Goal: Task Accomplishment & Management: Manage account settings

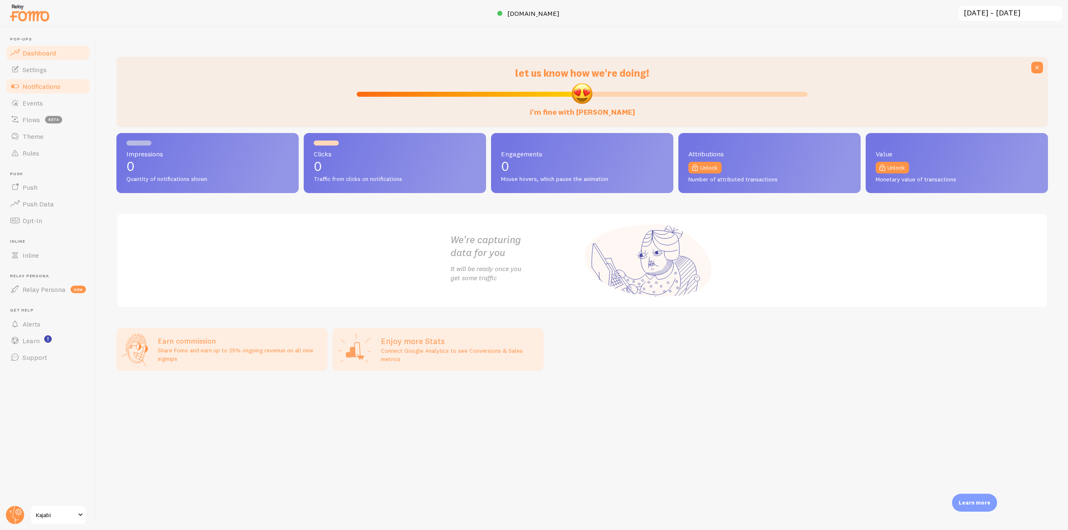
click at [67, 85] on link "Notifications" at bounding box center [48, 86] width 86 height 17
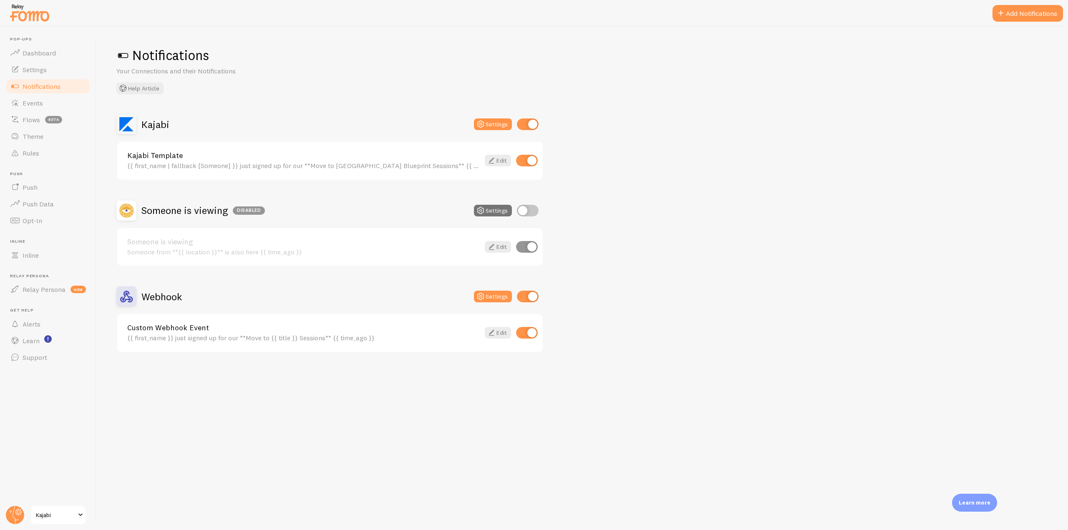
click at [3, 511] on header "Pop-ups Dashboard Settings Notifications Events Flows beta Theme Rules [GEOGRAP…" at bounding box center [48, 278] width 96 height 503
click at [9, 515] on circle at bounding box center [15, 515] width 18 height 18
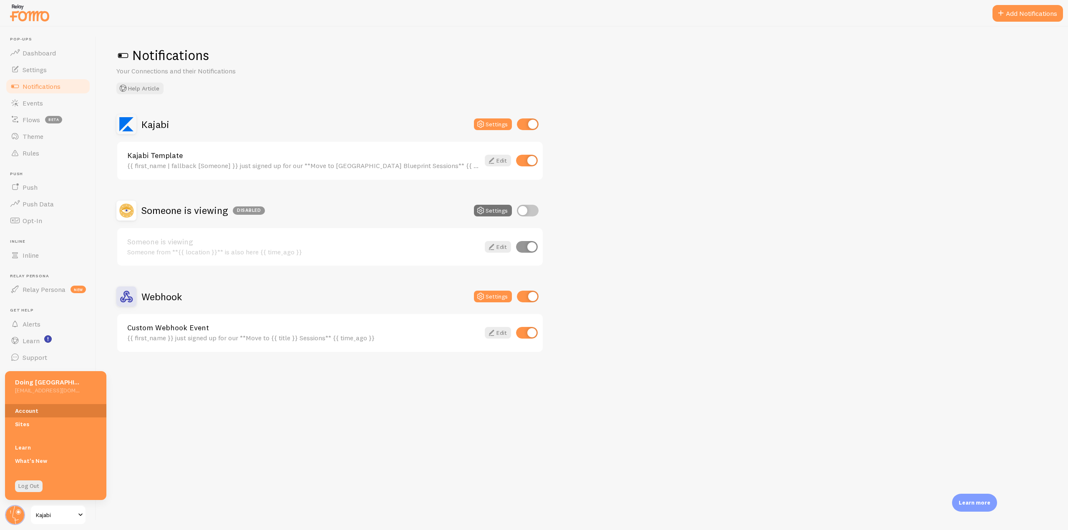
click at [19, 413] on link "Account" at bounding box center [55, 410] width 101 height 13
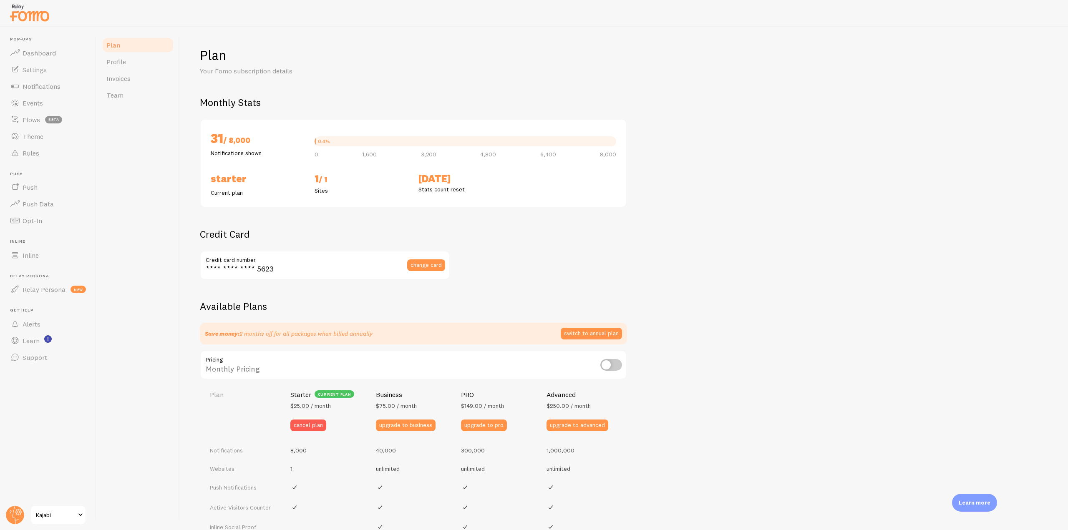
checkbox input "true"
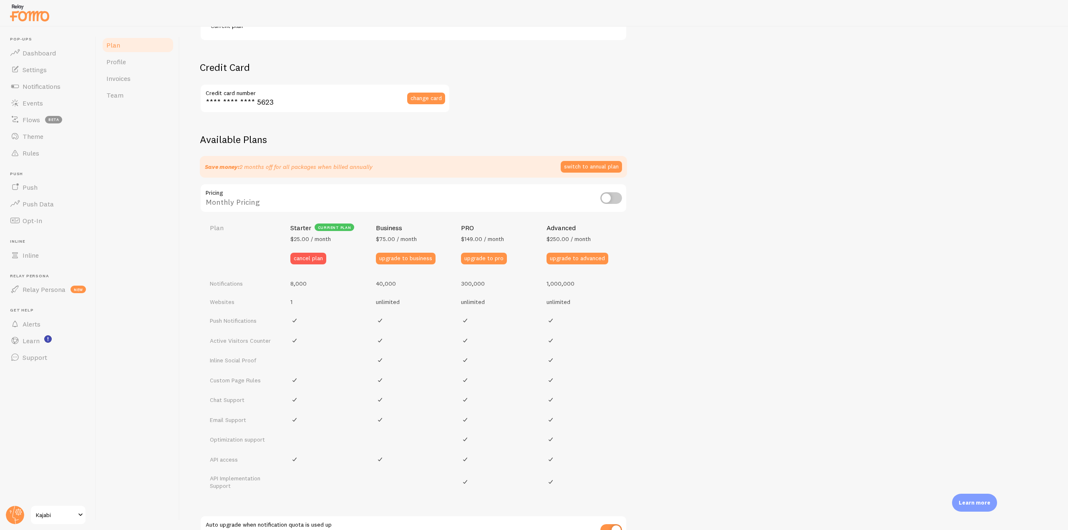
scroll to position [233, 0]
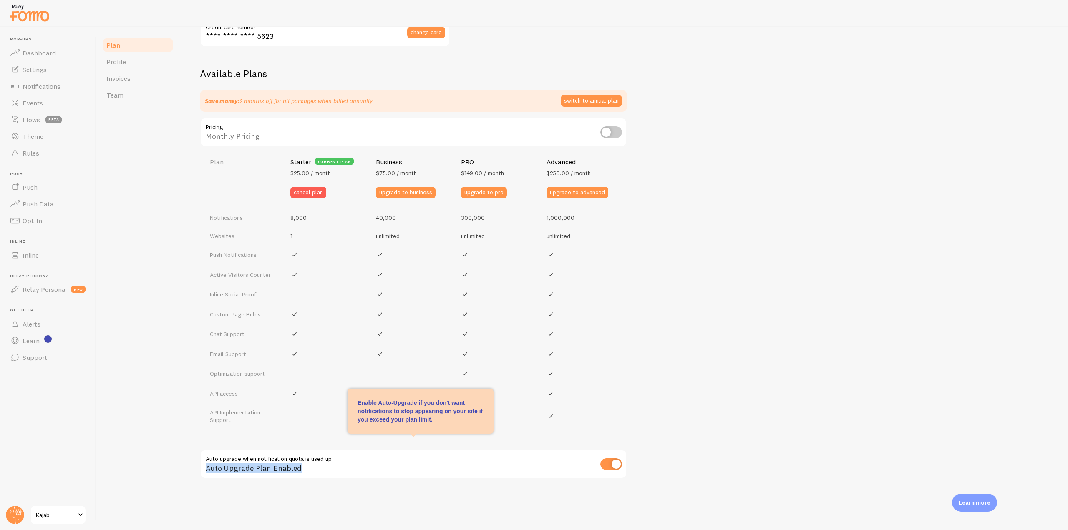
drag, startPoint x: 338, startPoint y: 458, endPoint x: 204, endPoint y: 456, distance: 134.3
click at [204, 456] on div "Auto Upgrade Plan Enabled" at bounding box center [413, 465] width 427 height 30
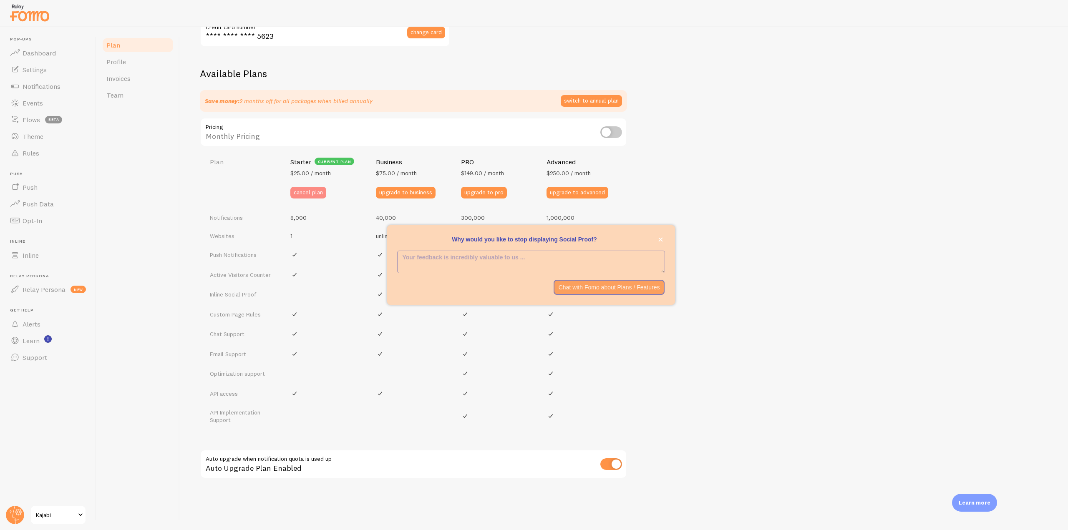
scroll to position [0, 0]
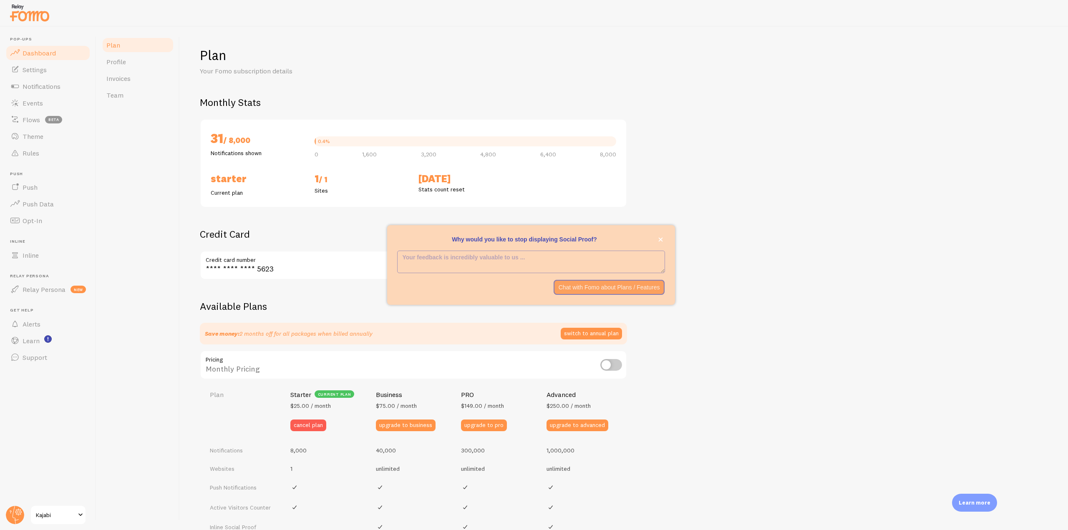
click at [54, 52] on span "Dashboard" at bounding box center [39, 53] width 33 height 8
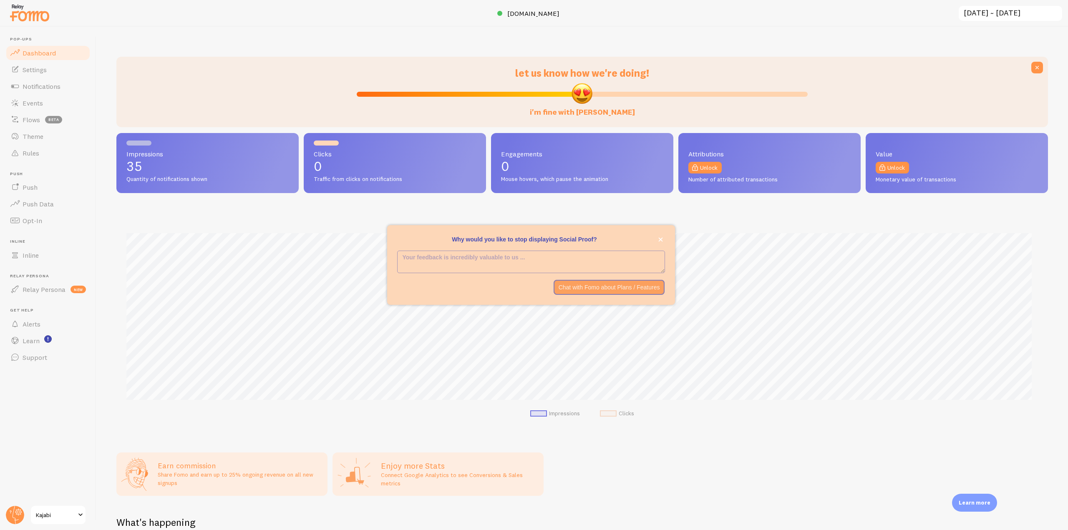
scroll to position [219, 925]
click at [657, 239] on button "close," at bounding box center [660, 239] width 9 height 9
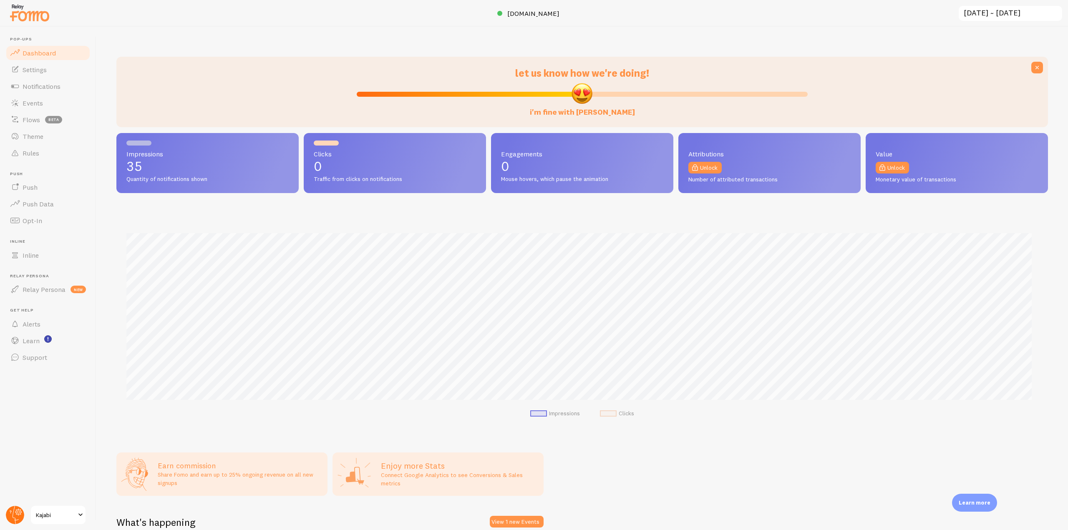
click at [16, 517] on circle at bounding box center [15, 515] width 18 height 18
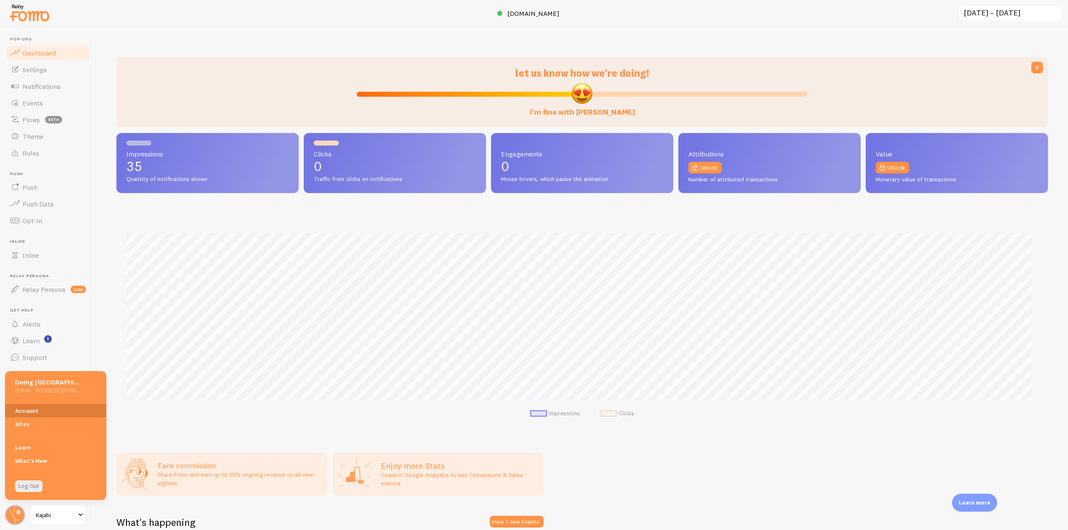
click at [30, 408] on link "Account" at bounding box center [55, 410] width 101 height 13
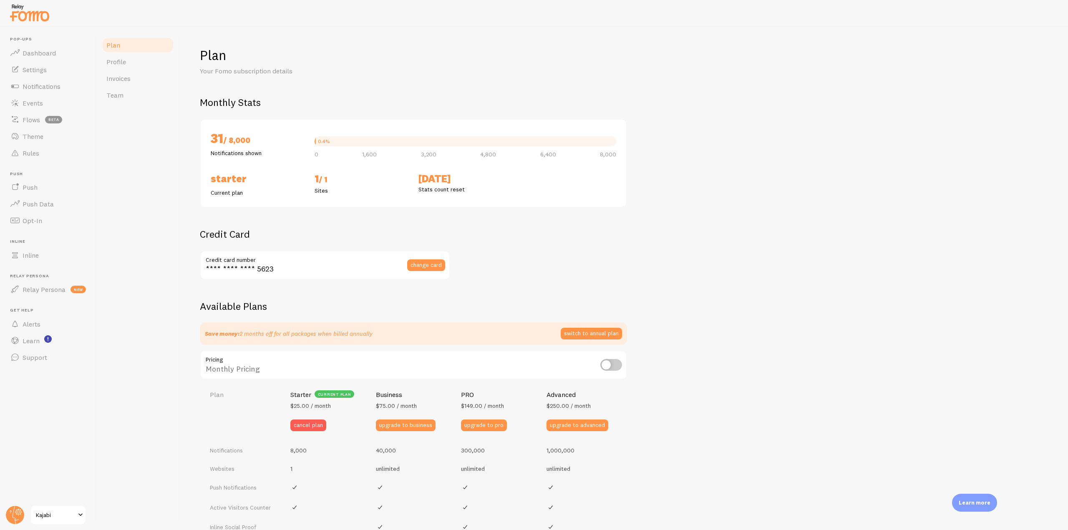
checkbox input "true"
drag, startPoint x: 223, startPoint y: 139, endPoint x: 209, endPoint y: 138, distance: 13.4
click at [209, 138] on div "31 / 8,000 Notifications shown" at bounding box center [258, 144] width 104 height 28
drag, startPoint x: 256, startPoint y: 141, endPoint x: 232, endPoint y: 141, distance: 23.8
click at [232, 141] on h2 "31 / 8,000" at bounding box center [258, 139] width 94 height 19
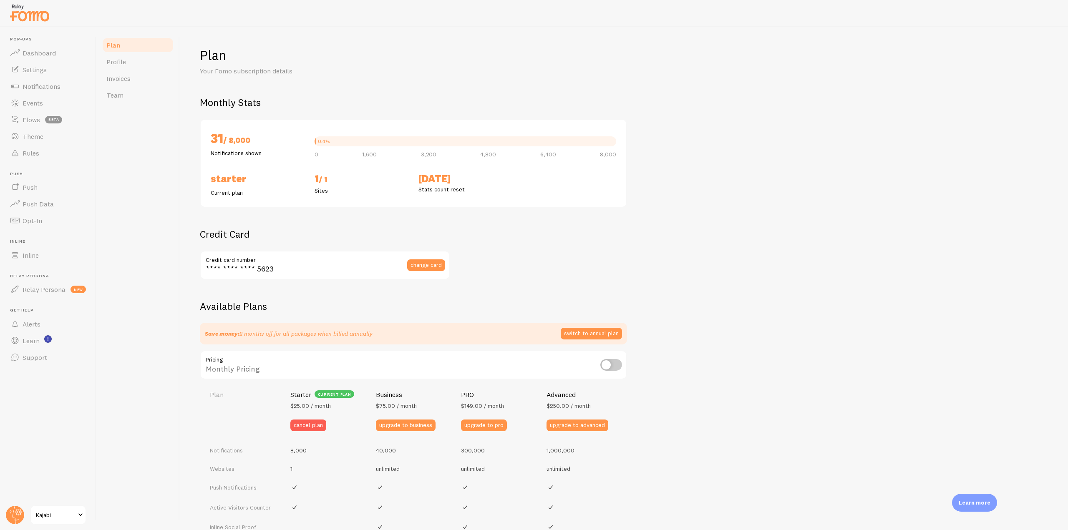
drag, startPoint x: 413, startPoint y: 176, endPoint x: 463, endPoint y: 171, distance: 49.5
click at [463, 171] on div "31 / 8,000 Notifications shown 0.4% 0 1,600 3,200 4,800 6,400 8,000 Starter Cur…" at bounding box center [413, 163] width 427 height 89
click at [465, 186] on p "Stats count reset" at bounding box center [465, 189] width 94 height 8
drag, startPoint x: 415, startPoint y: 189, endPoint x: 465, endPoint y: 189, distance: 49.2
click at [465, 189] on div "[DATE] Stats count reset" at bounding box center [465, 184] width 104 height 25
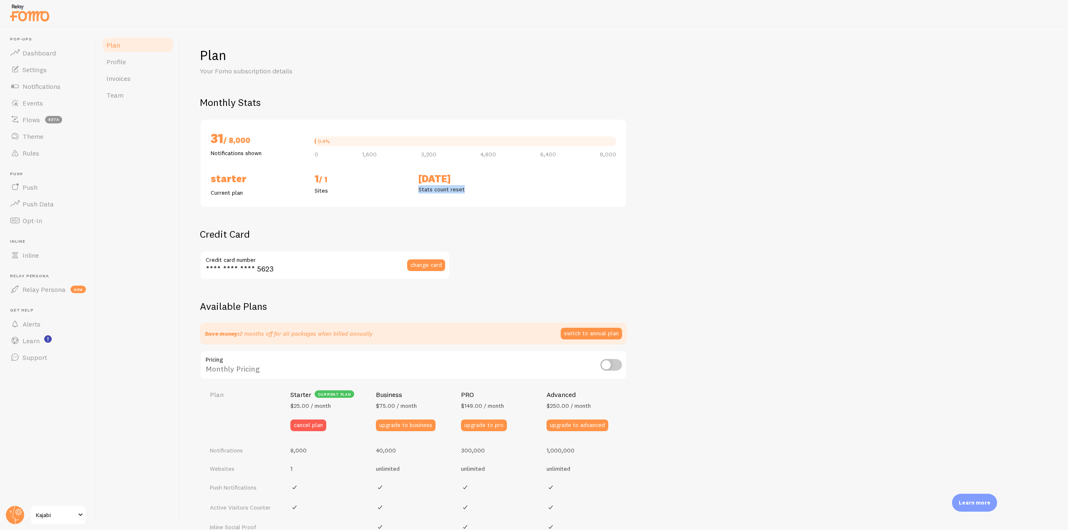
click at [470, 189] on p "Stats count reset" at bounding box center [465, 189] width 94 height 8
drag, startPoint x: 423, startPoint y: 178, endPoint x: 465, endPoint y: 174, distance: 41.9
click at [465, 174] on div "[DATE] Stats count reset" at bounding box center [465, 184] width 104 height 25
drag, startPoint x: 615, startPoint y: 153, endPoint x: 599, endPoint y: 153, distance: 15.8
click at [599, 153] on div "0 1,600 3,200 4,800 6,400 8,000" at bounding box center [465, 154] width 302 height 6
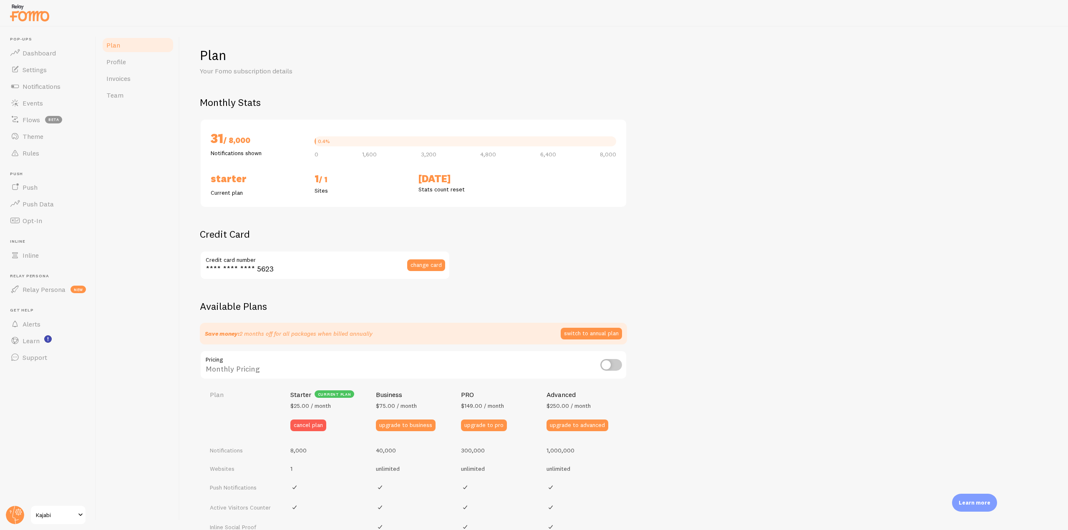
click at [460, 171] on div "31 / 8,000 Notifications shown 0.4% 0 1,600 3,200 4,800 6,400 8,000 Starter Cur…" at bounding box center [413, 163] width 427 height 89
drag, startPoint x: 416, startPoint y: 176, endPoint x: 470, endPoint y: 176, distance: 53.8
click at [470, 176] on div "[DATE] Stats count reset" at bounding box center [465, 184] width 104 height 25
drag, startPoint x: 350, startPoint y: 146, endPoint x: 436, endPoint y: 151, distance: 86.4
click at [436, 151] on div "0.4% 0 1,600 3,200 4,800 6,400 8,000" at bounding box center [465, 146] width 302 height 21
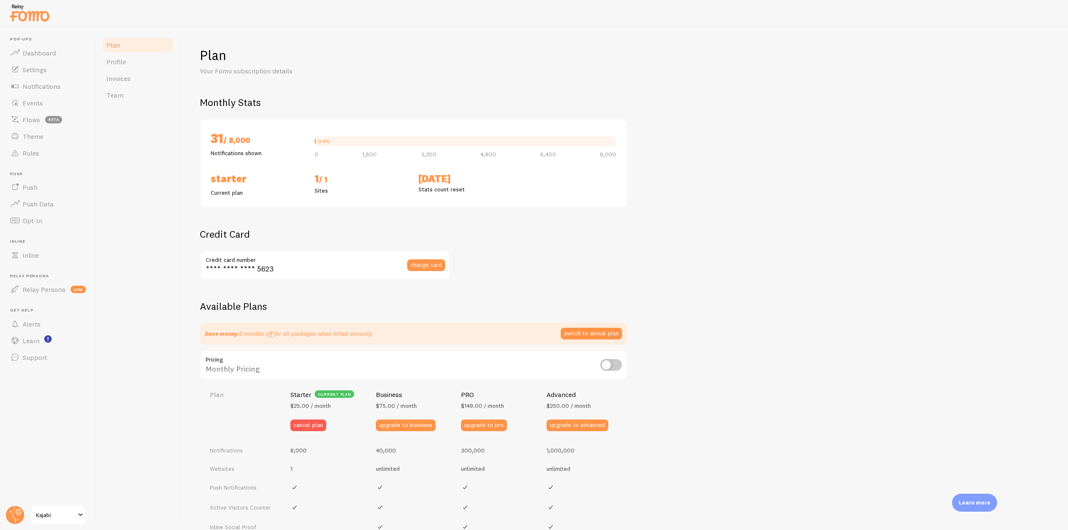
click at [607, 226] on div "Plan Your Fomo subscription details Monthly Stats 31 / 8,000 Notifications show…" at bounding box center [624, 395] width 848 height 696
drag, startPoint x: 322, startPoint y: 142, endPoint x: 415, endPoint y: 140, distance: 93.4
click at [415, 140] on div "0.4%" at bounding box center [465, 141] width 302 height 10
click at [48, 70] on link "Settings" at bounding box center [48, 69] width 86 height 17
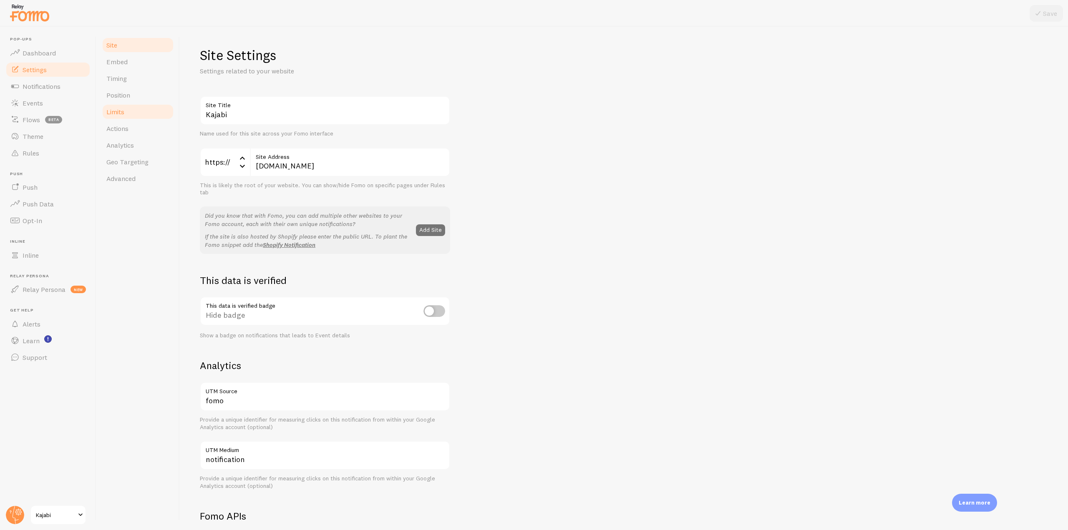
click at [128, 109] on link "Limits" at bounding box center [137, 111] width 73 height 17
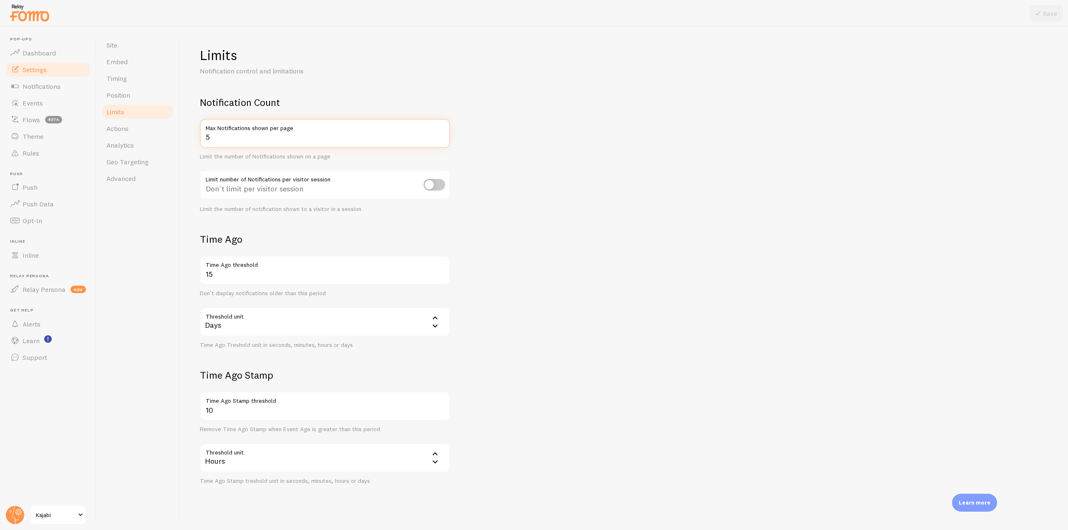
drag, startPoint x: 231, startPoint y: 139, endPoint x: 202, endPoint y: 136, distance: 28.5
click at [202, 136] on input "5" at bounding box center [325, 133] width 250 height 29
click at [241, 133] on input "5" at bounding box center [325, 133] width 250 height 29
click at [432, 187] on input "checkbox" at bounding box center [434, 185] width 22 height 12
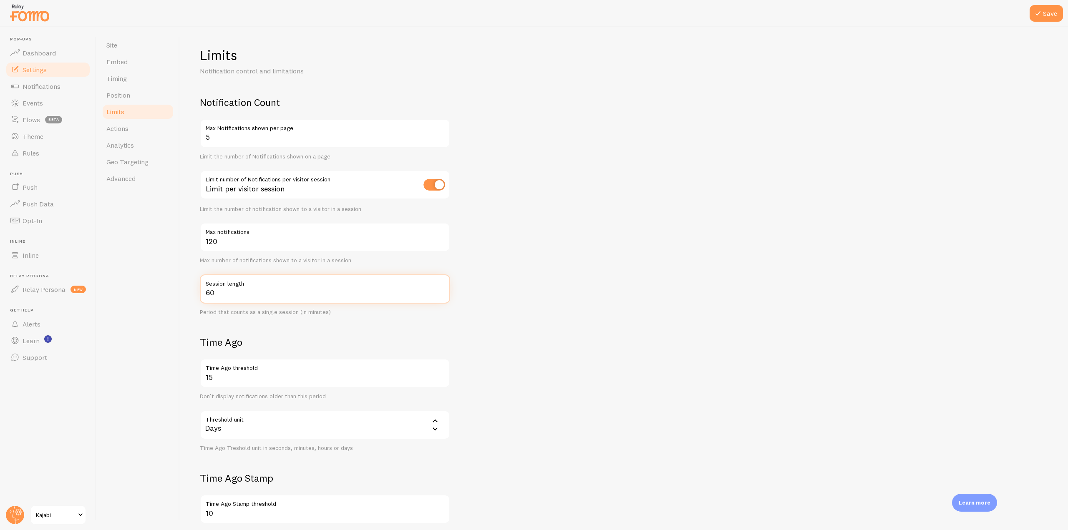
drag, startPoint x: 218, startPoint y: 292, endPoint x: 203, endPoint y: 291, distance: 15.5
click at [203, 291] on input "60" at bounding box center [325, 288] width 250 height 29
click at [217, 292] on input "60" at bounding box center [325, 288] width 250 height 29
drag, startPoint x: 218, startPoint y: 292, endPoint x: 202, endPoint y: 292, distance: 15.4
click at [202, 292] on input "60" at bounding box center [325, 288] width 250 height 29
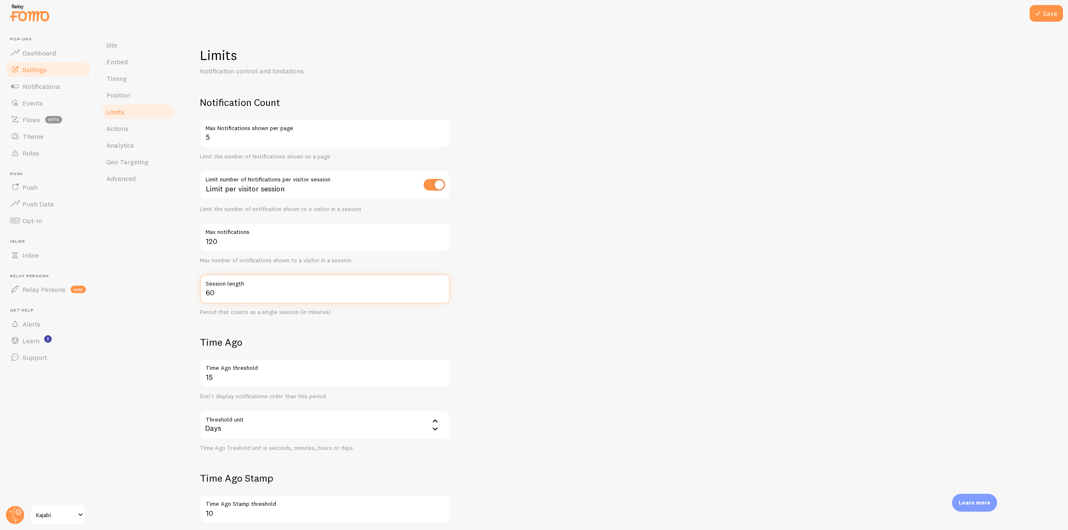
click at [224, 292] on input "60" at bounding box center [325, 288] width 250 height 29
drag, startPoint x: 227, startPoint y: 294, endPoint x: 201, endPoint y: 292, distance: 26.8
click at [201, 292] on input "60" at bounding box center [325, 288] width 250 height 29
click at [245, 280] on label "Session length" at bounding box center [325, 281] width 250 height 14
click at [245, 280] on input "60" at bounding box center [325, 288] width 250 height 29
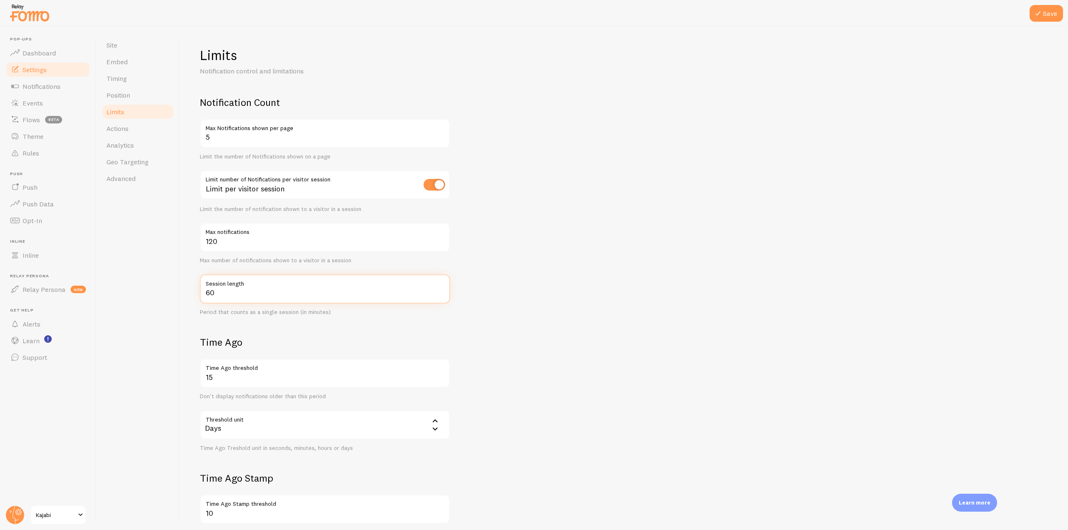
click at [226, 293] on input "60" at bounding box center [325, 288] width 250 height 29
drag, startPoint x: 232, startPoint y: 295, endPoint x: 193, endPoint y: 292, distance: 39.3
click at [193, 292] on div "Limits Notification control and limitations Notification Count 5 Max Notificati…" at bounding box center [624, 278] width 888 height 503
drag, startPoint x: 301, startPoint y: 312, endPoint x: 328, endPoint y: 312, distance: 27.5
click at [328, 312] on div "Period that counts as a single session (in minutes)" at bounding box center [325, 313] width 250 height 8
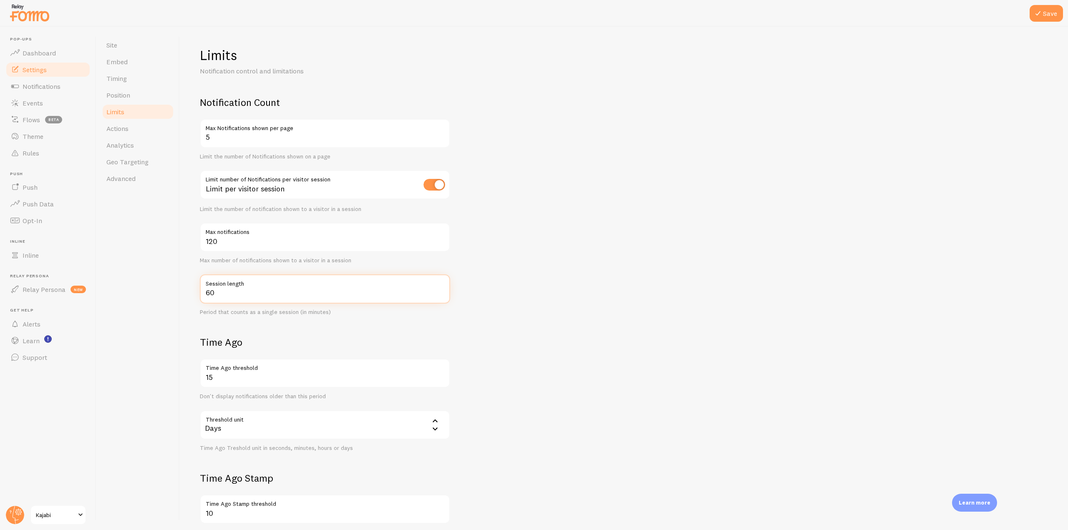
drag, startPoint x: 219, startPoint y: 296, endPoint x: 204, endPoint y: 294, distance: 15.9
click at [204, 294] on input "60" at bounding box center [325, 288] width 250 height 29
drag, startPoint x: 218, startPoint y: 243, endPoint x: 201, endPoint y: 239, distance: 16.7
click at [201, 239] on input "120" at bounding box center [325, 237] width 250 height 29
click at [224, 239] on input "120" at bounding box center [325, 237] width 250 height 29
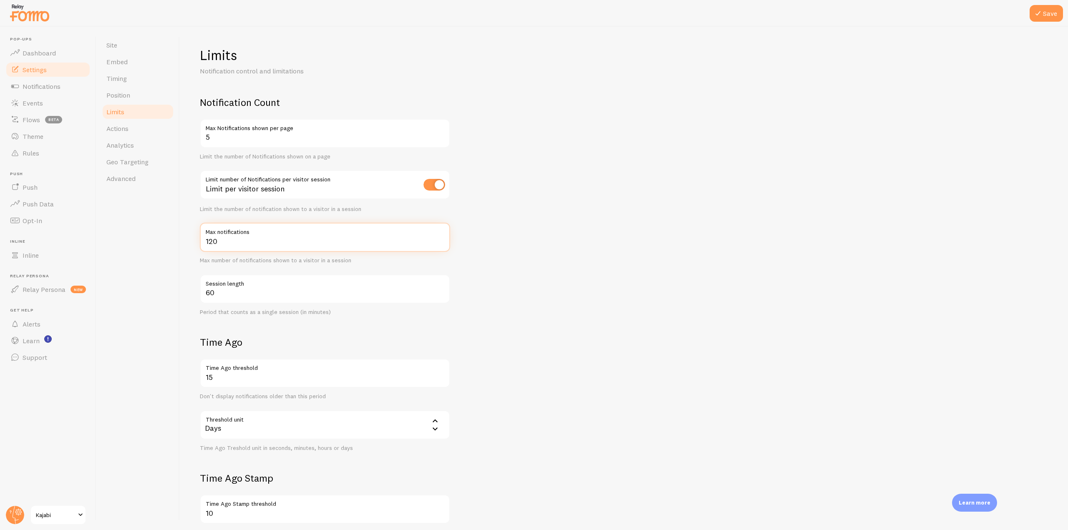
drag, startPoint x: 223, startPoint y: 244, endPoint x: 197, endPoint y: 241, distance: 26.1
click at [197, 241] on div "Limits Notification control and limitations Notification Count 5 Max Notificati…" at bounding box center [624, 278] width 888 height 503
click at [221, 139] on input "5" at bounding box center [325, 133] width 250 height 29
drag, startPoint x: 220, startPoint y: 239, endPoint x: 206, endPoint y: 238, distance: 13.8
click at [205, 239] on input "120" at bounding box center [325, 237] width 250 height 29
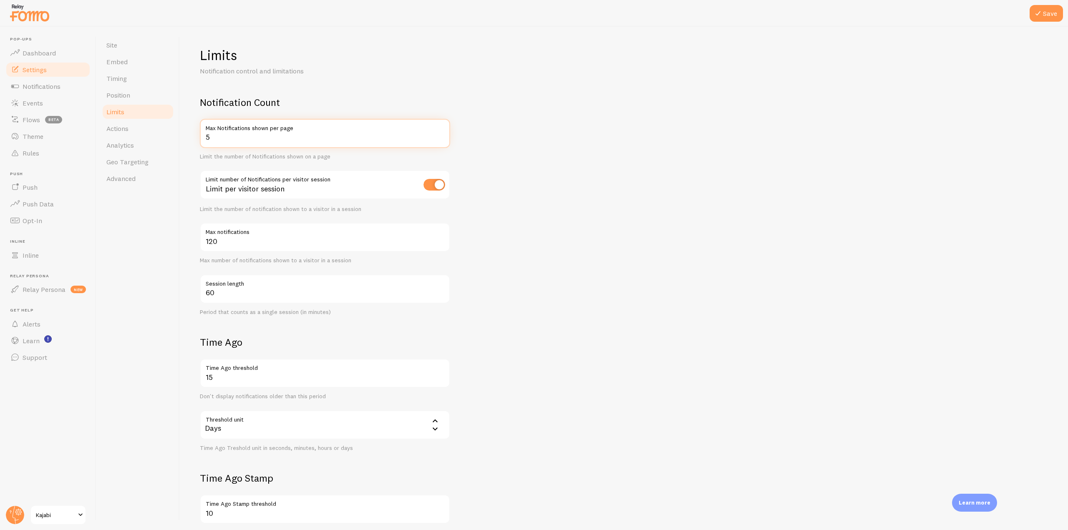
drag, startPoint x: 215, startPoint y: 133, endPoint x: 196, endPoint y: 133, distance: 19.6
click at [196, 133] on div "Limits Notification control and limitations Notification Count 5 Max Notificati…" at bounding box center [624, 278] width 888 height 503
click at [311, 123] on label "Max Notifications shown per page" at bounding box center [325, 126] width 250 height 14
click at [311, 123] on input "5" at bounding box center [325, 133] width 250 height 29
click at [226, 138] on input "5" at bounding box center [325, 133] width 250 height 29
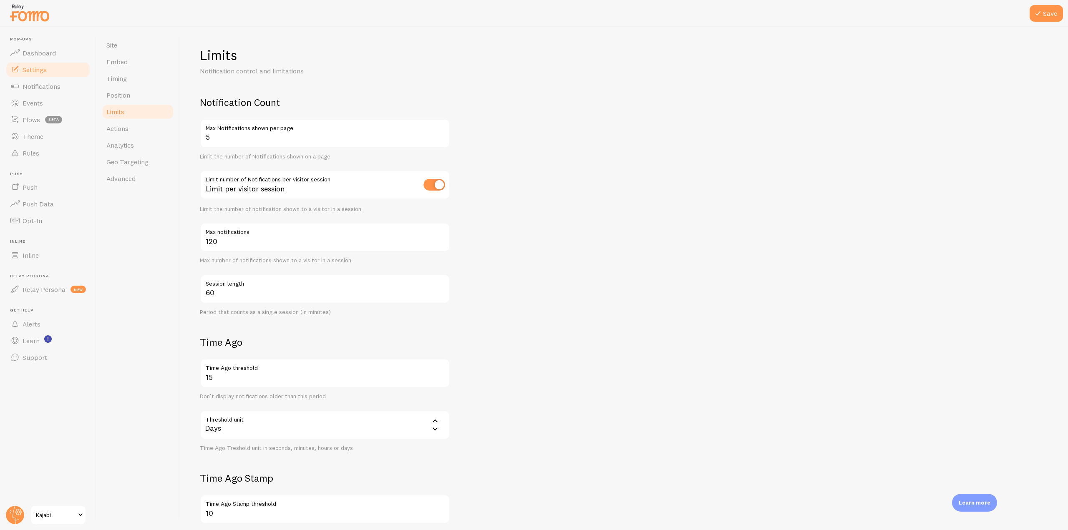
click at [435, 180] on input "checkbox" at bounding box center [434, 185] width 22 height 12
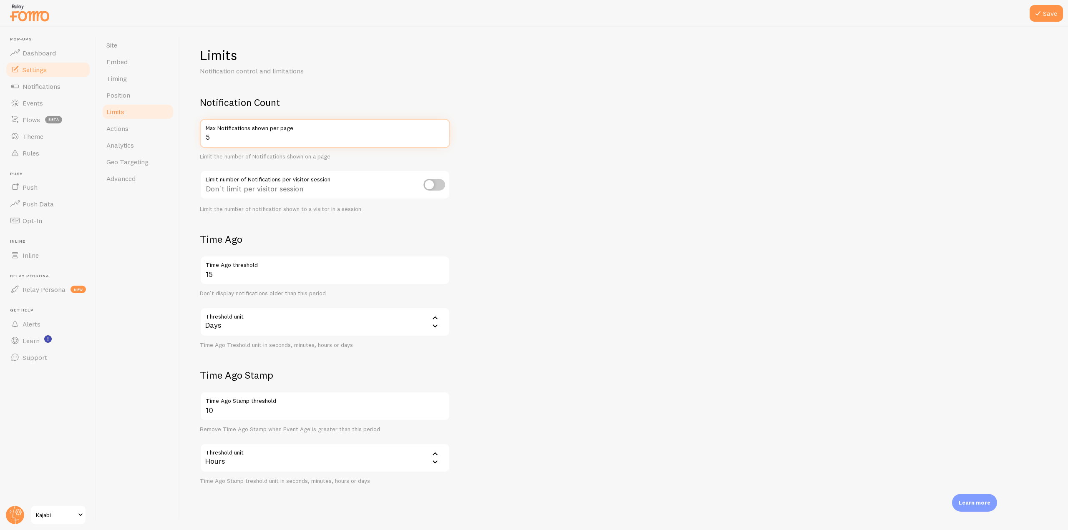
drag, startPoint x: 218, startPoint y: 139, endPoint x: 196, endPoint y: 138, distance: 22.6
click at [196, 138] on div "Limits Notification control and limitations Notification Count 5 Max Notificati…" at bounding box center [624, 278] width 888 height 503
click at [215, 137] on input "5" at bounding box center [325, 133] width 250 height 29
drag, startPoint x: 221, startPoint y: 138, endPoint x: 197, endPoint y: 138, distance: 24.6
click at [197, 138] on div "Limits Notification control and limitations Notification Count 5 Max Notificati…" at bounding box center [624, 278] width 888 height 503
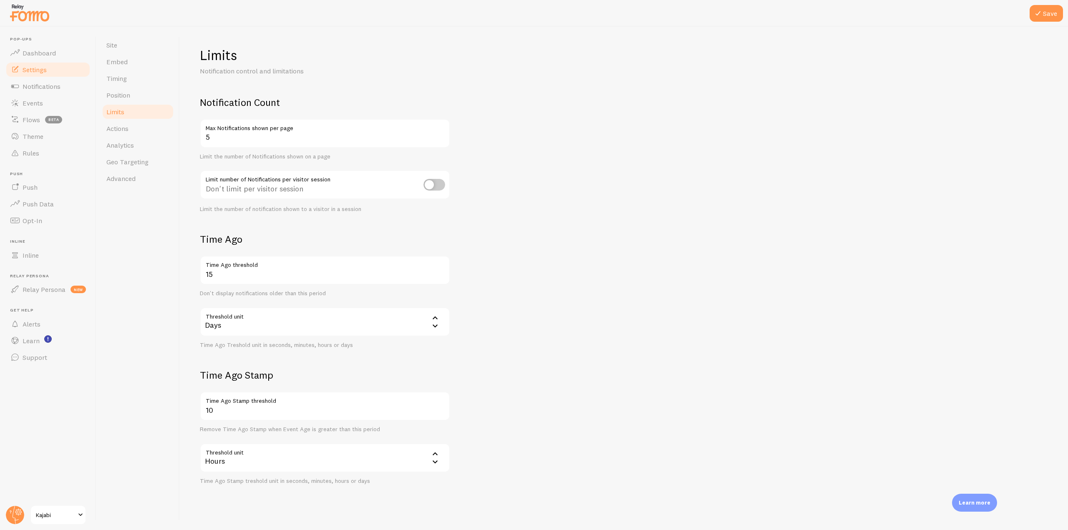
click at [436, 189] on input "checkbox" at bounding box center [434, 185] width 22 height 12
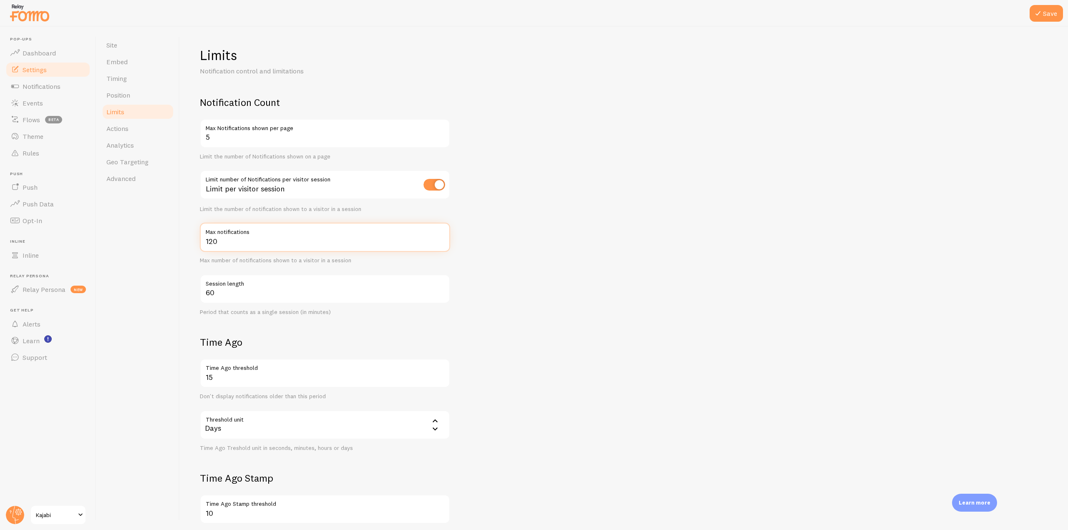
drag, startPoint x: 220, startPoint y: 243, endPoint x: 192, endPoint y: 244, distance: 28.4
click at [192, 244] on div "Limits Notification control and limitations Notification Count 5 Max Notificati…" at bounding box center [624, 278] width 888 height 503
click at [438, 186] on input "checkbox" at bounding box center [434, 185] width 22 height 12
checkbox input "false"
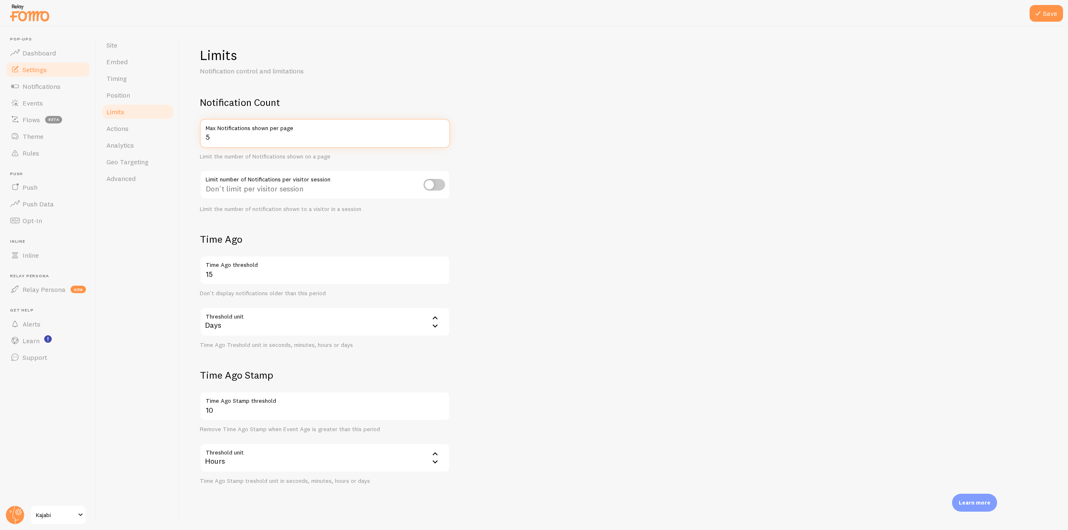
drag, startPoint x: 232, startPoint y: 138, endPoint x: 201, endPoint y: 133, distance: 31.7
click at [201, 133] on input "5" at bounding box center [325, 133] width 250 height 29
click at [503, 192] on form "Notification Count 5 Max Notifications shown per page Limit the number of Notif…" at bounding box center [624, 290] width 848 height 389
drag, startPoint x: 200, startPoint y: 236, endPoint x: 241, endPoint y: 230, distance: 40.9
click at [241, 230] on form "Notification Count 5 Max Notifications shown per page Limit the number of Notif…" at bounding box center [624, 290] width 848 height 389
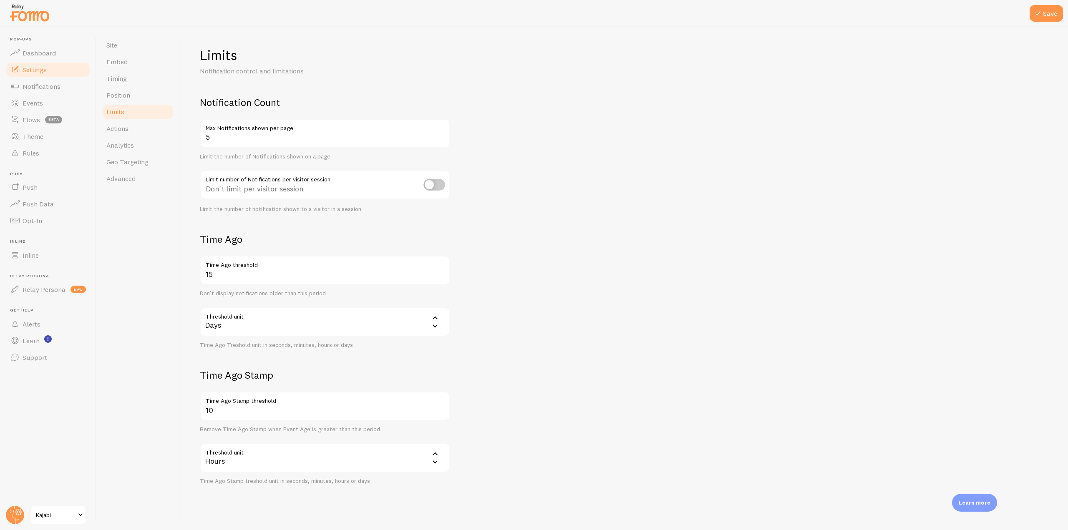
click at [249, 239] on h2 "Time Ago" at bounding box center [325, 239] width 250 height 13
drag, startPoint x: 199, startPoint y: 243, endPoint x: 242, endPoint y: 244, distance: 42.6
click at [242, 244] on div "Limits Notification control and limitations Notification Count 5 Max Notificati…" at bounding box center [624, 278] width 888 height 503
click at [215, 247] on div "Time Ago 15 Time Ago threshold Don't display notifications older than this peri…" at bounding box center [325, 291] width 250 height 116
drag, startPoint x: 203, startPoint y: 241, endPoint x: 241, endPoint y: 235, distance: 38.9
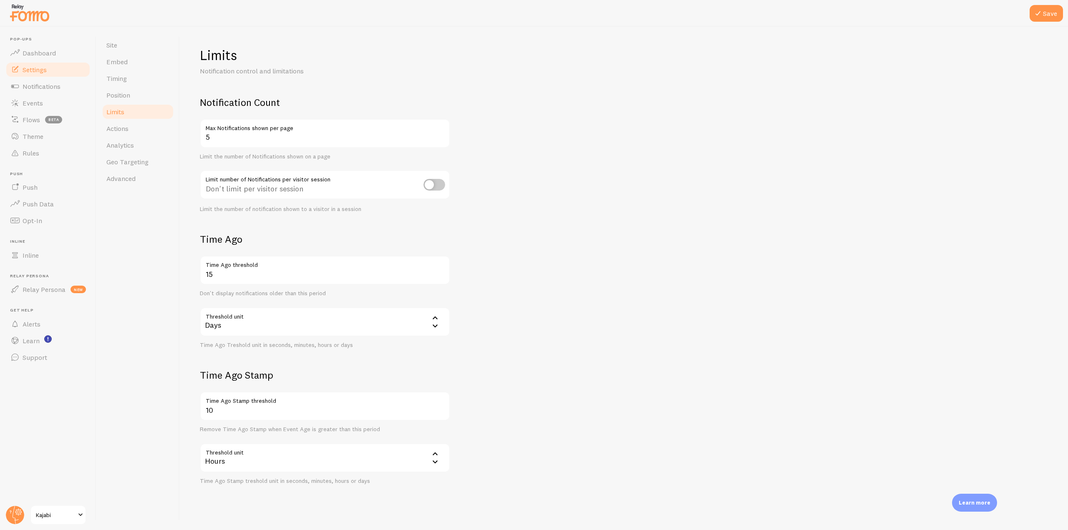
click at [241, 235] on h2 "Time Ago" at bounding box center [325, 239] width 250 height 13
drag, startPoint x: 234, startPoint y: 275, endPoint x: 201, endPoint y: 273, distance: 32.2
click at [201, 273] on input "15" at bounding box center [325, 270] width 250 height 29
drag, startPoint x: 230, startPoint y: 327, endPoint x: 203, endPoint y: 328, distance: 26.7
click at [203, 328] on div "Days" at bounding box center [325, 321] width 250 height 29
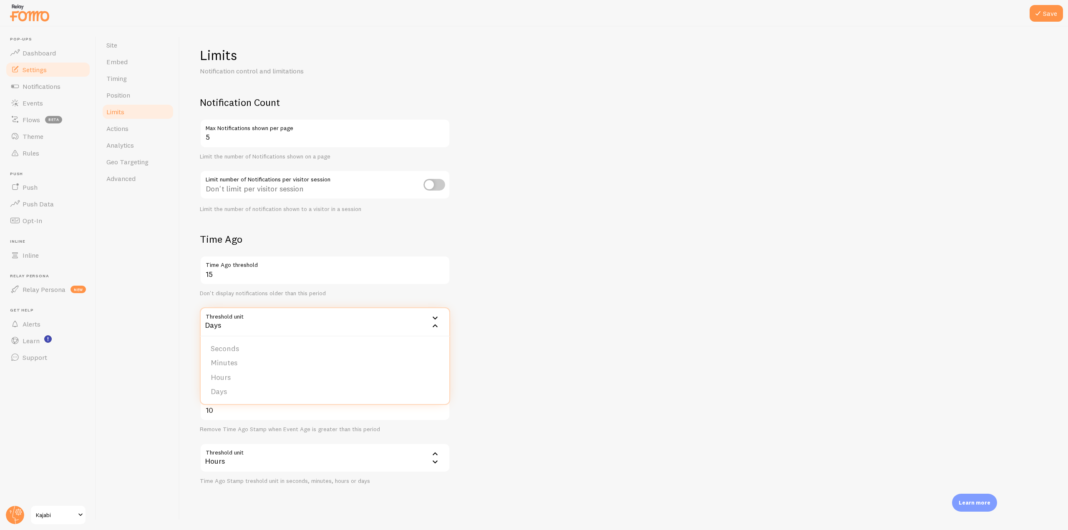
click at [189, 247] on div "Limits Notification control and limitations Notification Count 5 Max Notificati…" at bounding box center [624, 278] width 888 height 503
click at [274, 274] on input "15" at bounding box center [325, 270] width 250 height 29
click at [422, 324] on div "Days" at bounding box center [325, 321] width 250 height 29
click at [500, 339] on form "Notification Count 5 Max Notifications shown per page Limit the number of Notif…" at bounding box center [624, 290] width 848 height 389
drag, startPoint x: 220, startPoint y: 276, endPoint x: 196, endPoint y: 275, distance: 24.6
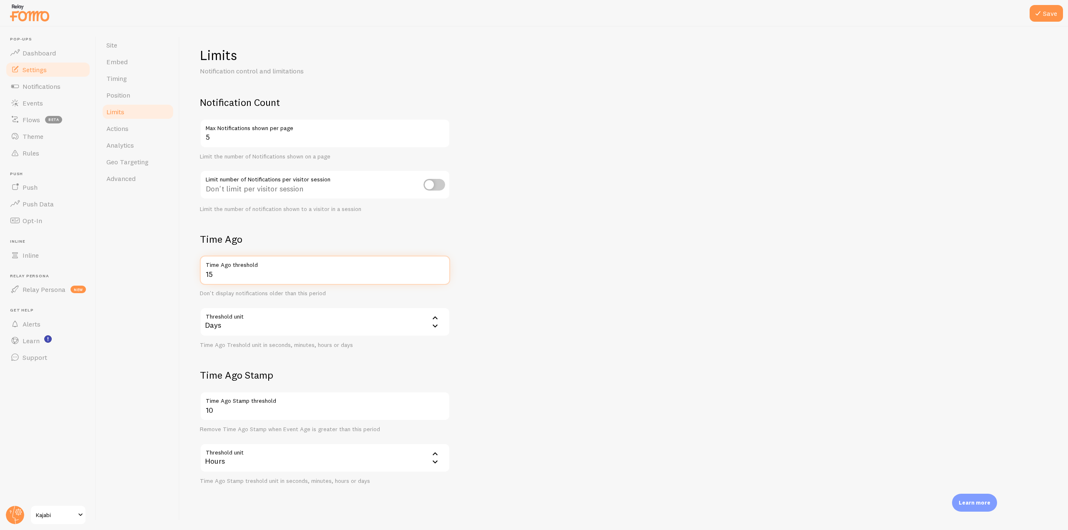
click at [196, 275] on div "Limits Notification control and limitations Notification Count 5 Max Notificati…" at bounding box center [624, 278] width 888 height 503
click at [251, 287] on div "15 Time Ago threshold Don't display notifications older than this period" at bounding box center [325, 277] width 250 height 42
drag, startPoint x: 228, startPoint y: 279, endPoint x: 197, endPoint y: 277, distance: 30.5
click at [197, 277] on div "Limits Notification control and limitations Notification Count 5 Max Notificati…" at bounding box center [624, 278] width 888 height 503
click at [552, 326] on form "Notification Count 5 Max Notifications shown per page Limit the number of Notif…" at bounding box center [624, 290] width 848 height 389
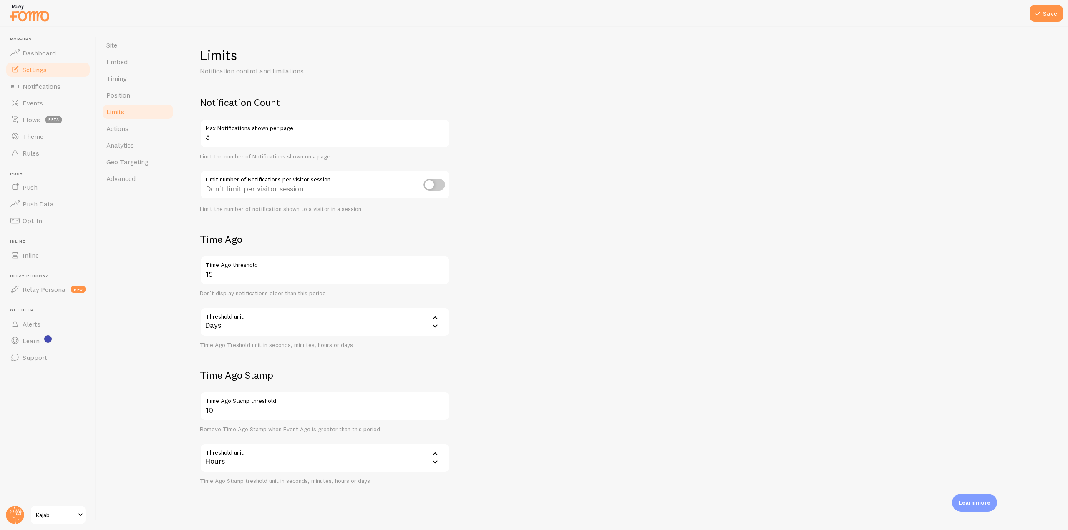
scroll to position [11, 0]
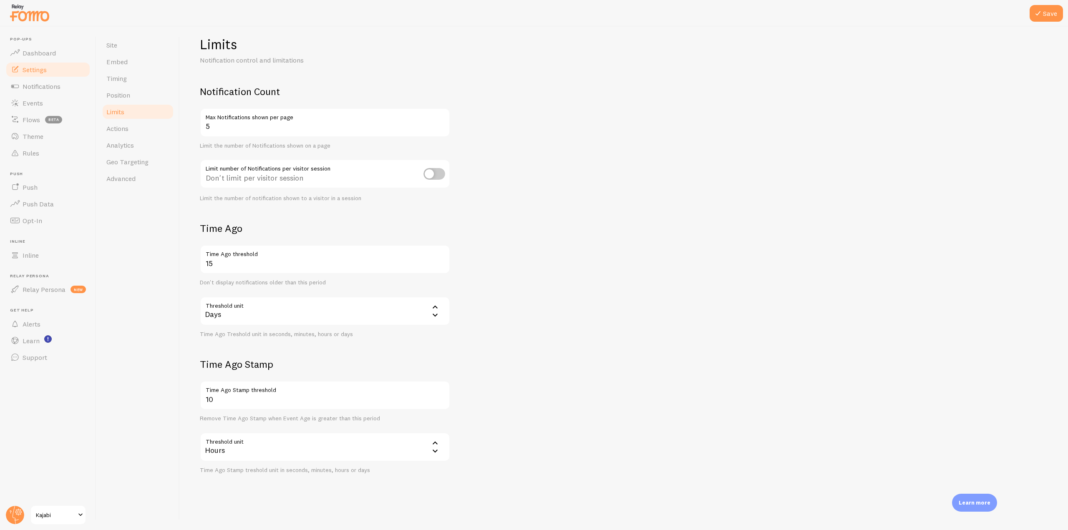
drag, startPoint x: 278, startPoint y: 368, endPoint x: 188, endPoint y: 366, distance: 90.5
click at [188, 366] on div "Limits Notification control and limitations Notification Count 5 Max Notificati…" at bounding box center [624, 278] width 888 height 503
click at [18, 100] on span at bounding box center [15, 103] width 10 height 10
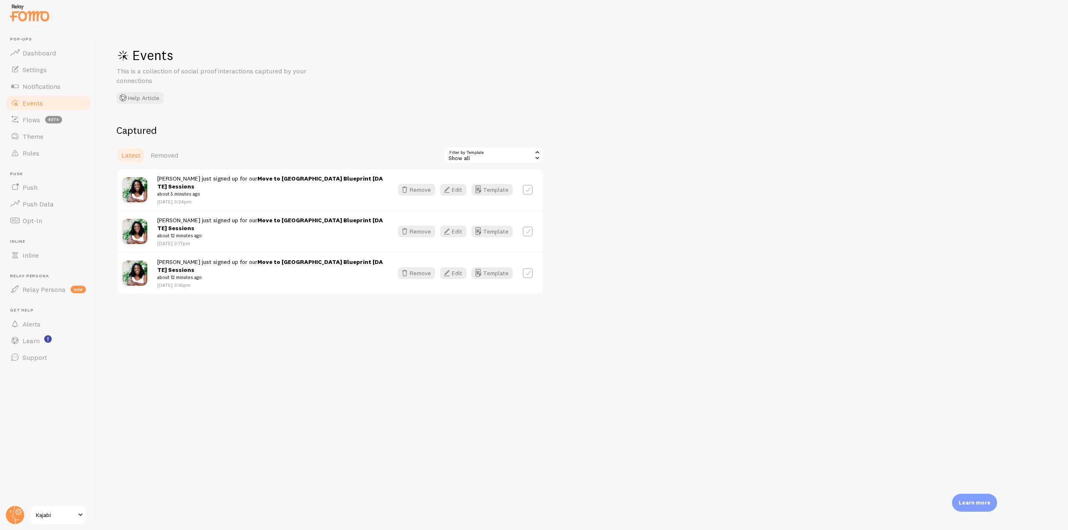
drag, startPoint x: 156, startPoint y: 197, endPoint x: 201, endPoint y: 195, distance: 45.1
click at [201, 195] on div "[PERSON_NAME] just signed up for our Move to [GEOGRAPHIC_DATA] Blueprint [DATE]…" at bounding box center [329, 189] width 425 height 41
drag, startPoint x: 154, startPoint y: 186, endPoint x: 201, endPoint y: 184, distance: 46.3
click at [201, 184] on div "[PERSON_NAME] just signed up for our Move to [GEOGRAPHIC_DATA] Blueprint [DATE]…" at bounding box center [329, 189] width 425 height 41
click at [219, 190] on small "about 5 minutes ago" at bounding box center [270, 194] width 226 height 8
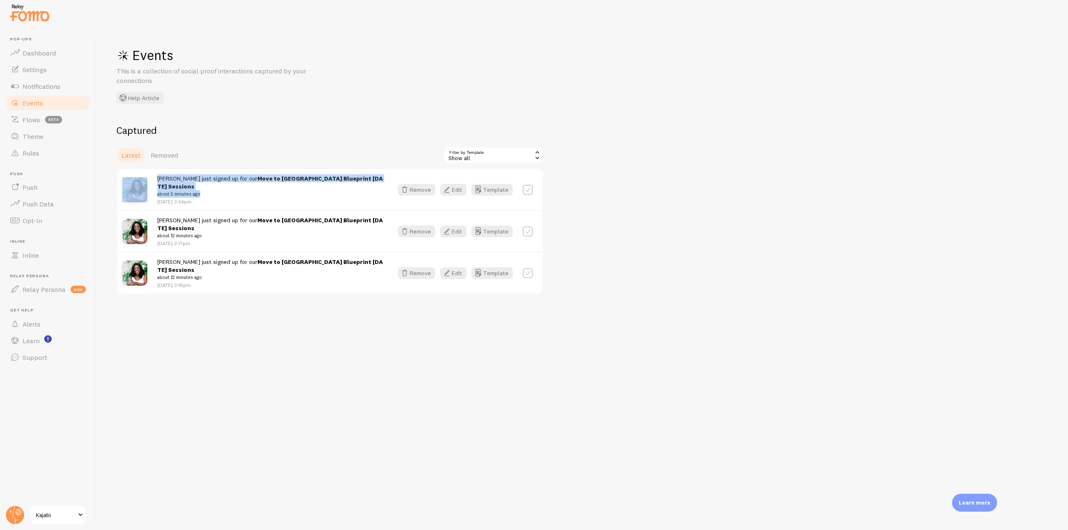
drag, startPoint x: 202, startPoint y: 186, endPoint x: 151, endPoint y: 188, distance: 51.7
click at [151, 188] on div "[PERSON_NAME] just signed up for our Move to [GEOGRAPHIC_DATA] Blueprint [DATE]…" at bounding box center [329, 189] width 425 height 41
click at [47, 72] on span "Settings" at bounding box center [35, 69] width 24 height 8
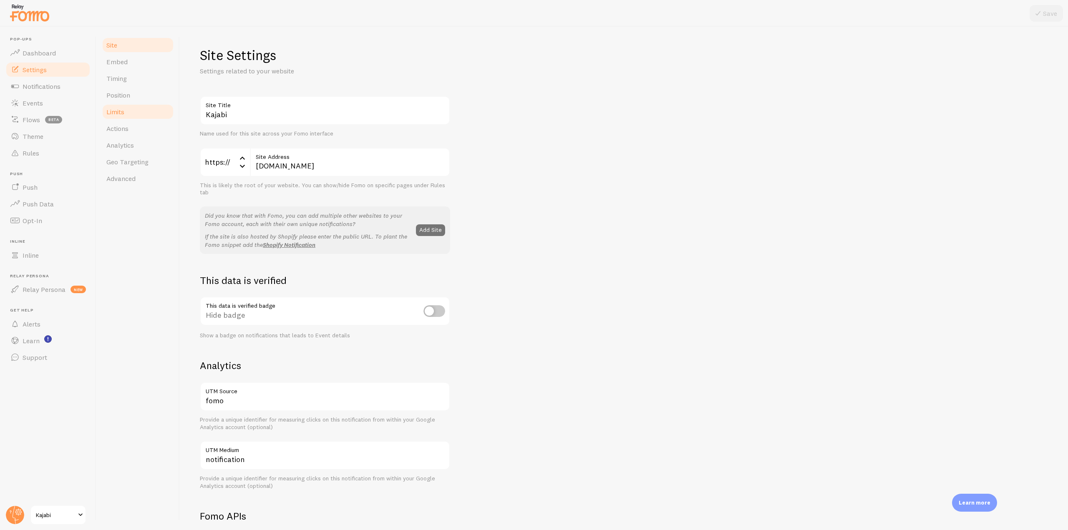
click at [133, 108] on link "Limits" at bounding box center [137, 111] width 73 height 17
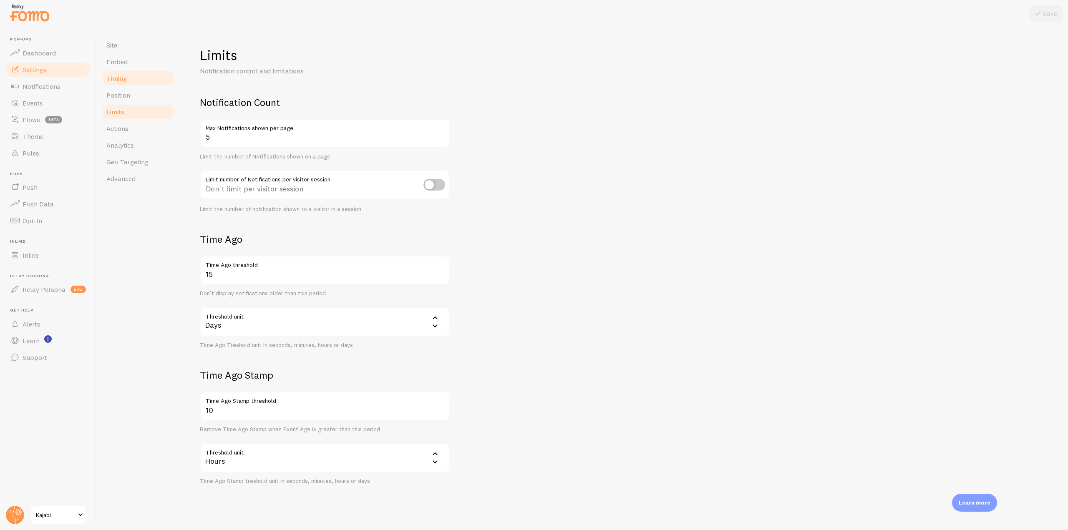
click at [119, 73] on link "Timing" at bounding box center [137, 78] width 73 height 17
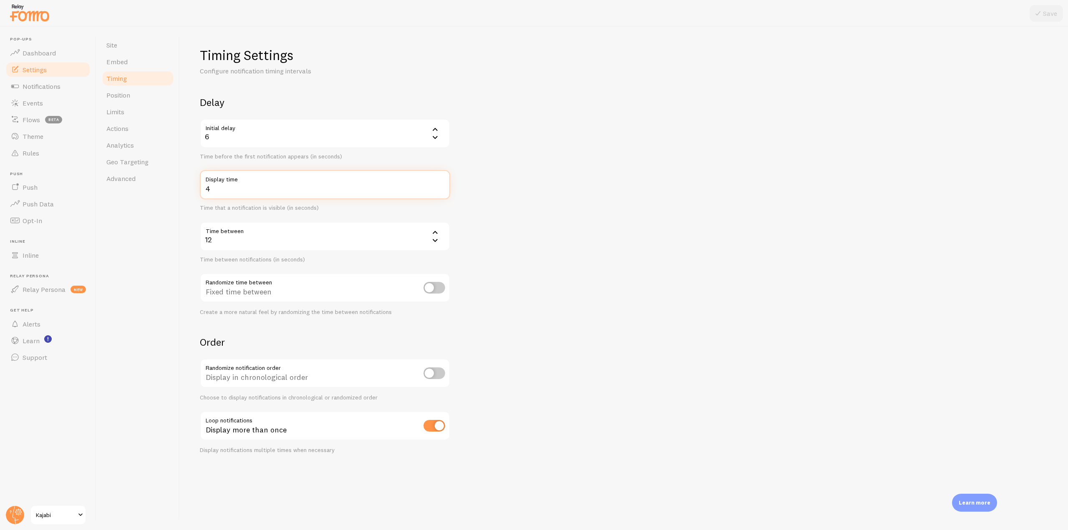
drag, startPoint x: 219, startPoint y: 187, endPoint x: 199, endPoint y: 186, distance: 20.5
click at [199, 186] on div "Timing Settings Configure notification timing intervals Delay Initial delay 6 6…" at bounding box center [624, 278] width 888 height 503
click at [470, 212] on form "Delay Initial delay 6 6 1 2 3 4 5 Time before the first notification appears (i…" at bounding box center [624, 275] width 848 height 358
drag, startPoint x: 302, startPoint y: 434, endPoint x: 204, endPoint y: 431, distance: 98.5
click at [204, 431] on div "Display more than once" at bounding box center [325, 426] width 250 height 30
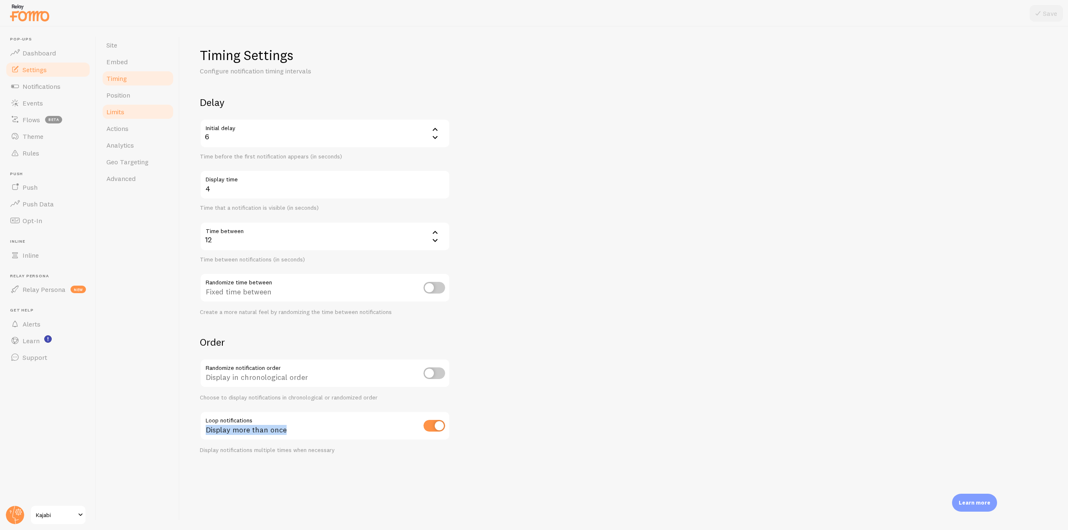
click at [136, 107] on link "Limits" at bounding box center [137, 111] width 73 height 17
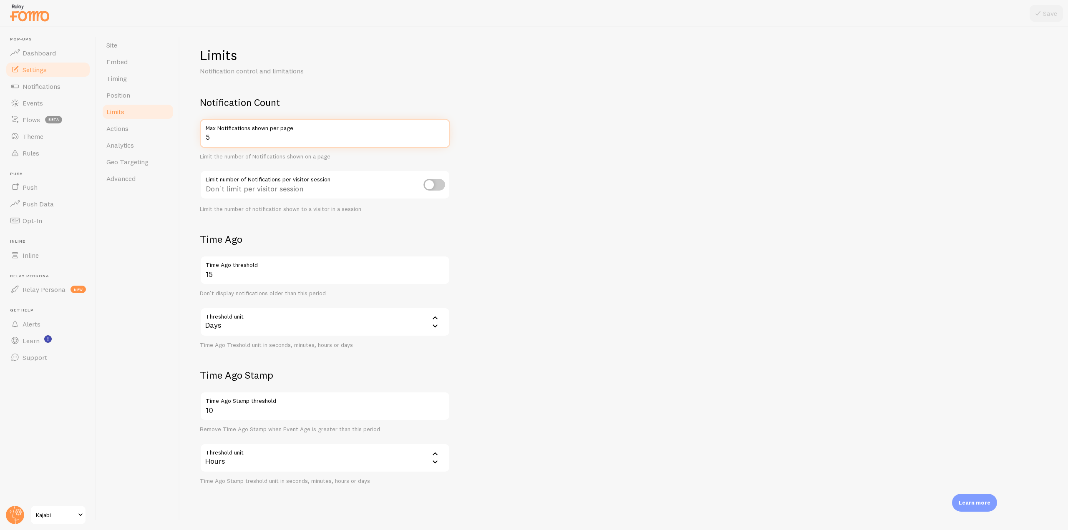
click at [186, 140] on div "Limits Notification control and limitations Notification Count 5 Max Notificati…" at bounding box center [624, 278] width 888 height 503
click at [58, 107] on link "Events" at bounding box center [48, 103] width 86 height 17
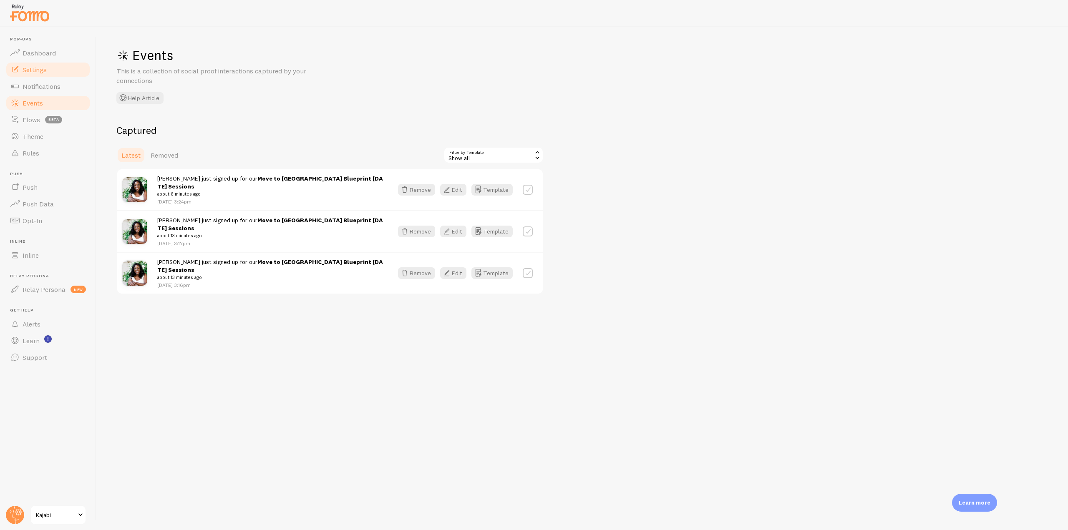
click at [45, 72] on span "Settings" at bounding box center [35, 69] width 24 height 8
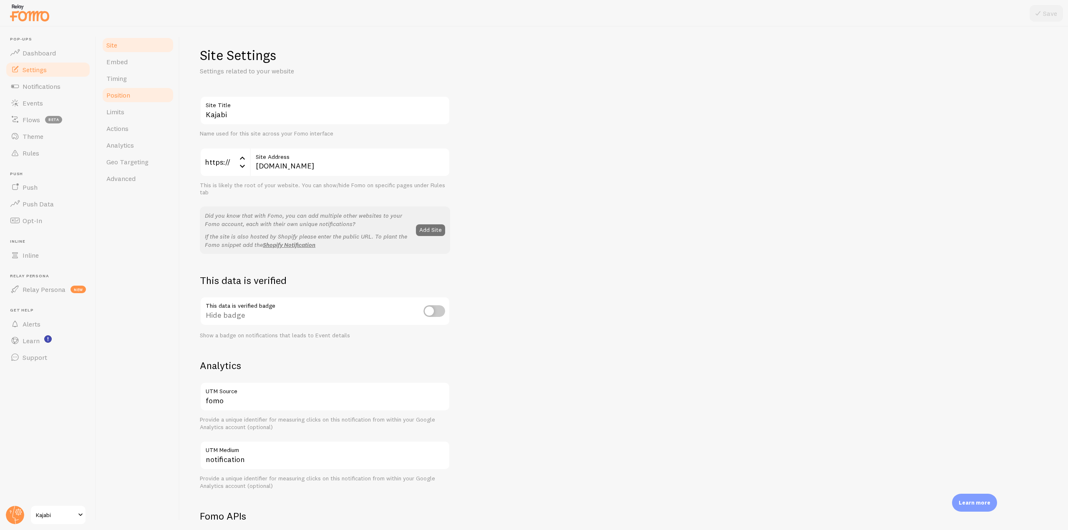
click at [138, 87] on link "Position" at bounding box center [137, 95] width 73 height 17
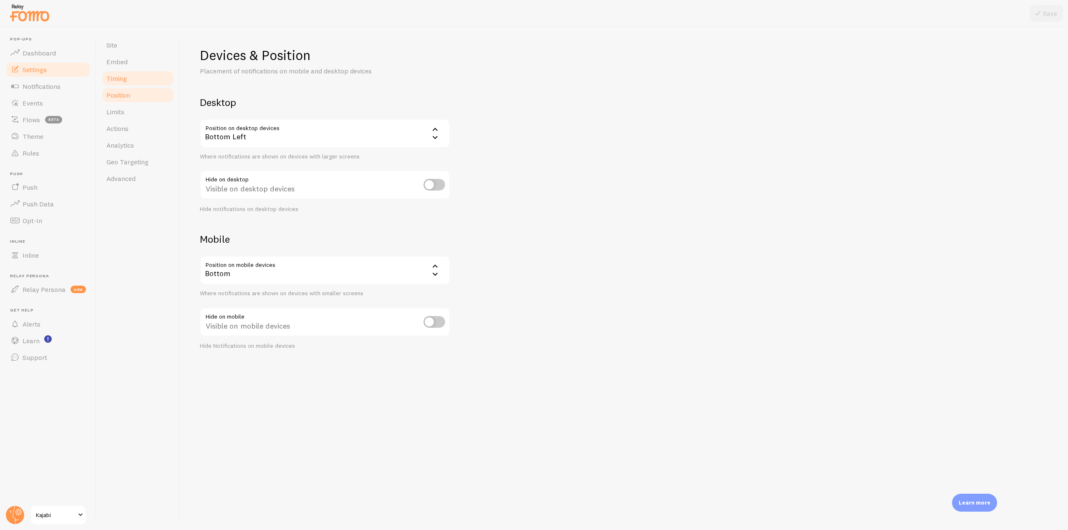
click at [136, 81] on link "Timing" at bounding box center [137, 78] width 73 height 17
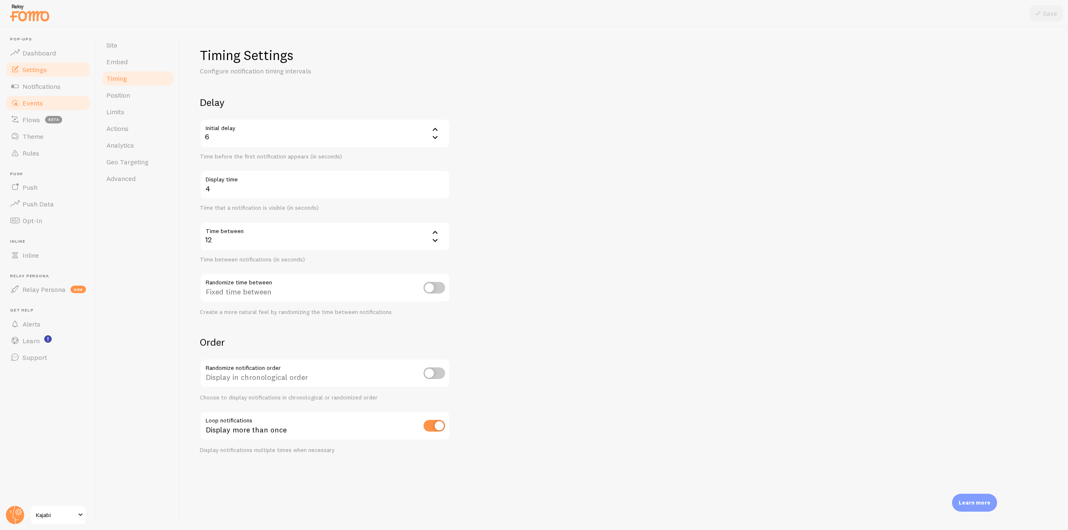
click at [59, 104] on link "Events" at bounding box center [48, 103] width 86 height 17
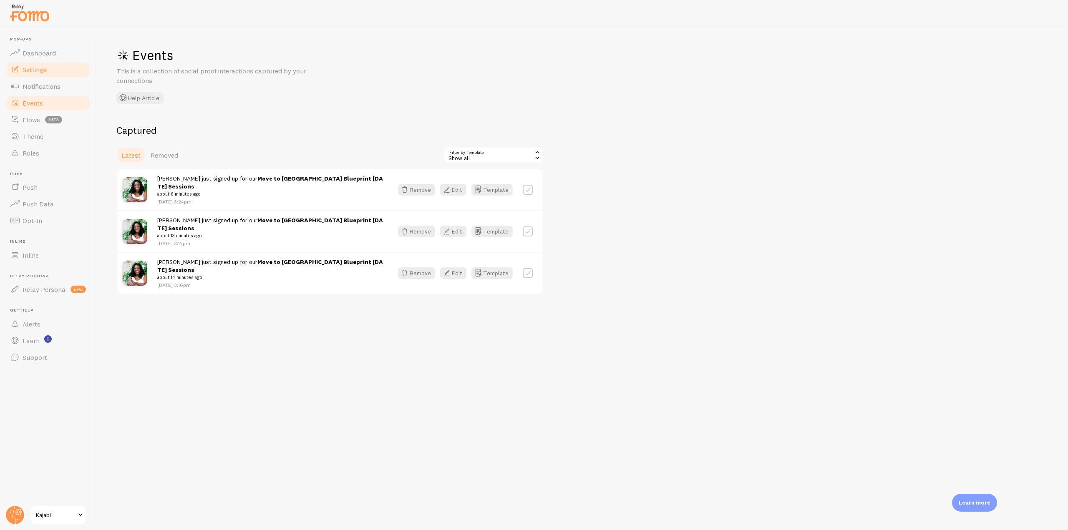
click at [31, 70] on span "Settings" at bounding box center [35, 69] width 24 height 8
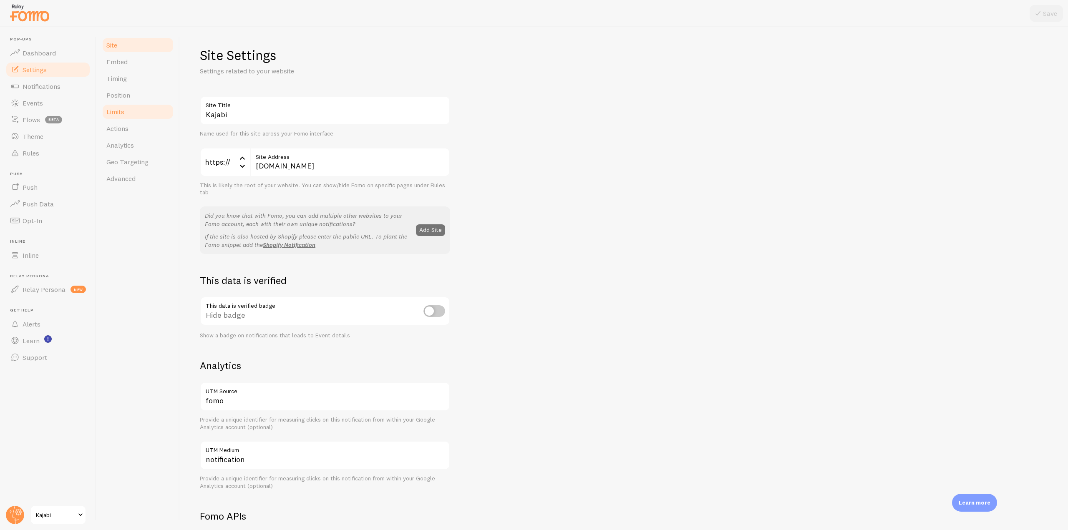
click at [137, 108] on link "Limits" at bounding box center [137, 111] width 73 height 17
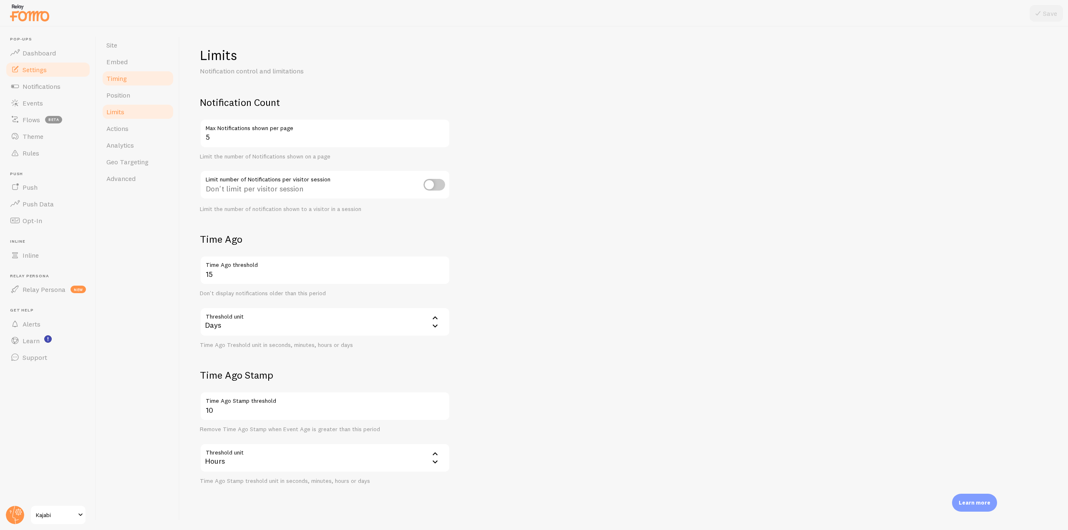
click at [139, 79] on link "Timing" at bounding box center [137, 78] width 73 height 17
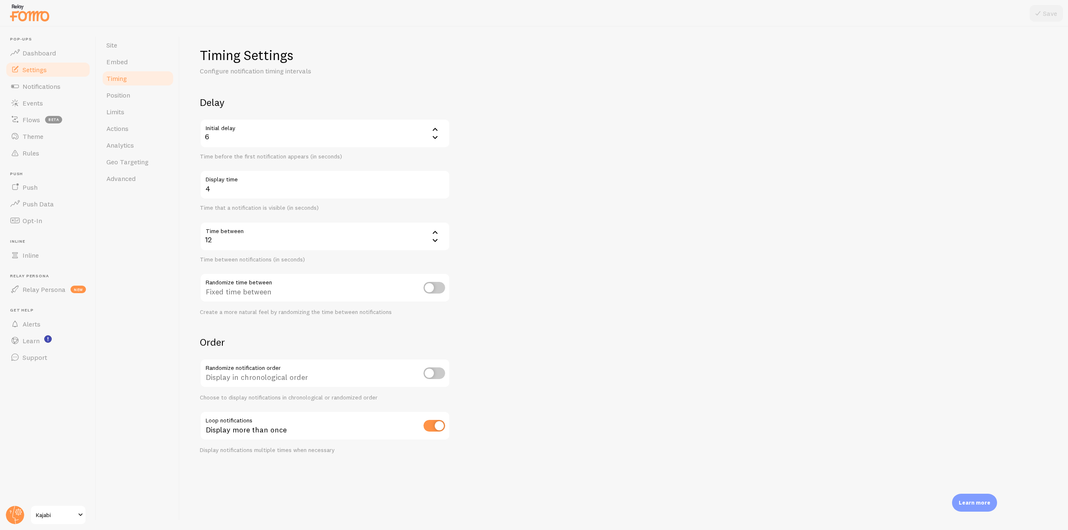
drag, startPoint x: 199, startPoint y: 102, endPoint x: 245, endPoint y: 101, distance: 45.5
click at [245, 101] on div "Timing Settings Configure notification timing intervals Delay Initial delay 6 6…" at bounding box center [624, 278] width 888 height 503
click at [256, 87] on div "Timing Settings Configure notification timing intervals Delay Initial delay 6 6…" at bounding box center [624, 250] width 848 height 407
click at [128, 178] on span "Advanced" at bounding box center [120, 178] width 29 height 8
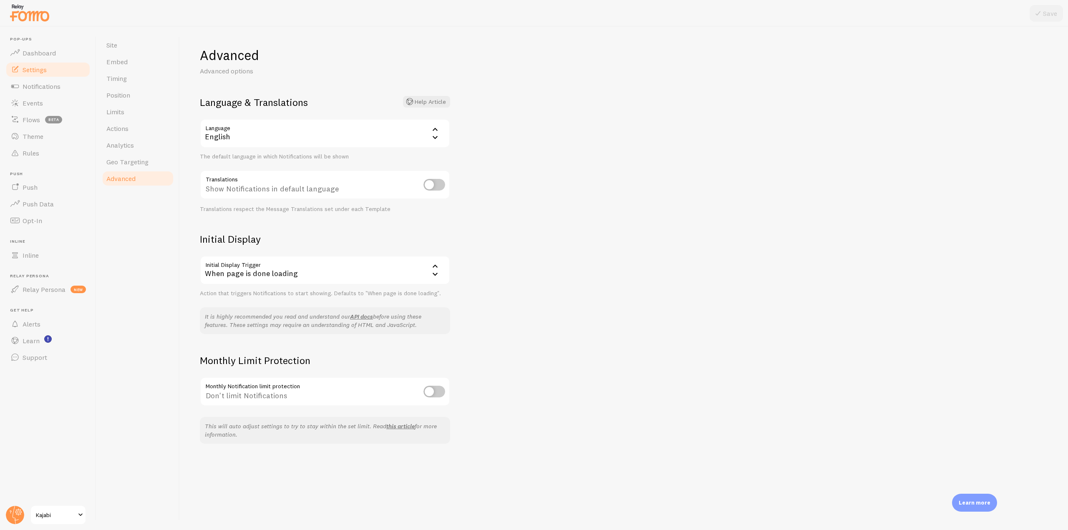
click at [441, 269] on div "When page is done loading" at bounding box center [325, 270] width 250 height 29
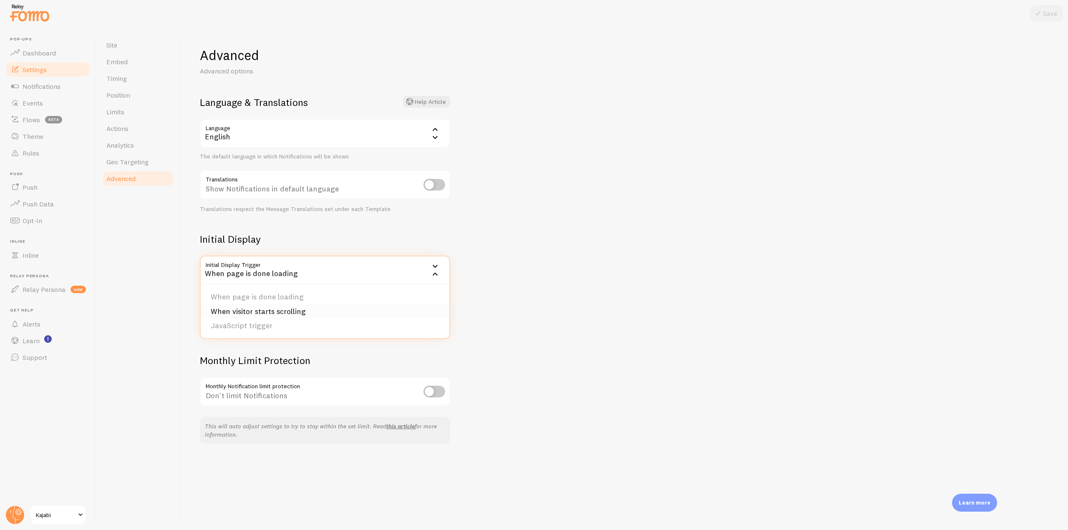
click at [269, 310] on li "When visitor starts scrolling" at bounding box center [325, 311] width 249 height 15
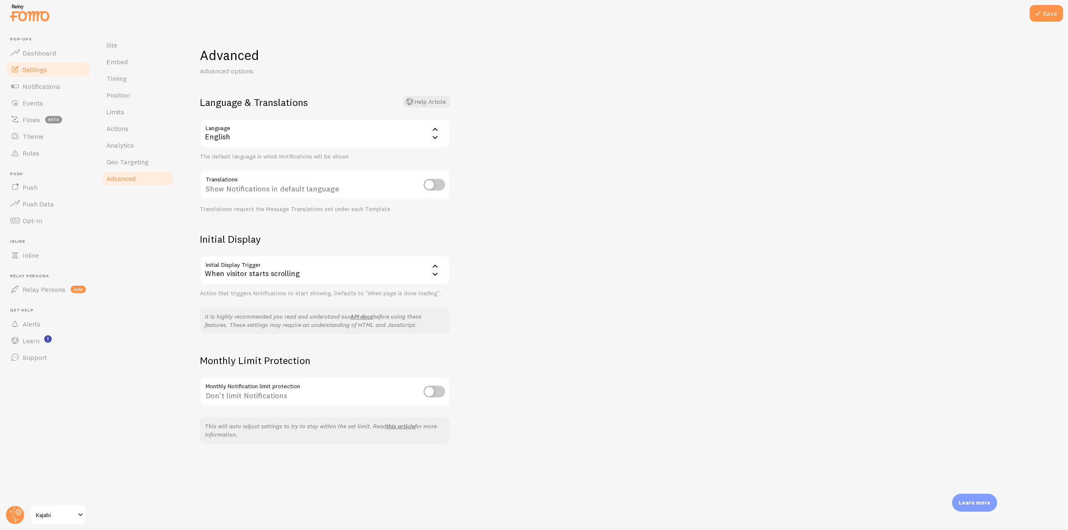
click at [528, 54] on div "Advanced Advanced options Language & Translations Help Article Language en Engl…" at bounding box center [624, 278] width 888 height 503
click at [152, 164] on link "Geo Targeting" at bounding box center [137, 161] width 73 height 17
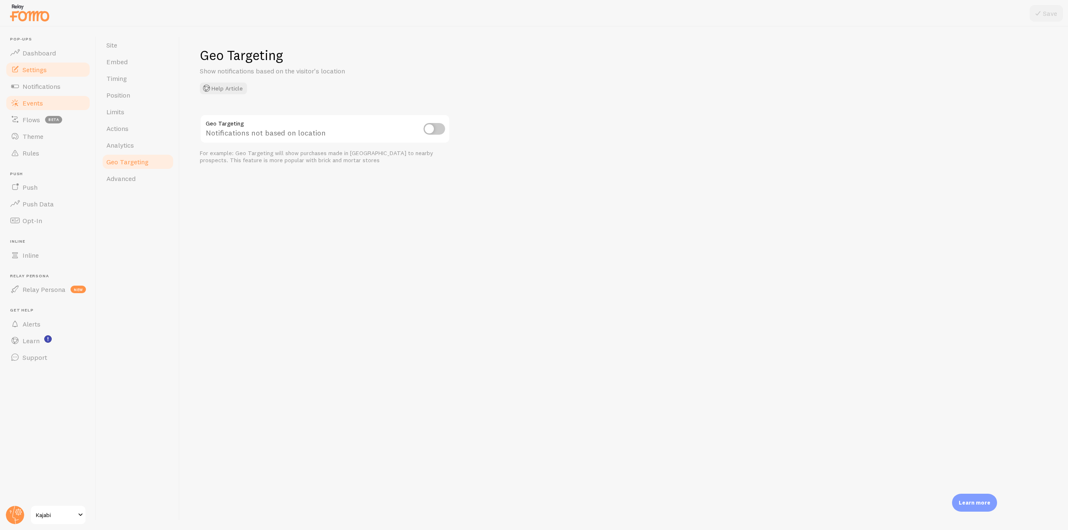
click at [43, 110] on link "Events" at bounding box center [48, 103] width 86 height 17
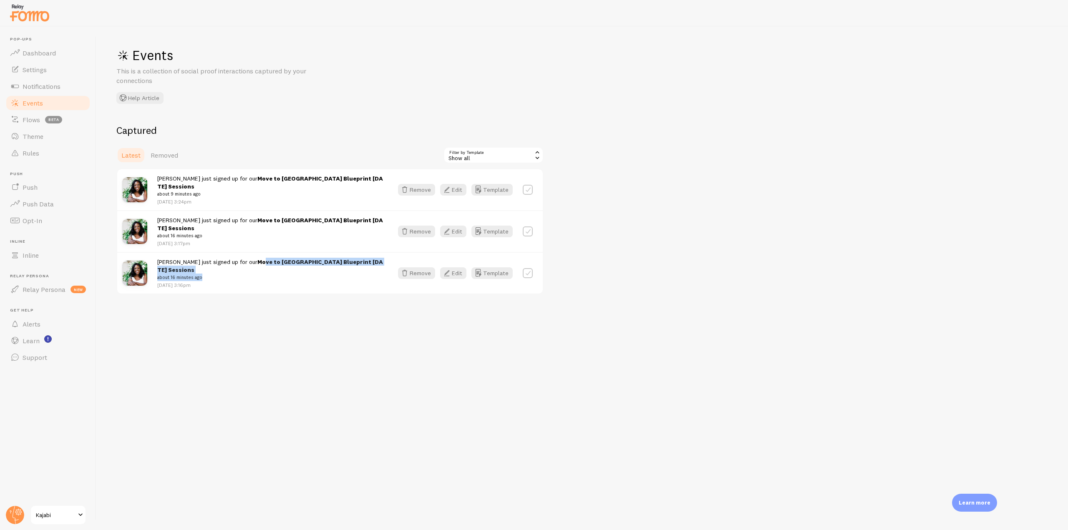
drag, startPoint x: 373, startPoint y: 256, endPoint x: 262, endPoint y: 250, distance: 112.0
click at [262, 258] on div "[PERSON_NAME] just signed up for our Move to [GEOGRAPHIC_DATA] Blueprint [DATE]…" at bounding box center [270, 273] width 226 height 31
click at [253, 274] on small "about 16 minutes ago" at bounding box center [270, 278] width 226 height 8
drag, startPoint x: 250, startPoint y: 179, endPoint x: 362, endPoint y: 181, distance: 112.2
click at [362, 181] on strong "Move to [GEOGRAPHIC_DATA] Blueprint [DATE] Sessions" at bounding box center [270, 182] width 226 height 15
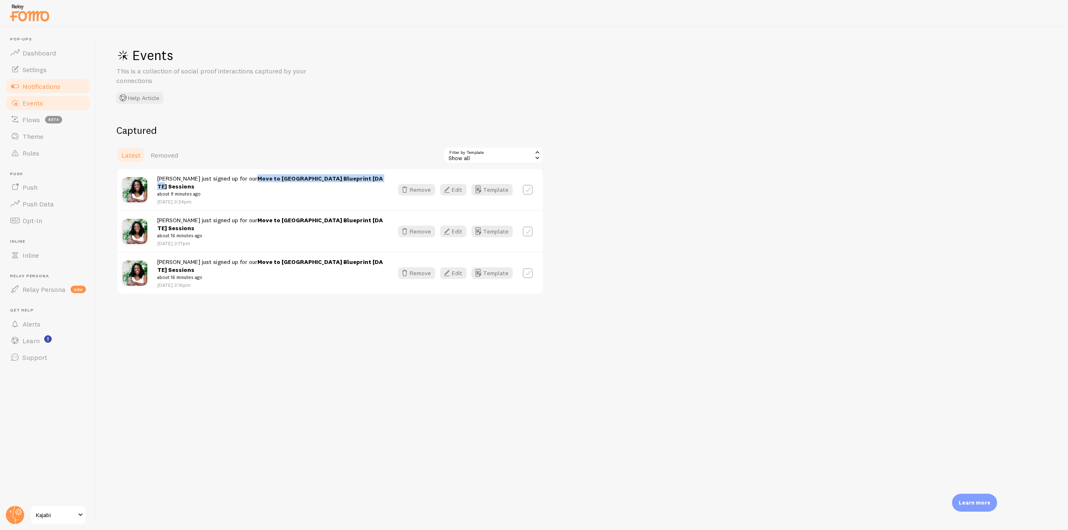
click at [55, 88] on span "Notifications" at bounding box center [42, 86] width 38 height 8
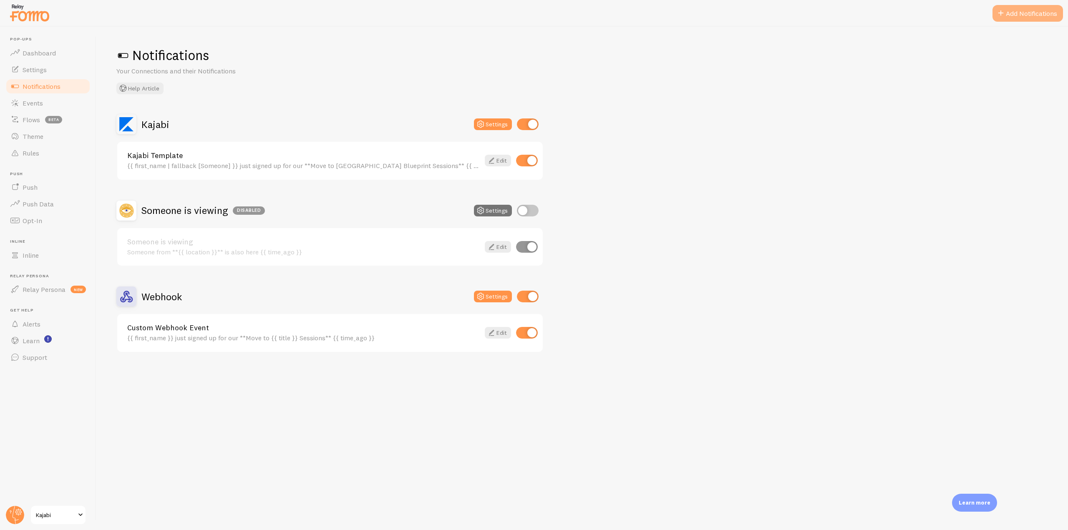
click at [1016, 19] on button "Add Notifications" at bounding box center [1027, 13] width 70 height 17
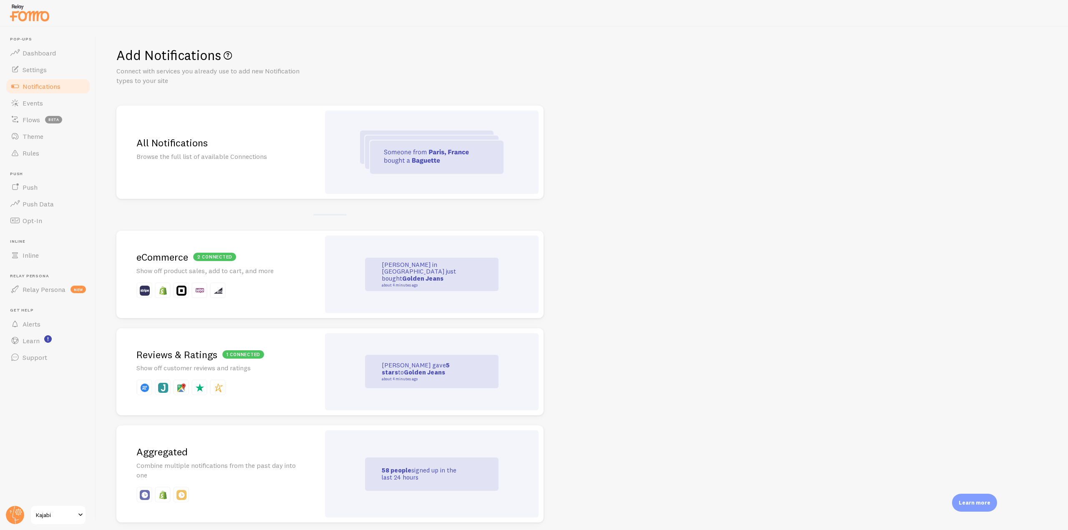
click at [271, 177] on div "All Notifications Browse the full list of available Connections" at bounding box center [218, 152] width 204 height 93
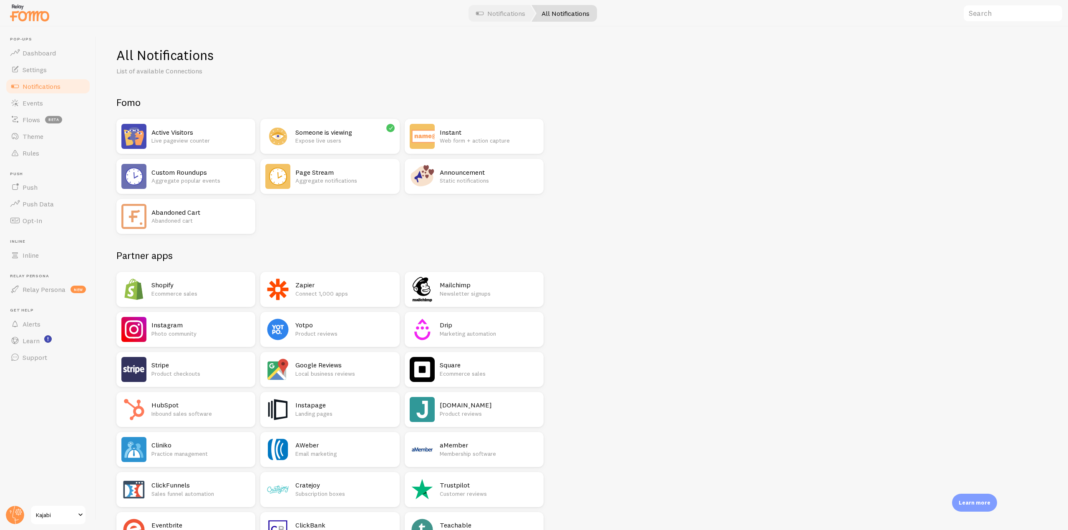
click at [181, 173] on h2 "Custom Roundups" at bounding box center [200, 172] width 99 height 9
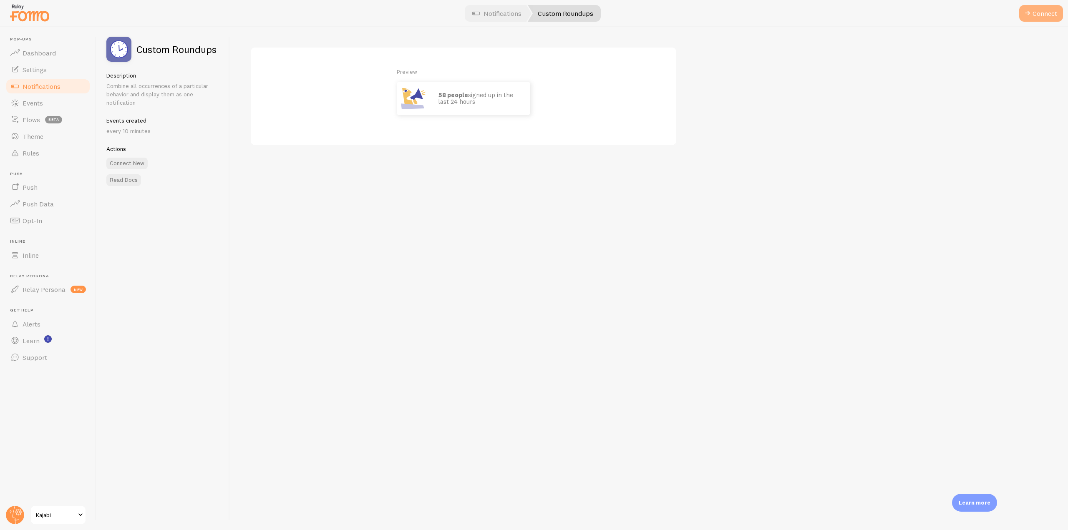
click at [1035, 13] on button "Connect" at bounding box center [1041, 13] width 44 height 17
click at [493, 56] on input "Source Template" at bounding box center [375, 61] width 250 height 29
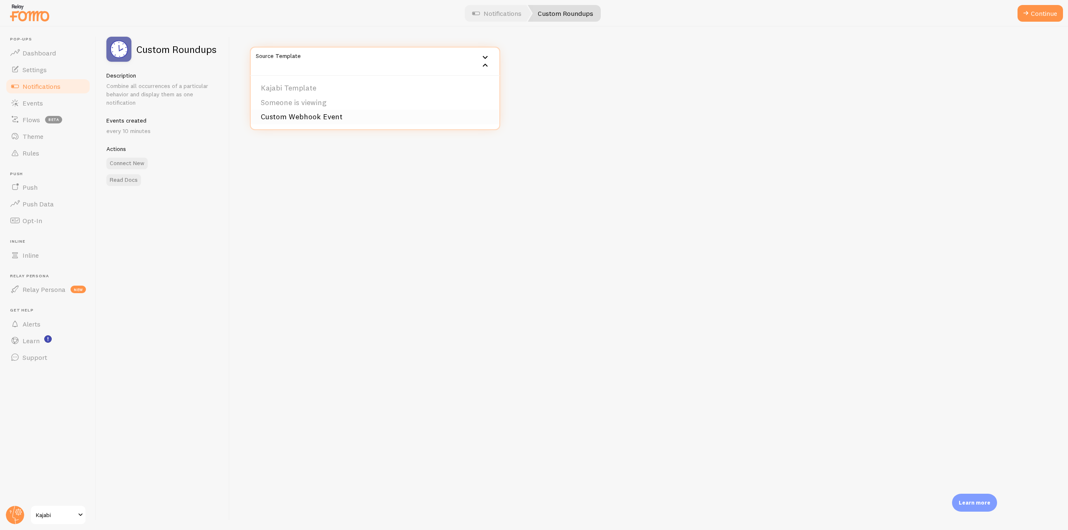
click at [289, 119] on li "Custom Webhook Event" at bounding box center [375, 117] width 249 height 15
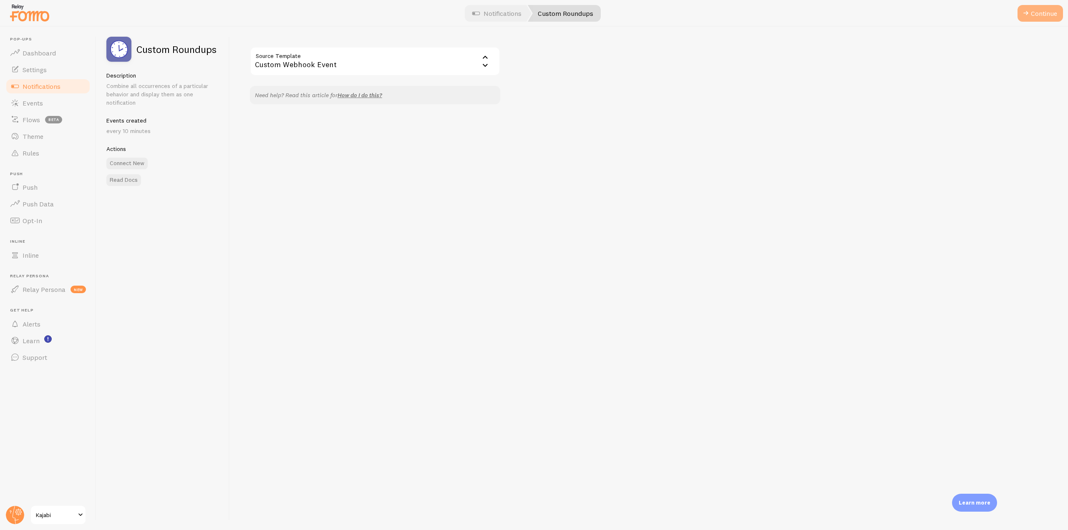
click at [1041, 12] on button "Continue" at bounding box center [1039, 13] width 45 height 17
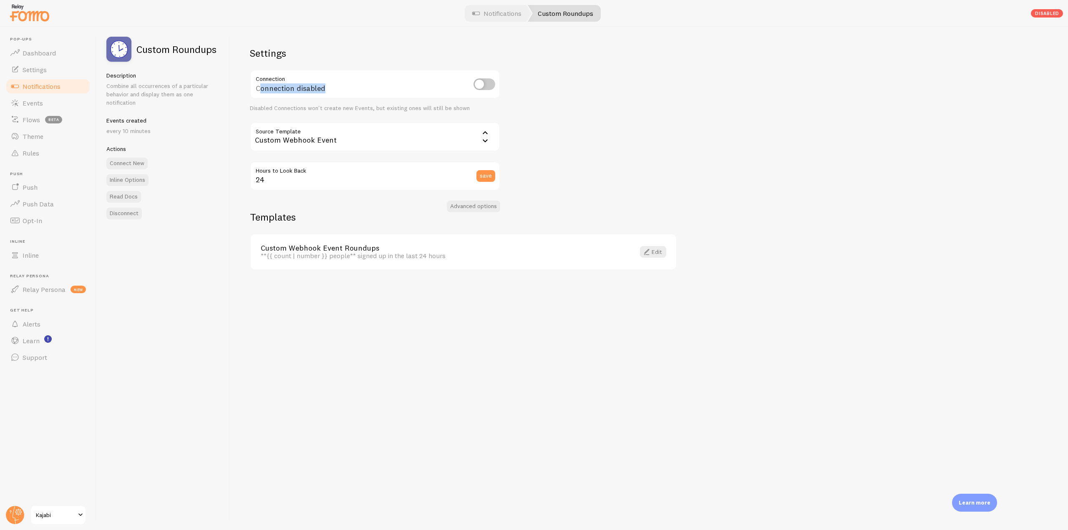
drag, startPoint x: 336, startPoint y: 88, endPoint x: 259, endPoint y: 89, distance: 77.2
click at [259, 89] on div "Connection disabled" at bounding box center [375, 85] width 250 height 30
click at [327, 93] on div "Connection disabled" at bounding box center [375, 85] width 250 height 30
click at [387, 138] on div "Custom Webhook Event" at bounding box center [375, 136] width 250 height 29
click at [302, 191] on li "Custom Webhook Event" at bounding box center [375, 192] width 249 height 15
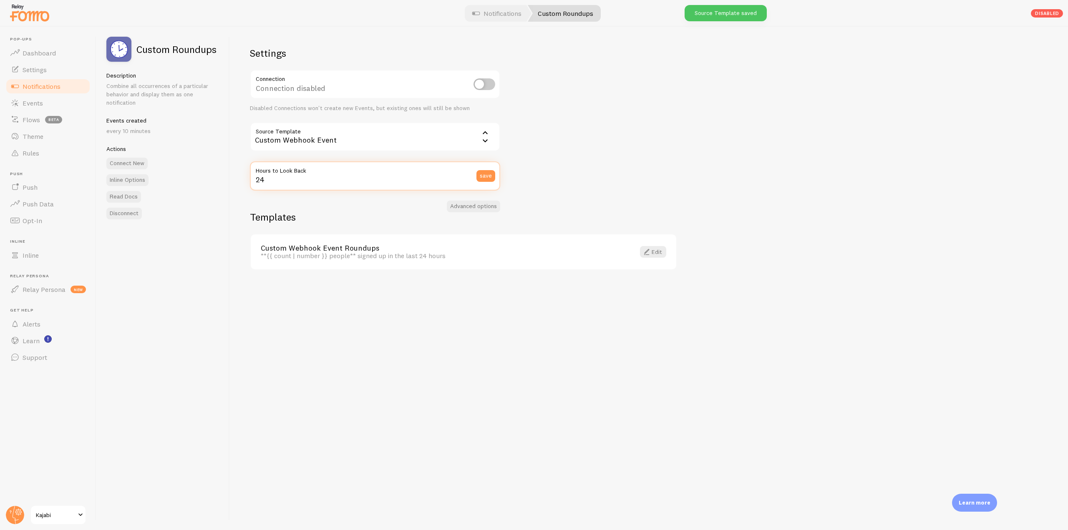
drag, startPoint x: 288, startPoint y: 179, endPoint x: 249, endPoint y: 179, distance: 38.8
click at [249, 179] on div "Settings Connection Connection disabled Disabled Connections won't create new E…" at bounding box center [649, 278] width 838 height 503
click at [602, 169] on div "Settings Connection Connection disabled Disabled Connections won't create new E…" at bounding box center [649, 278] width 838 height 503
click at [648, 252] on span at bounding box center [646, 252] width 10 height 10
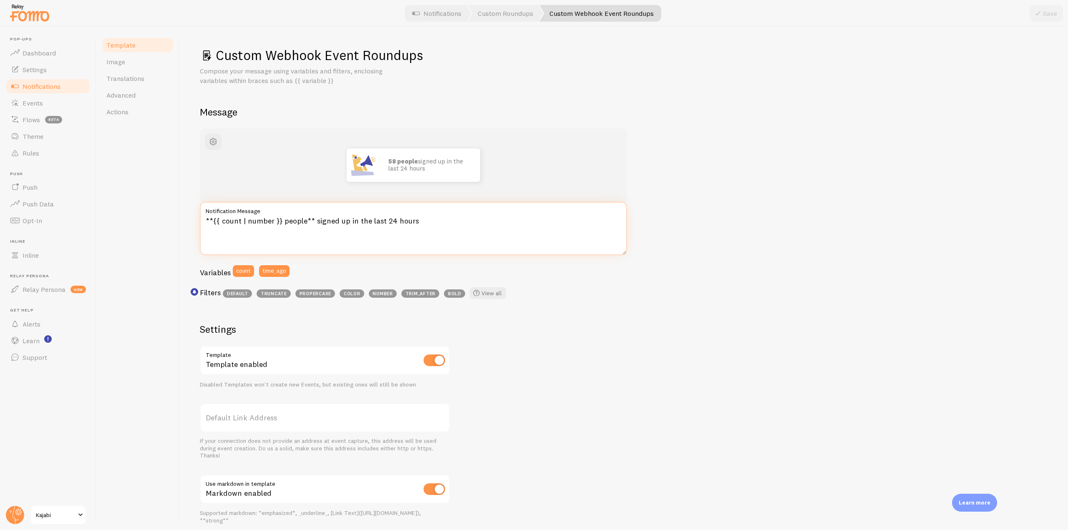
drag, startPoint x: 422, startPoint y: 217, endPoint x: 204, endPoint y: 218, distance: 218.1
click at [204, 218] on textarea "**{{ count | number }} people** signed up in the last 24 hours" at bounding box center [413, 228] width 427 height 53
click at [414, 215] on label "Notification Message" at bounding box center [413, 209] width 427 height 14
click at [414, 215] on textarea "**{{ count | number }} people** signed up in the last 24 hours" at bounding box center [413, 228] width 427 height 53
click at [428, 223] on textarea "**{{ count | number }} people** signed up in the last 24 hours" at bounding box center [413, 228] width 427 height 53
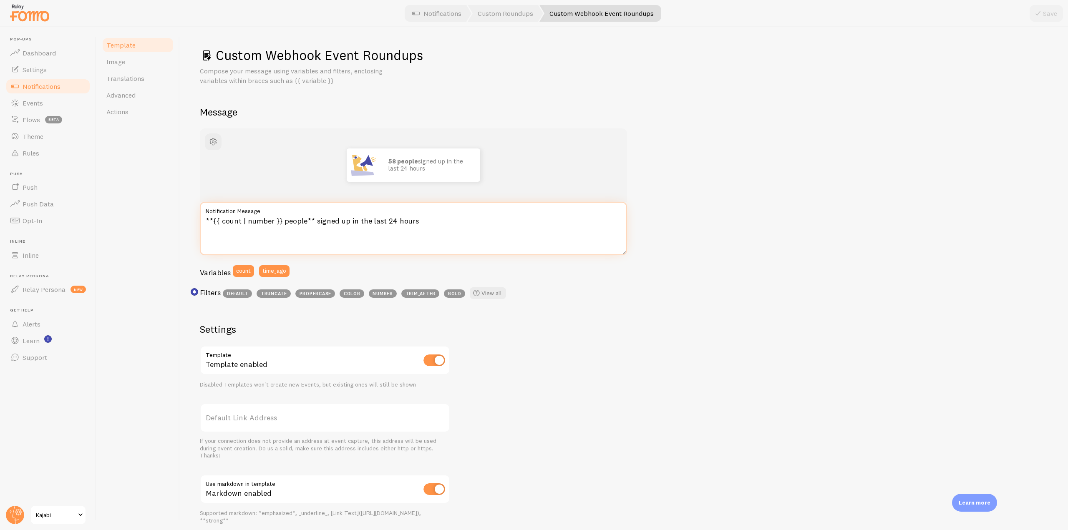
drag, startPoint x: 438, startPoint y: 221, endPoint x: 281, endPoint y: 221, distance: 157.2
click at [281, 221] on textarea "**{{ count | number }} people** signed up in the last 24 hours" at bounding box center [413, 228] width 427 height 53
drag, startPoint x: 279, startPoint y: 221, endPoint x: 190, endPoint y: 204, distance: 90.5
click at [207, 219] on textarea "**{{ count | number }} people** signed up in the last 24 hours" at bounding box center [413, 228] width 427 height 53
click at [34, 99] on span "Events" at bounding box center [33, 103] width 20 height 8
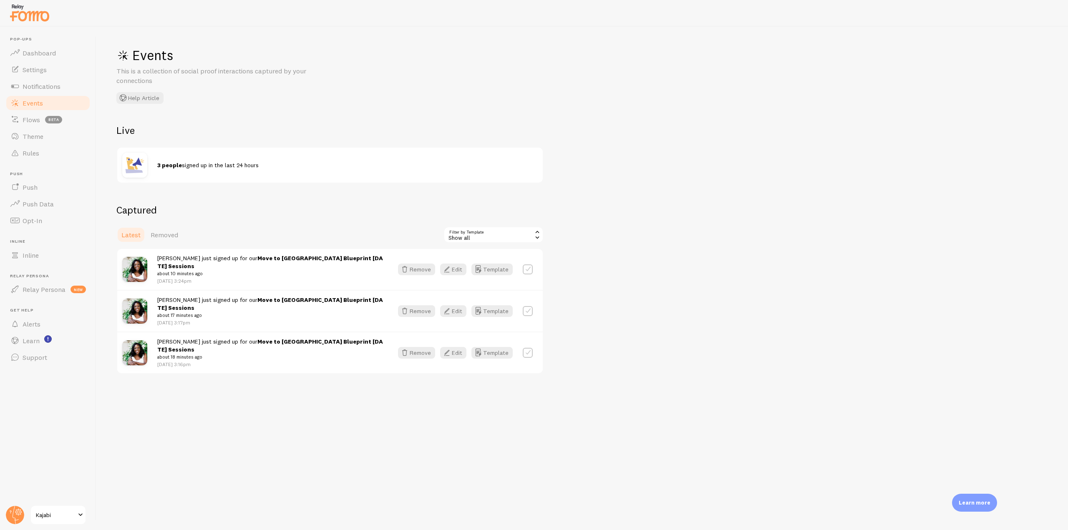
drag, startPoint x: 157, startPoint y: 166, endPoint x: 262, endPoint y: 167, distance: 105.5
click at [262, 167] on div "3 people signed up in the last 24 hours" at bounding box center [329, 165] width 425 height 35
click at [230, 172] on div "3 people signed up in the last 24 hours" at bounding box center [329, 165] width 425 height 35
click at [48, 88] on span "Notifications" at bounding box center [42, 86] width 38 height 8
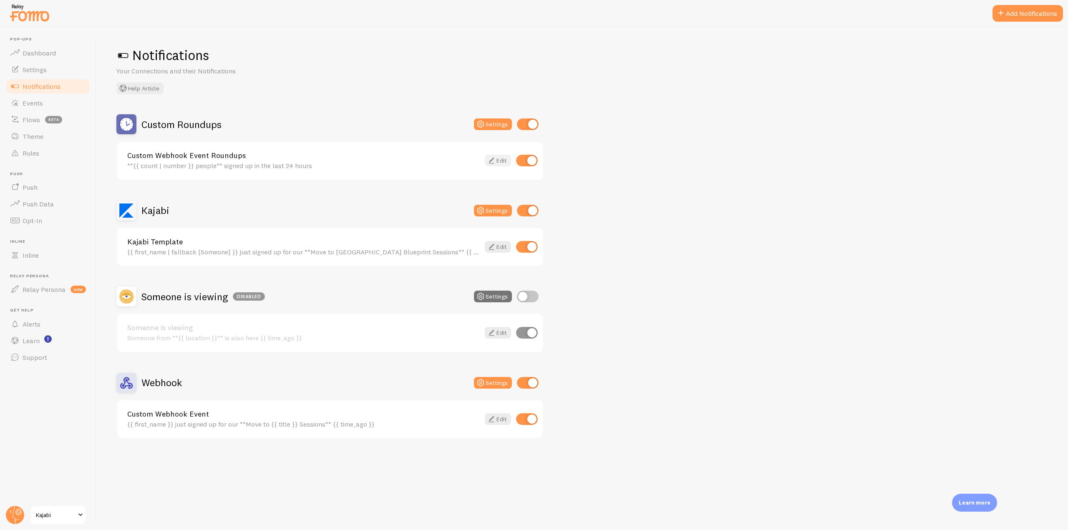
click at [486, 156] on icon at bounding box center [491, 161] width 10 height 10
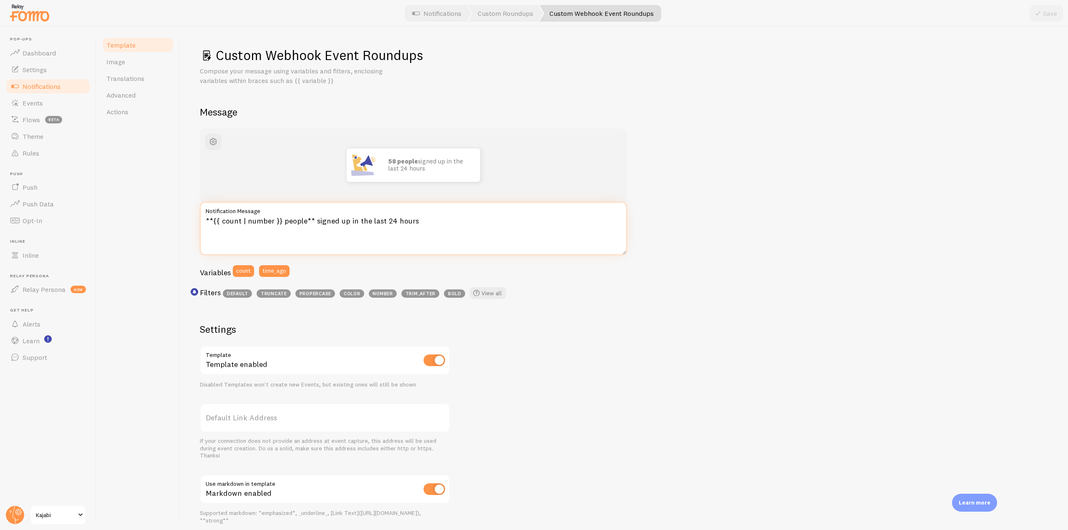
drag, startPoint x: 422, startPoint y: 224, endPoint x: 205, endPoint y: 221, distance: 216.9
click at [205, 221] on textarea "**{{ count | number }} people** signed up in the last 24 hours" at bounding box center [413, 228] width 427 height 53
click at [121, 66] on link "Image" at bounding box center [137, 61] width 73 height 17
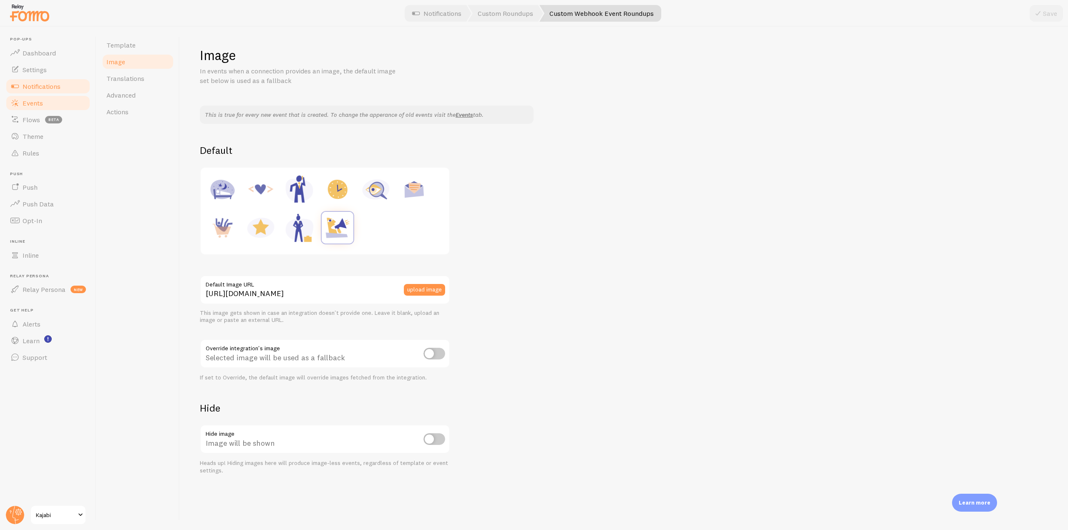
click at [40, 106] on span "Events" at bounding box center [33, 103] width 20 height 8
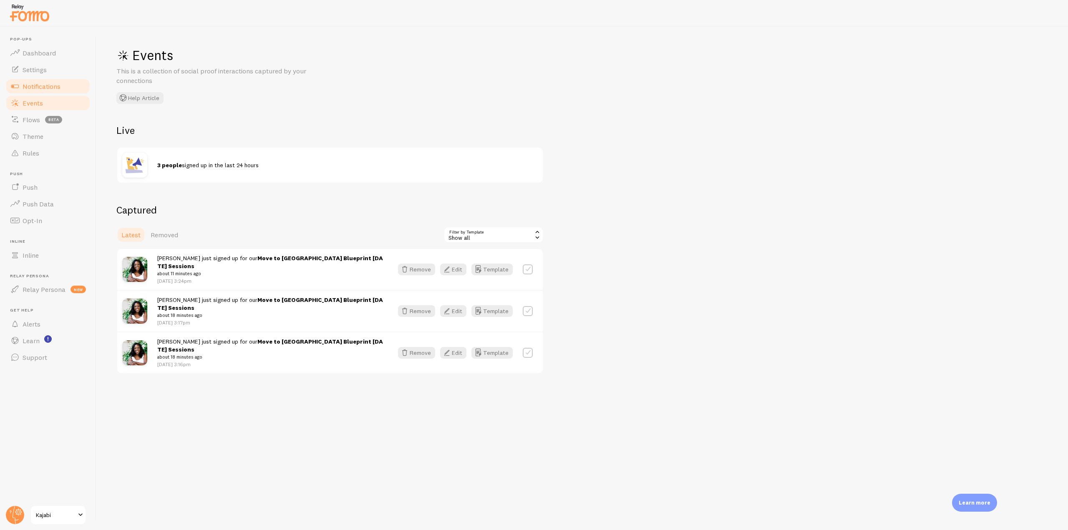
click at [54, 84] on span "Notifications" at bounding box center [42, 86] width 38 height 8
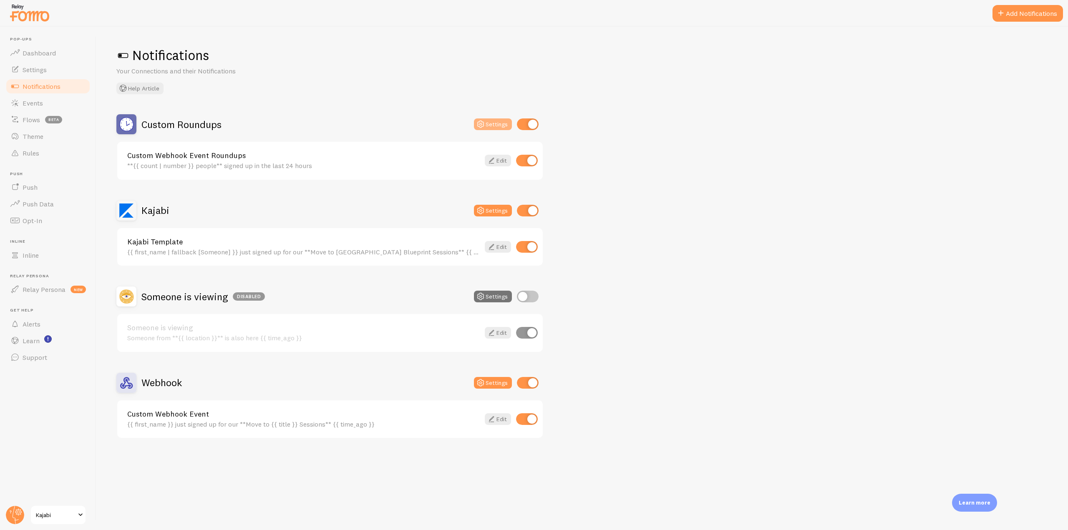
click at [487, 123] on button "Settings" at bounding box center [493, 124] width 38 height 12
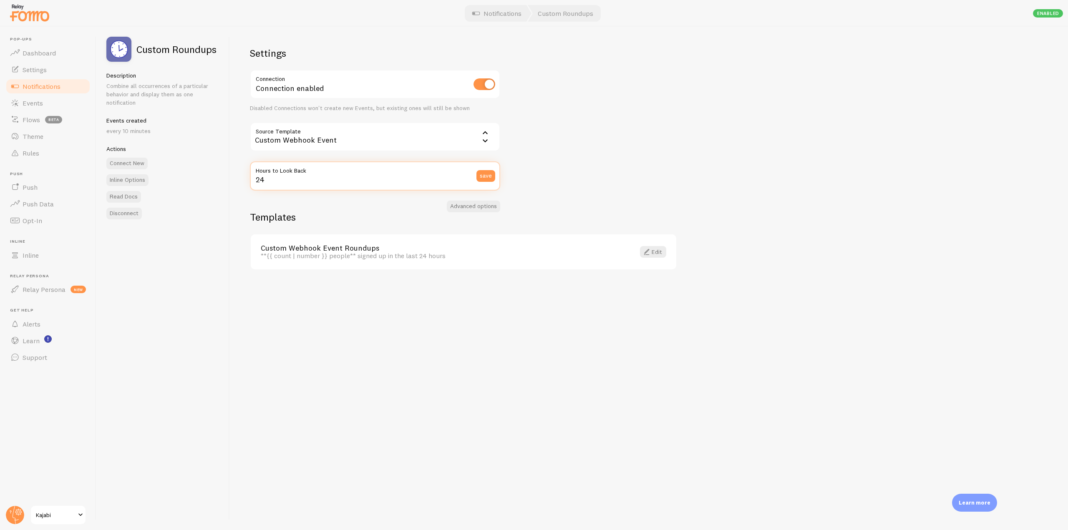
drag, startPoint x: 280, startPoint y: 185, endPoint x: 245, endPoint y: 185, distance: 35.0
click at [245, 185] on div "Settings Connection Connection enabled Disabled Connections won't create new Ev…" at bounding box center [649, 278] width 838 height 503
click at [482, 208] on button "Advanced options" at bounding box center [473, 207] width 53 height 12
click at [271, 186] on input "24" at bounding box center [375, 175] width 250 height 29
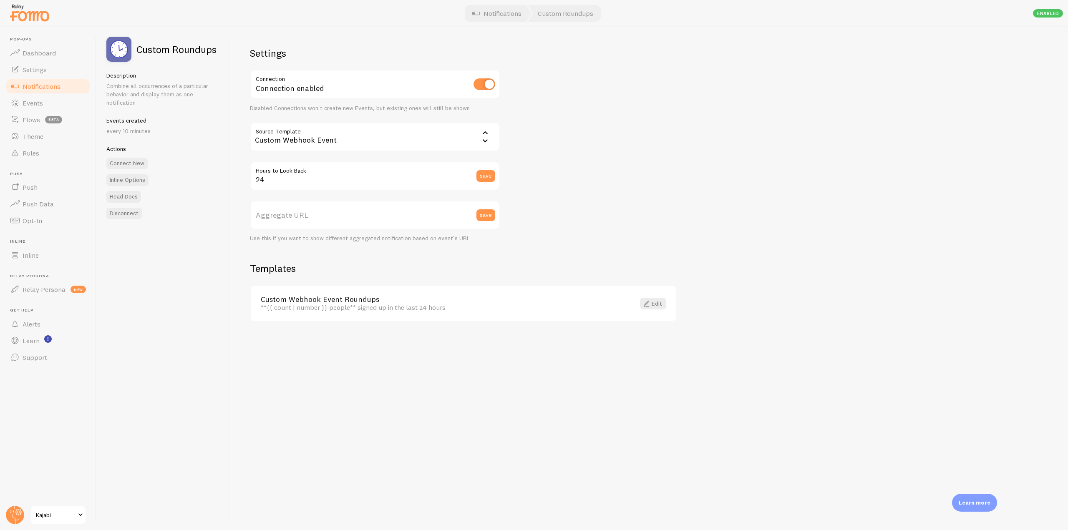
click at [589, 194] on div "Settings Connection Connection enabled Disabled Connections won't create new Ev…" at bounding box center [649, 278] width 838 height 503
click at [49, 85] on span "Notifications" at bounding box center [42, 86] width 38 height 8
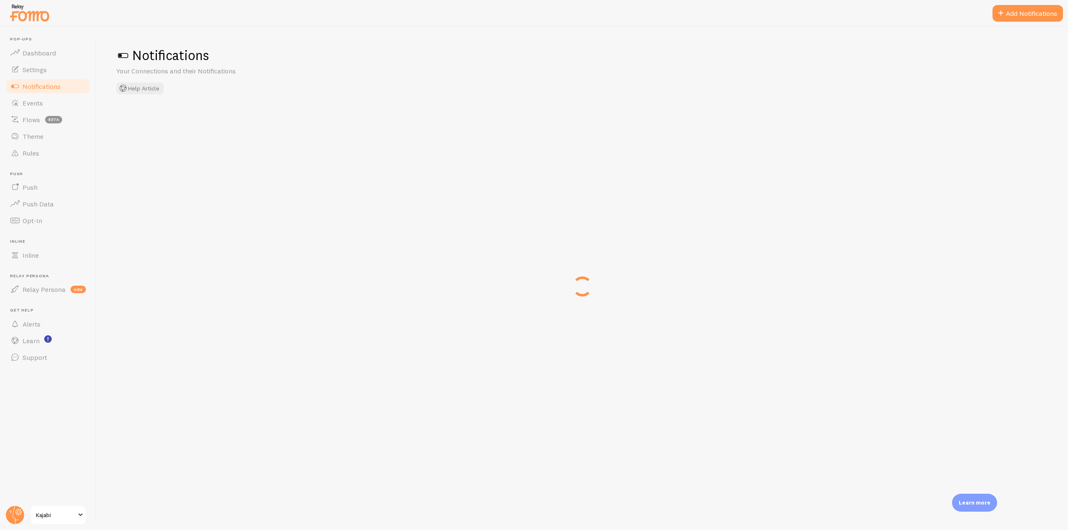
checkbox input "false"
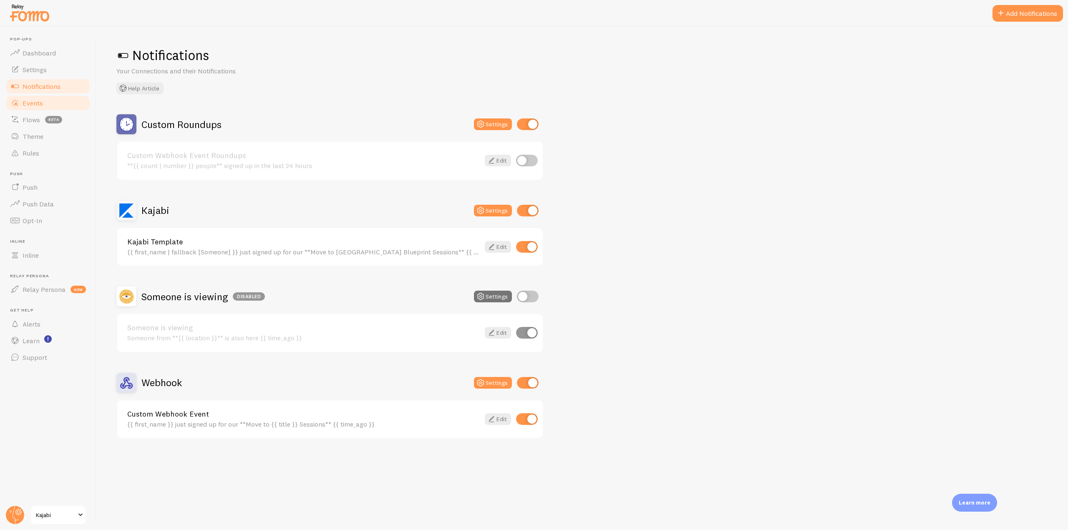
click at [40, 105] on span "Events" at bounding box center [33, 103] width 20 height 8
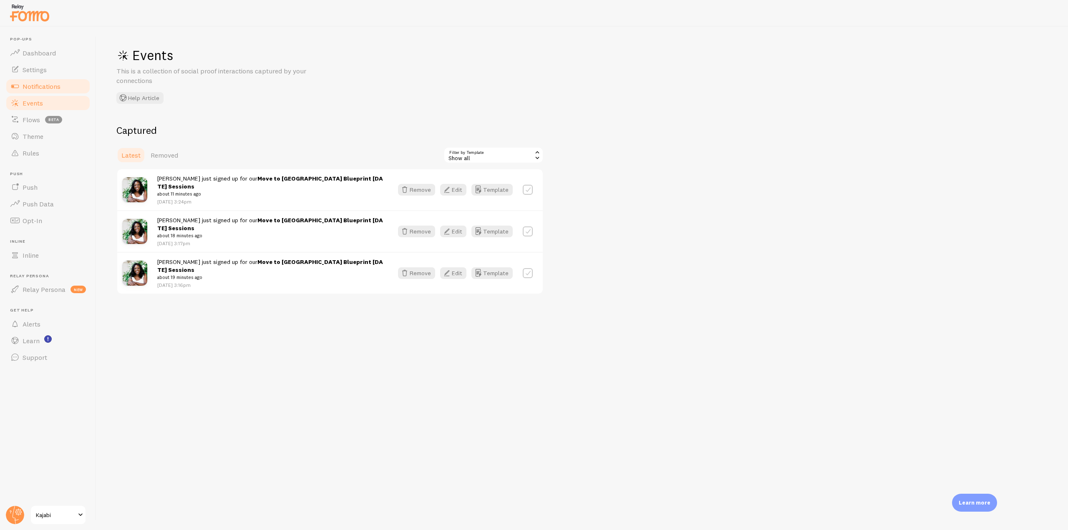
click at [67, 83] on link "Notifications" at bounding box center [48, 86] width 86 height 17
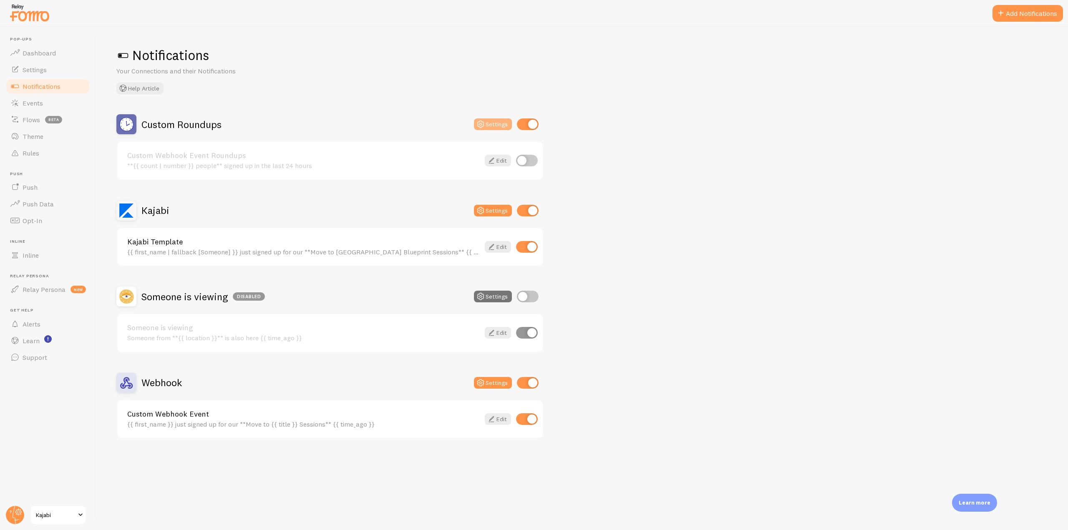
click at [493, 122] on button "Settings" at bounding box center [493, 124] width 38 height 12
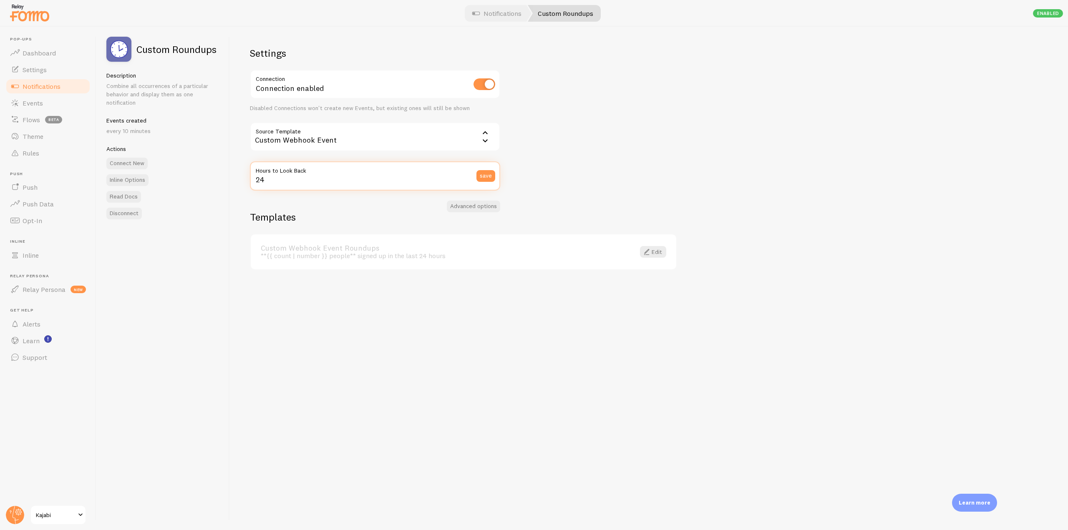
drag, startPoint x: 297, startPoint y: 178, endPoint x: 243, endPoint y: 176, distance: 53.8
click at [243, 176] on div "Settings Connection Connection enabled Disabled Connections won't create new Ev…" at bounding box center [649, 278] width 838 height 503
click at [66, 139] on link "Theme" at bounding box center [48, 136] width 86 height 17
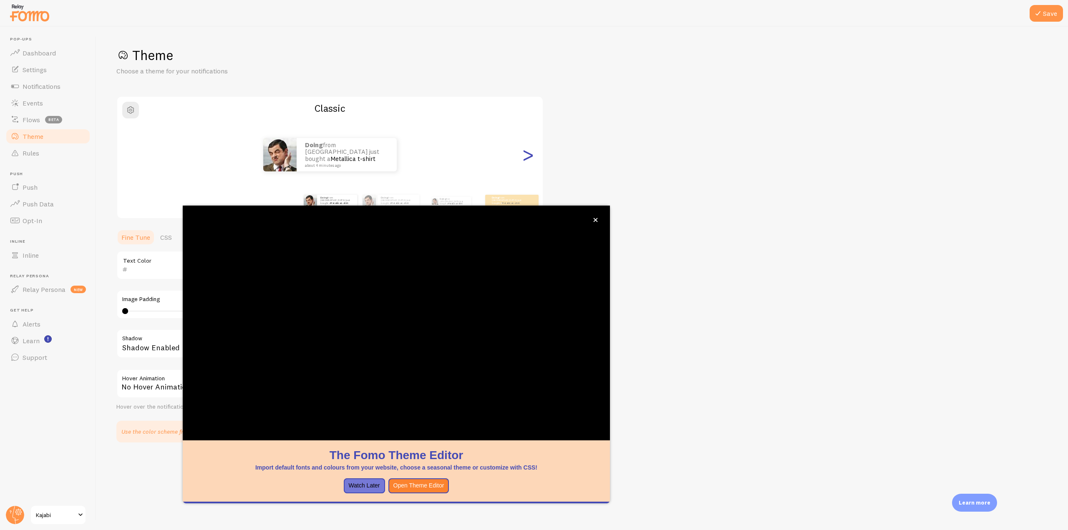
click at [527, 159] on div ">" at bounding box center [528, 155] width 10 height 60
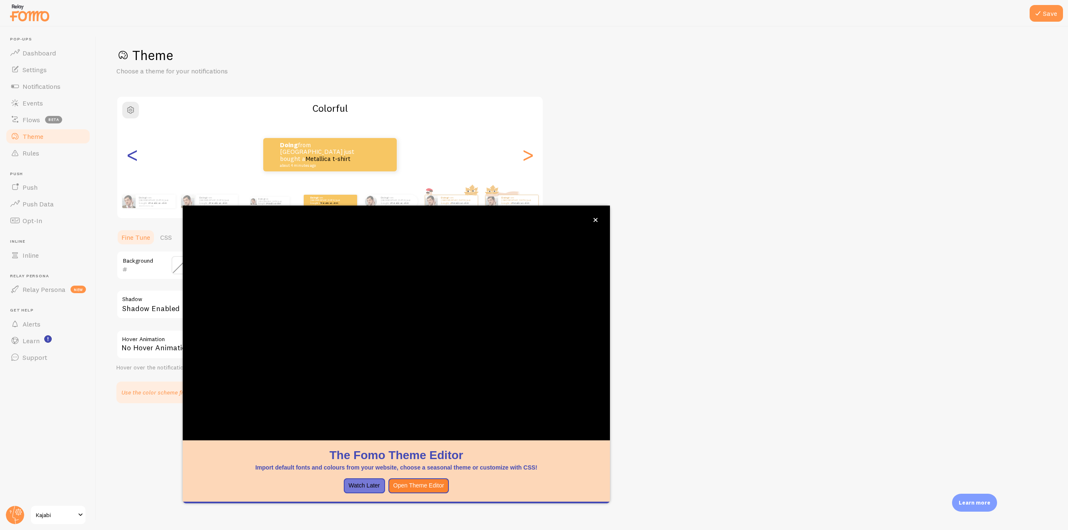
click at [133, 159] on div "<" at bounding box center [132, 155] width 10 height 60
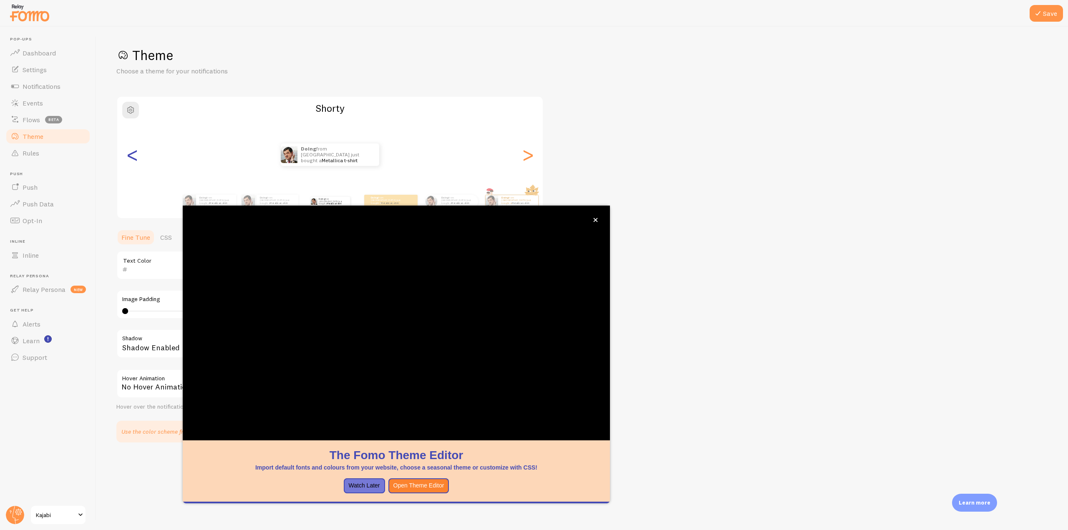
click at [133, 159] on div "<" at bounding box center [132, 155] width 10 height 60
click at [523, 156] on div ">" at bounding box center [528, 155] width 10 height 60
click at [528, 157] on div ">" at bounding box center [528, 155] width 10 height 60
click at [531, 159] on div ">" at bounding box center [528, 155] width 10 height 60
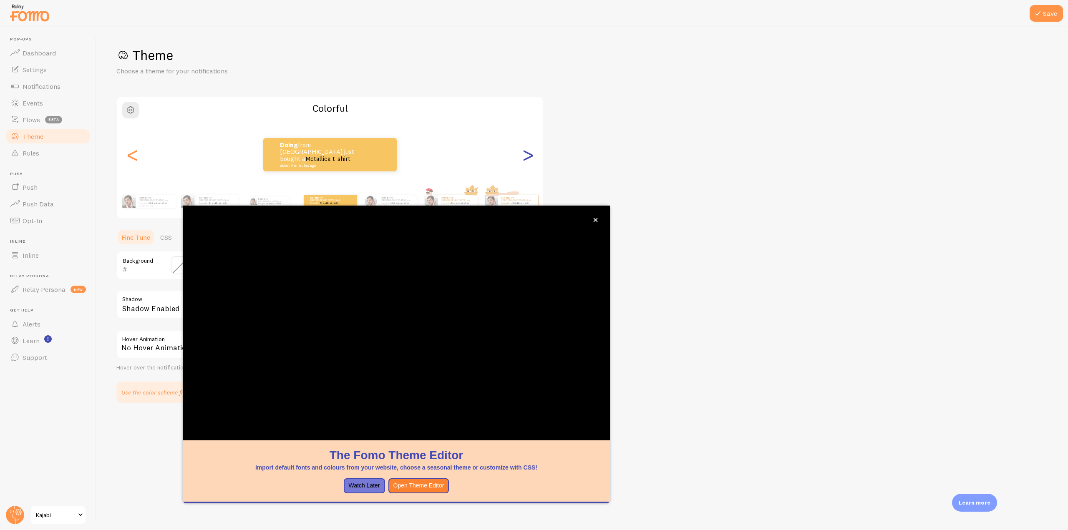
click at [526, 157] on div ">" at bounding box center [528, 155] width 10 height 60
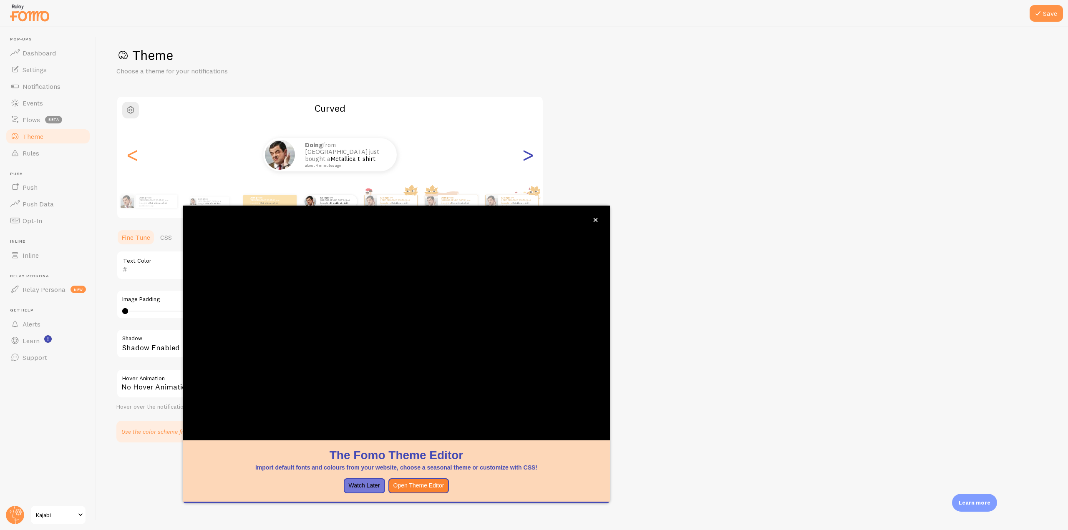
click at [526, 157] on div ">" at bounding box center [528, 155] width 10 height 60
type input "0"
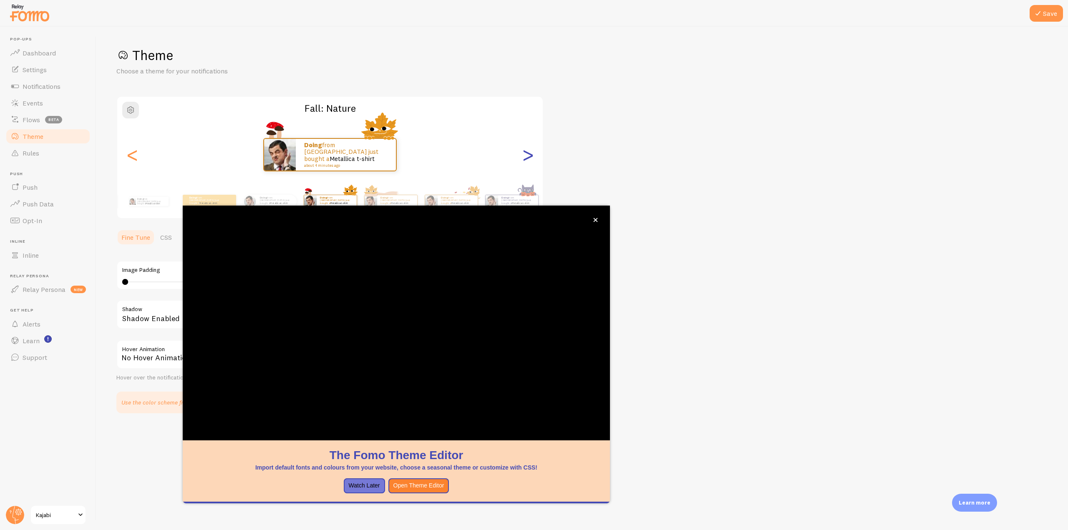
click at [526, 157] on div ">" at bounding box center [528, 155] width 10 height 60
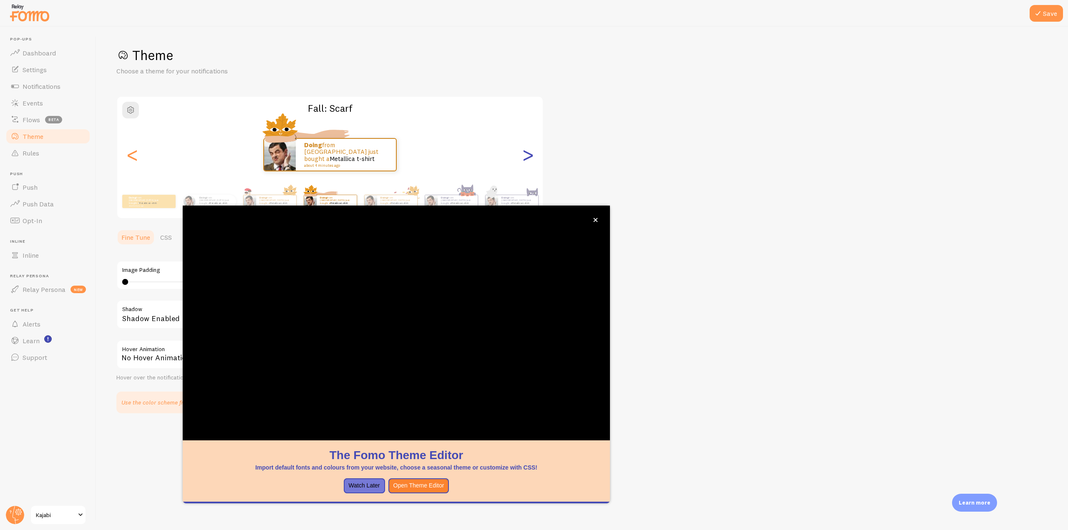
click at [526, 157] on div ">" at bounding box center [528, 155] width 10 height 60
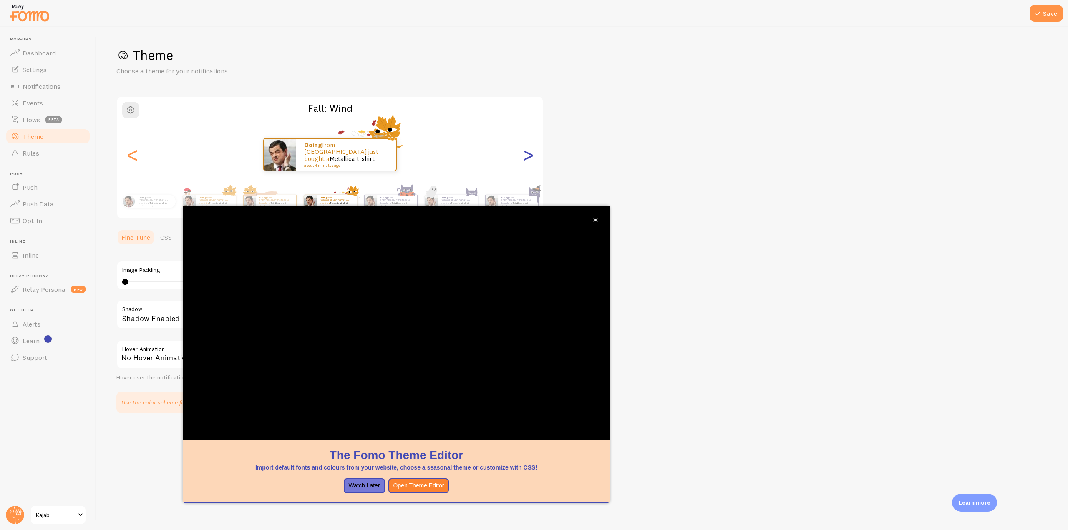
click at [526, 157] on div ">" at bounding box center [528, 155] width 10 height 60
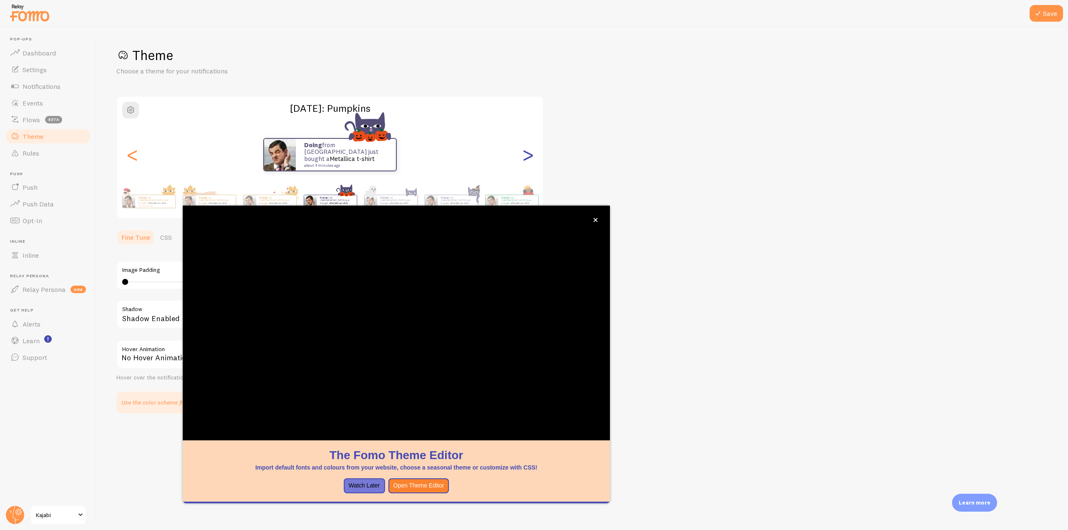
click at [526, 157] on div ">" at bounding box center [528, 155] width 10 height 60
click at [128, 160] on div "<" at bounding box center [132, 155] width 10 height 60
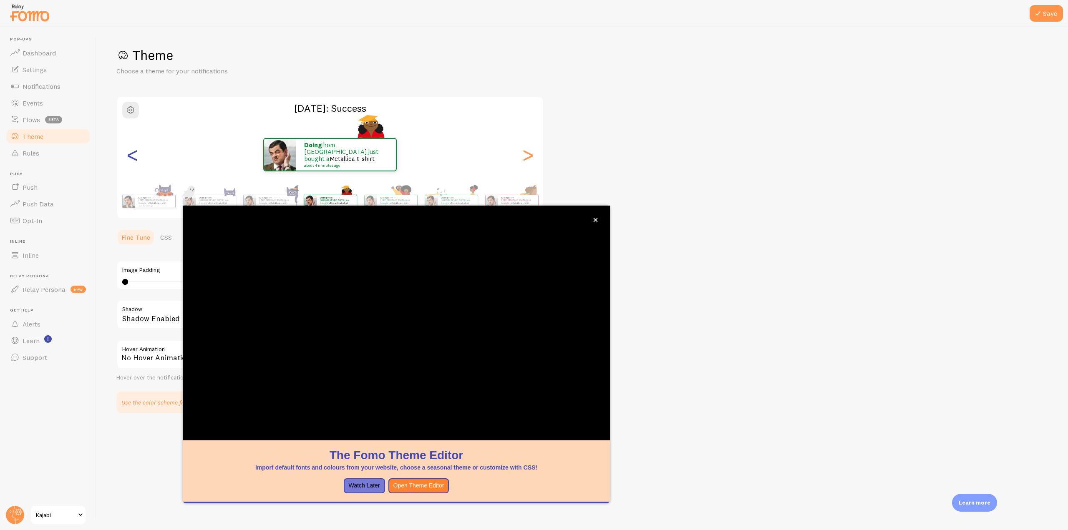
click at [128, 160] on div "<" at bounding box center [132, 155] width 10 height 60
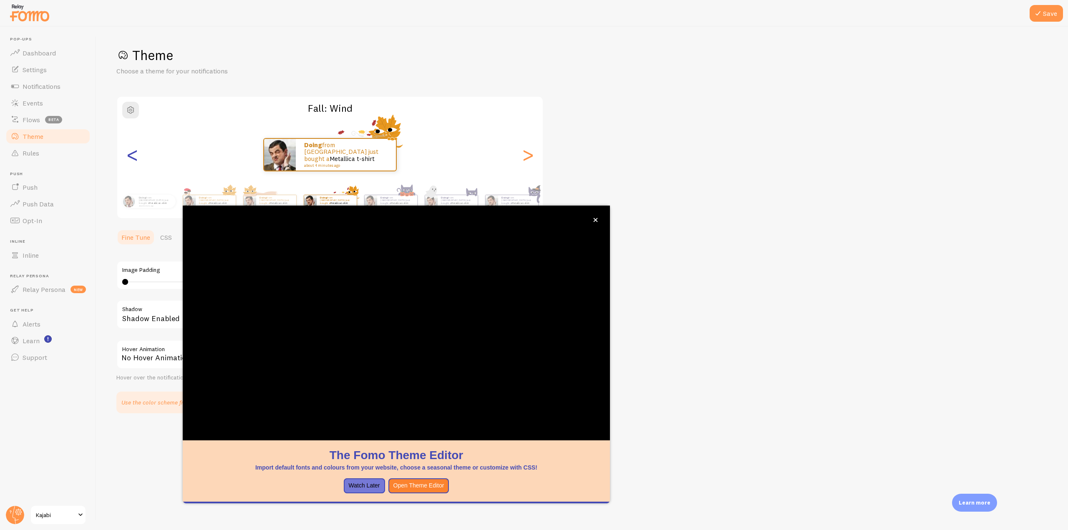
click at [128, 160] on div "<" at bounding box center [132, 155] width 10 height 60
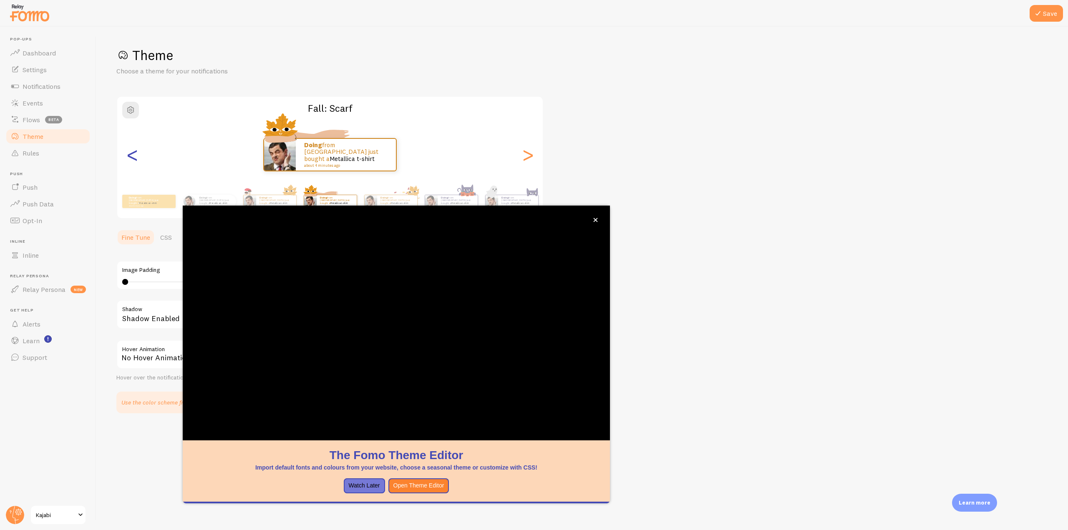
click at [128, 160] on div "<" at bounding box center [132, 155] width 10 height 60
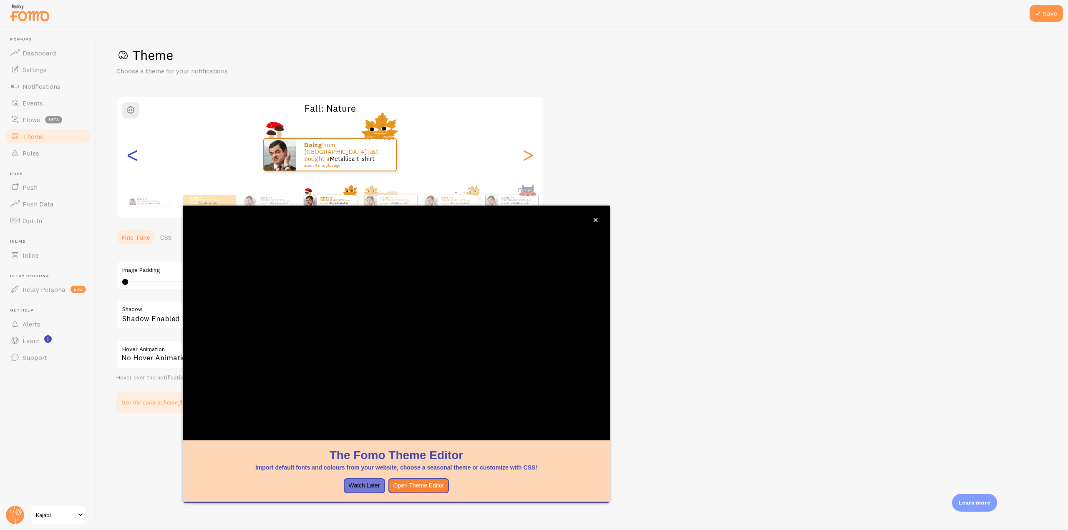
click at [136, 158] on div "<" at bounding box center [132, 155] width 10 height 60
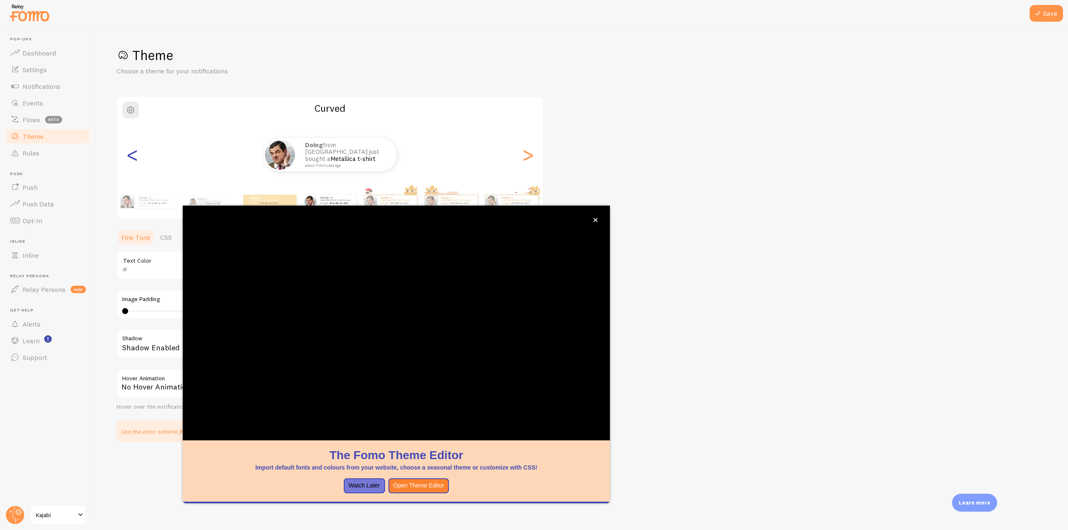
click at [136, 158] on div "<" at bounding box center [132, 155] width 10 height 60
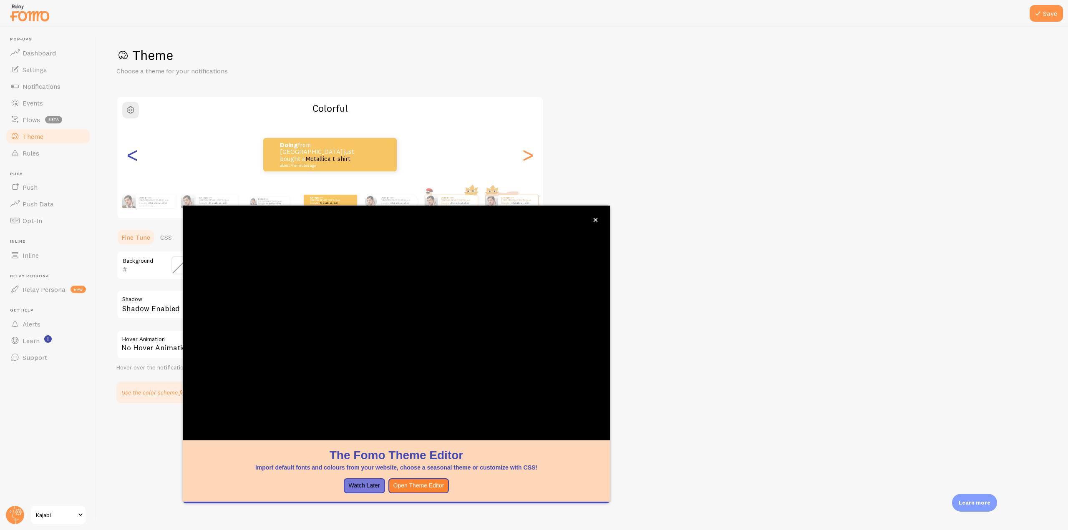
click at [136, 158] on div "<" at bounding box center [132, 155] width 10 height 60
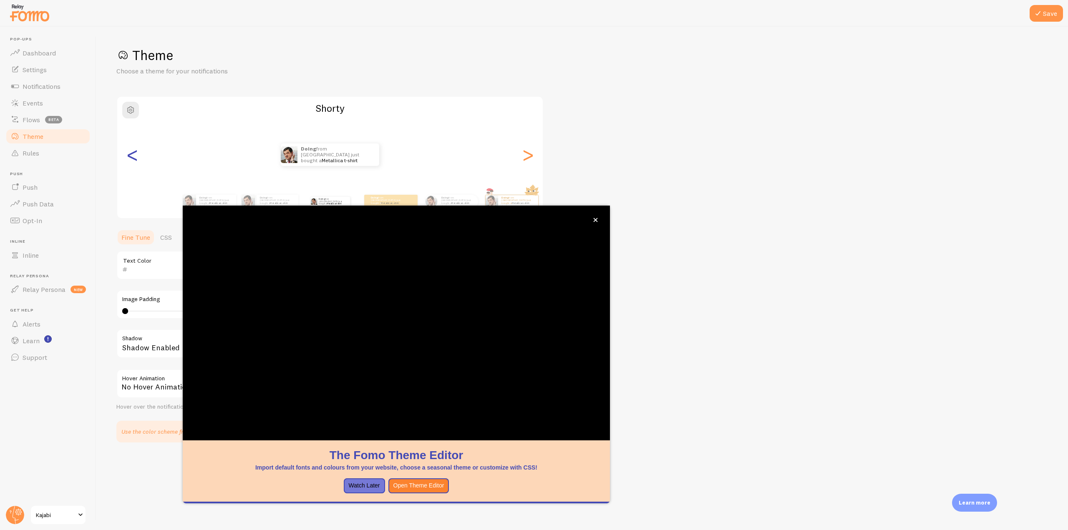
click at [136, 158] on div "<" at bounding box center [132, 155] width 10 height 60
click at [356, 486] on button "Watch Later" at bounding box center [364, 485] width 41 height 15
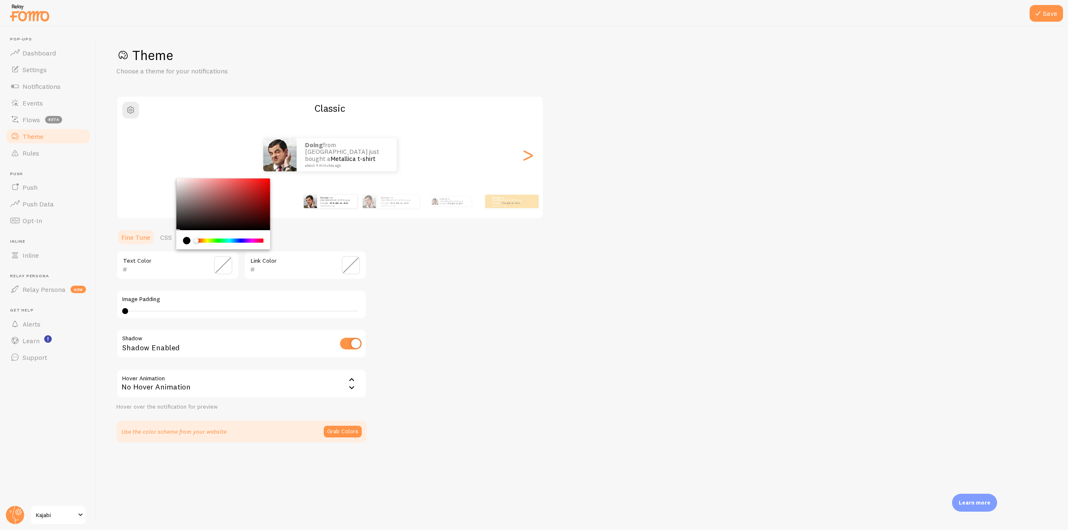
click at [137, 272] on input "text" at bounding box center [166, 269] width 76 height 10
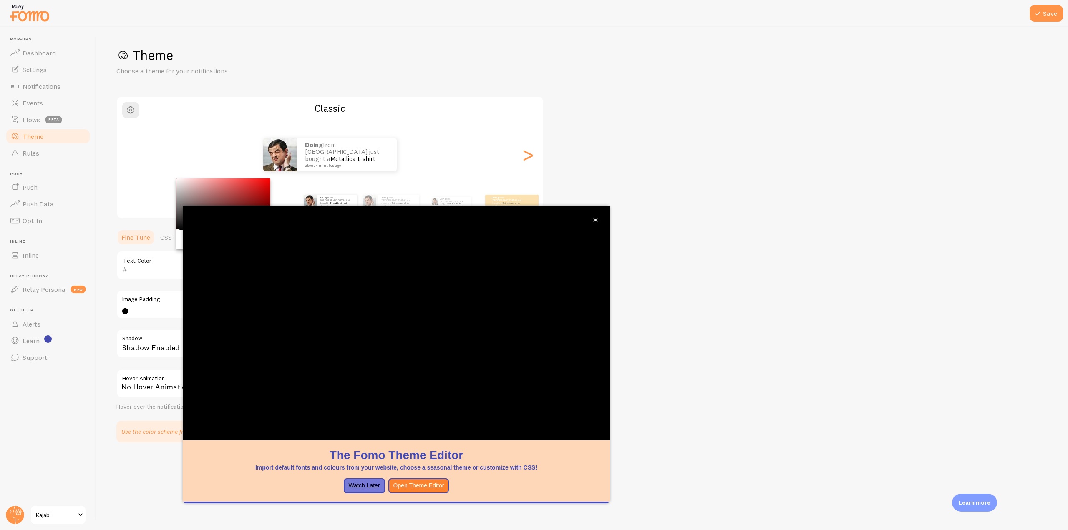
click at [161, 273] on input "text" at bounding box center [166, 269] width 76 height 10
click at [351, 487] on button "Watch Later" at bounding box center [364, 485] width 41 height 15
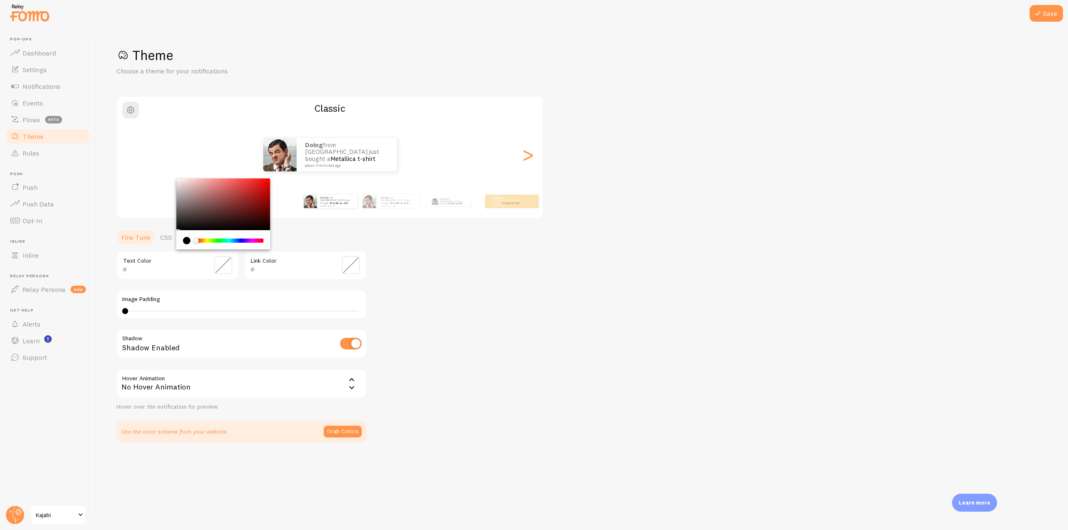
click at [277, 269] on input "text" at bounding box center [293, 269] width 76 height 10
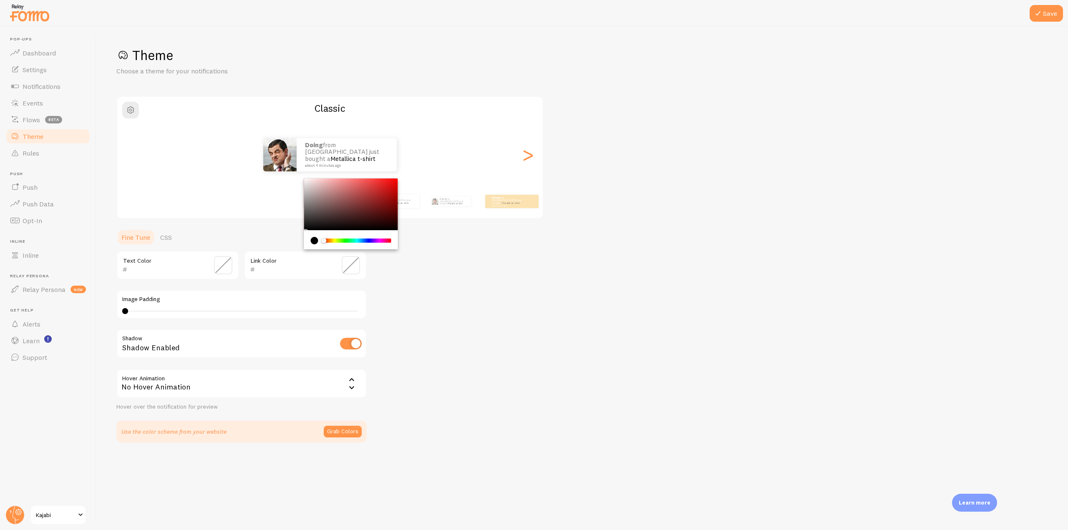
click at [172, 384] on div "No Hover Animation" at bounding box center [241, 383] width 250 height 29
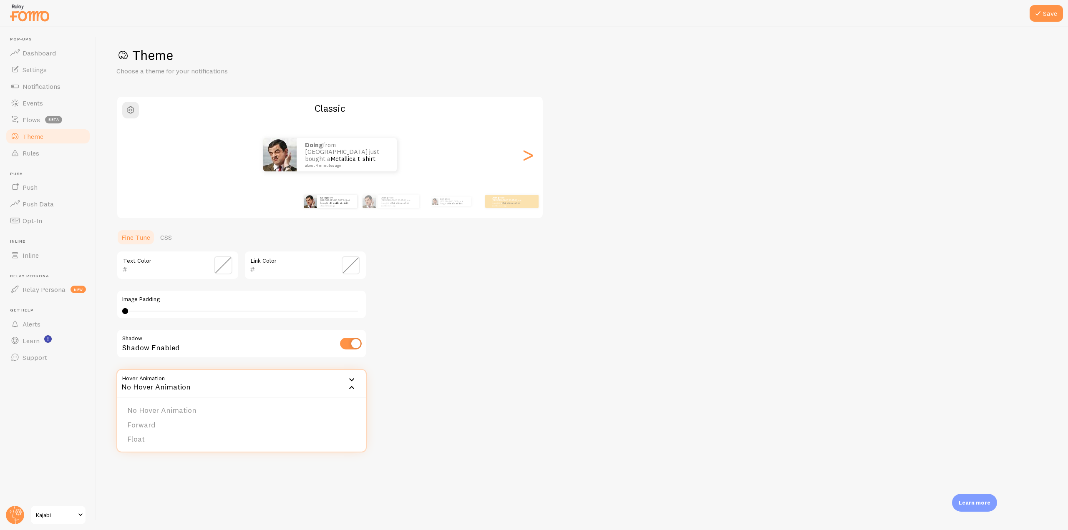
click at [384, 380] on div "Theme Choose a theme for your notifications Classic Doing from [GEOGRAPHIC_DATA…" at bounding box center [581, 245] width 931 height 396
click at [168, 237] on link "CSS" at bounding box center [166, 237] width 22 height 17
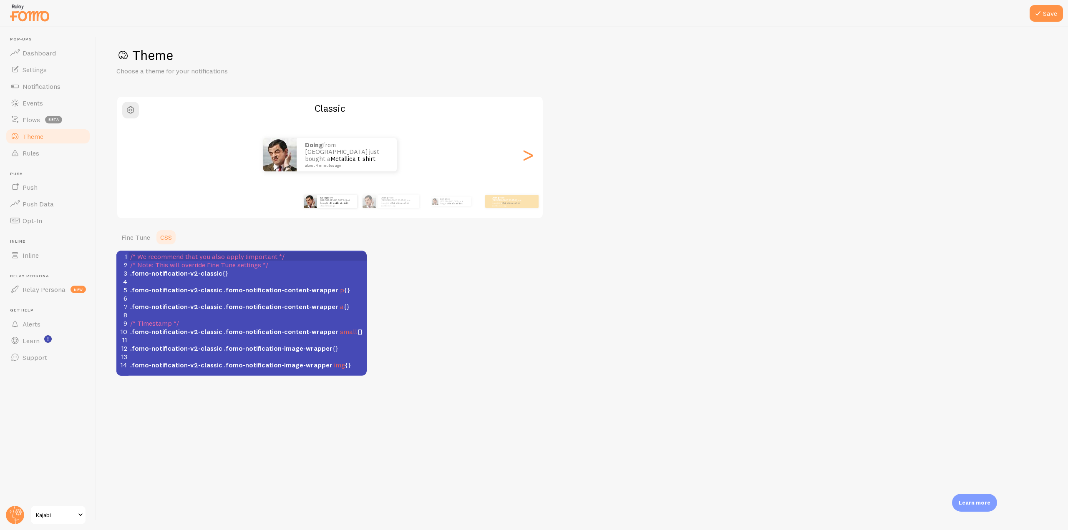
scroll to position [3, 0]
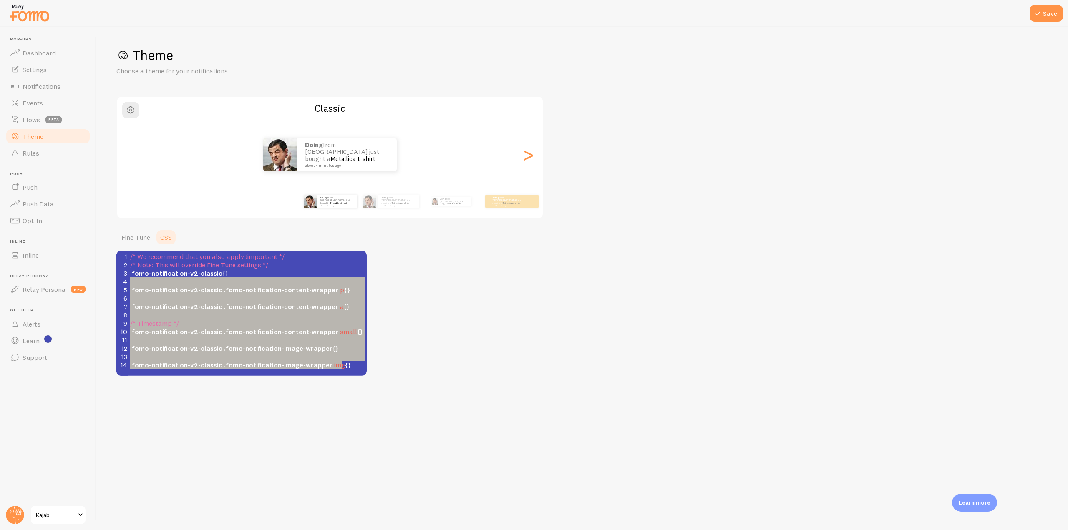
type textarea ".fomo-notification-v2-classic {} .fomo-notification-v2-classic .fomo-notificati…"
drag, startPoint x: 346, startPoint y: 372, endPoint x: 123, endPoint y: 275, distance: 242.8
click at [123, 275] on div "x 1 /* We recommend that you also apply !important */ 2 /* Note: This will over…" at bounding box center [251, 324] width 271 height 146
click at [528, 158] on div ">" at bounding box center [528, 155] width 10 height 60
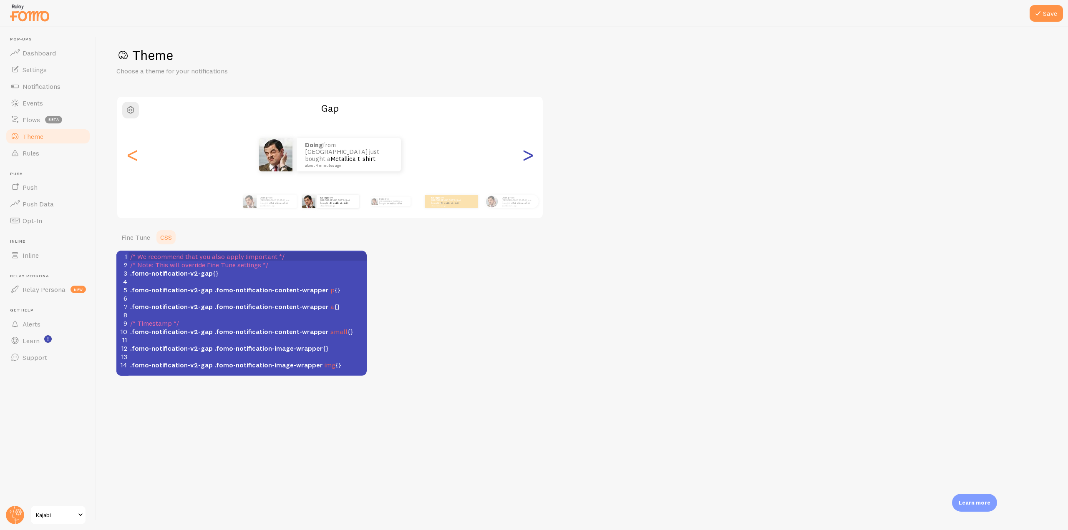
click at [528, 158] on div ">" at bounding box center [528, 155] width 10 height 60
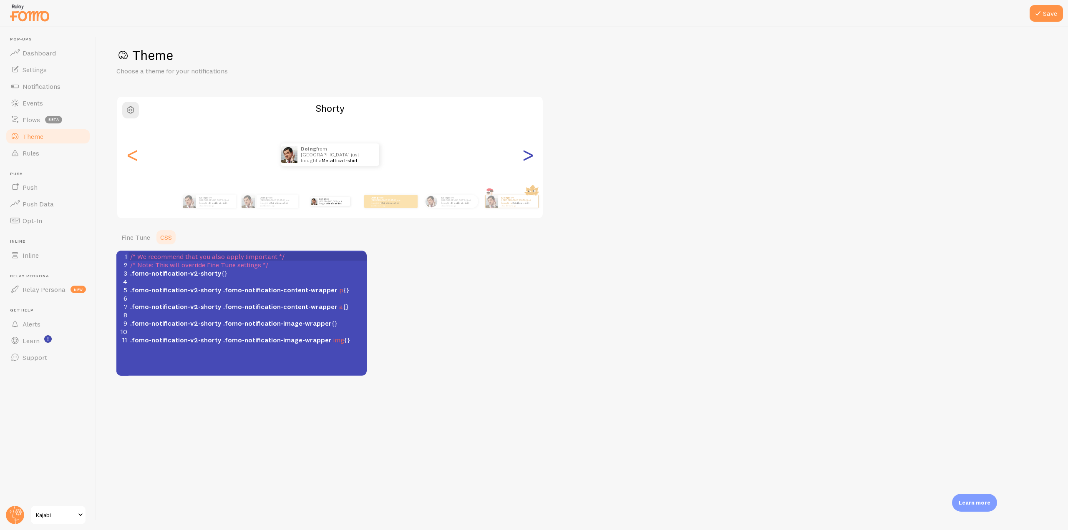
click at [528, 158] on div ">" at bounding box center [528, 155] width 10 height 60
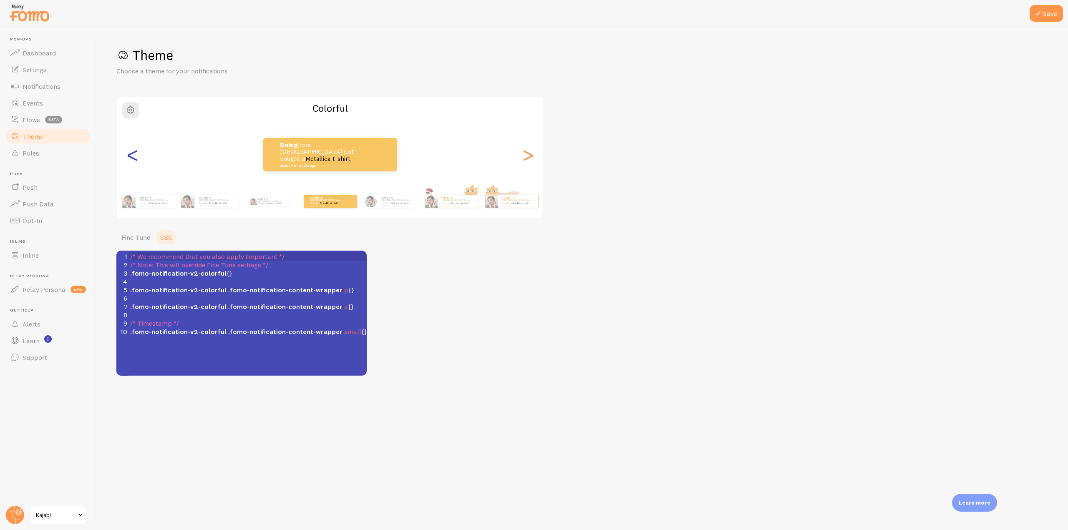
click at [137, 159] on div "<" at bounding box center [132, 155] width 10 height 60
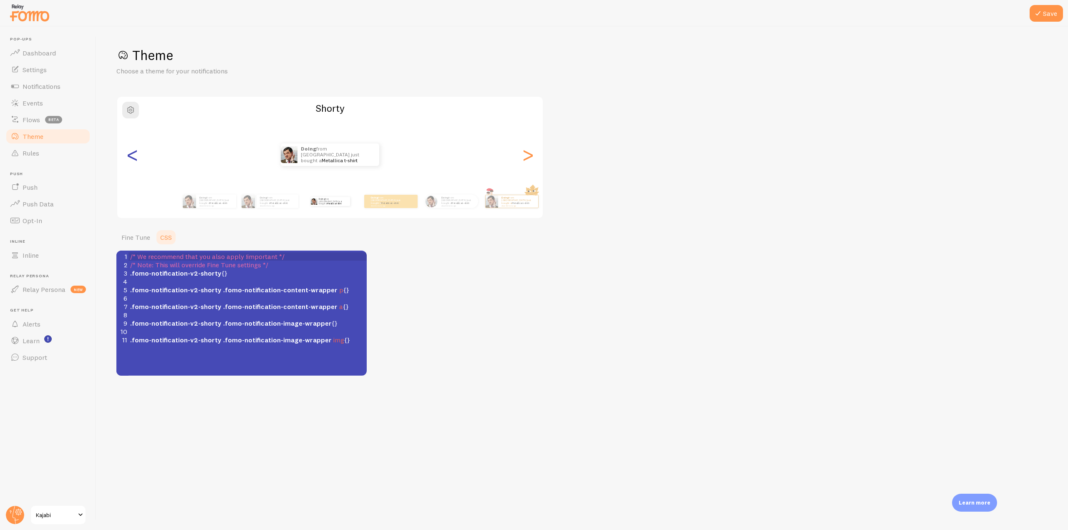
click at [135, 150] on div "<" at bounding box center [132, 155] width 10 height 60
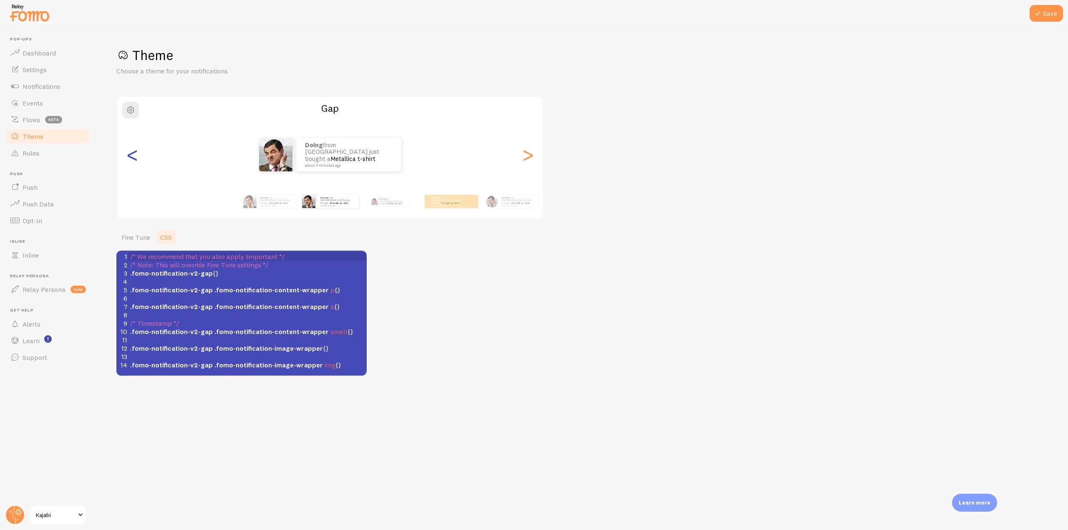
click at [135, 150] on div "<" at bounding box center [132, 155] width 10 height 60
click at [528, 164] on div ">" at bounding box center [528, 155] width 10 height 60
click at [520, 156] on div "Doing from [GEOGRAPHIC_DATA] just bought a Metallica t-shirt about 4 minutes ago" at bounding box center [329, 154] width 425 height 33
click at [533, 161] on div ">" at bounding box center [528, 155] width 10 height 60
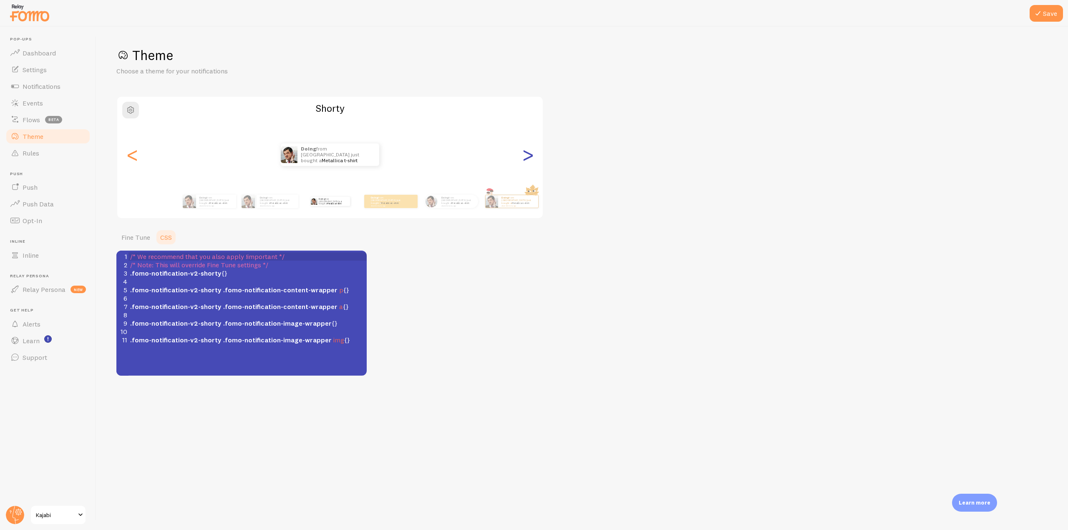
click at [530, 158] on div ">" at bounding box center [528, 155] width 10 height 60
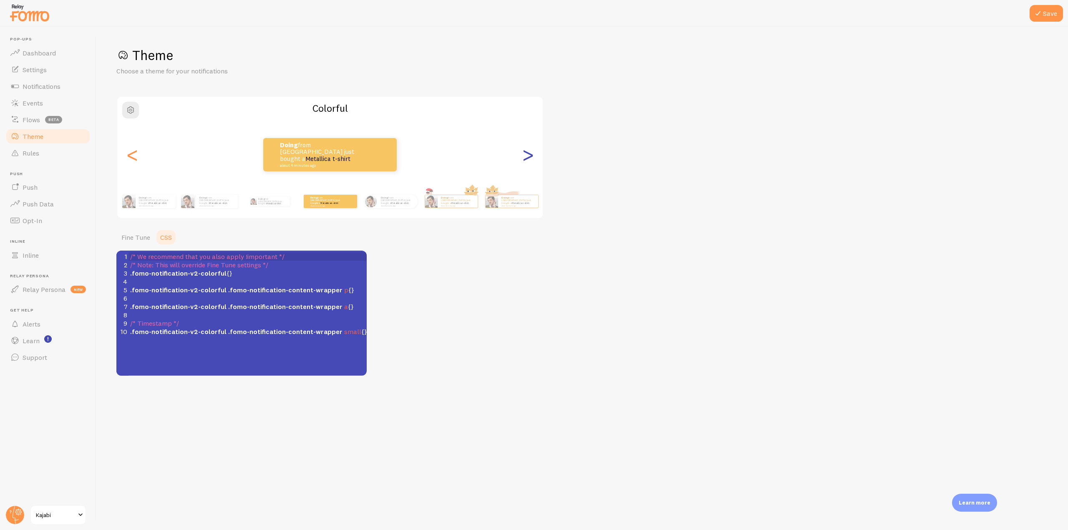
click at [523, 160] on div ">" at bounding box center [528, 155] width 10 height 60
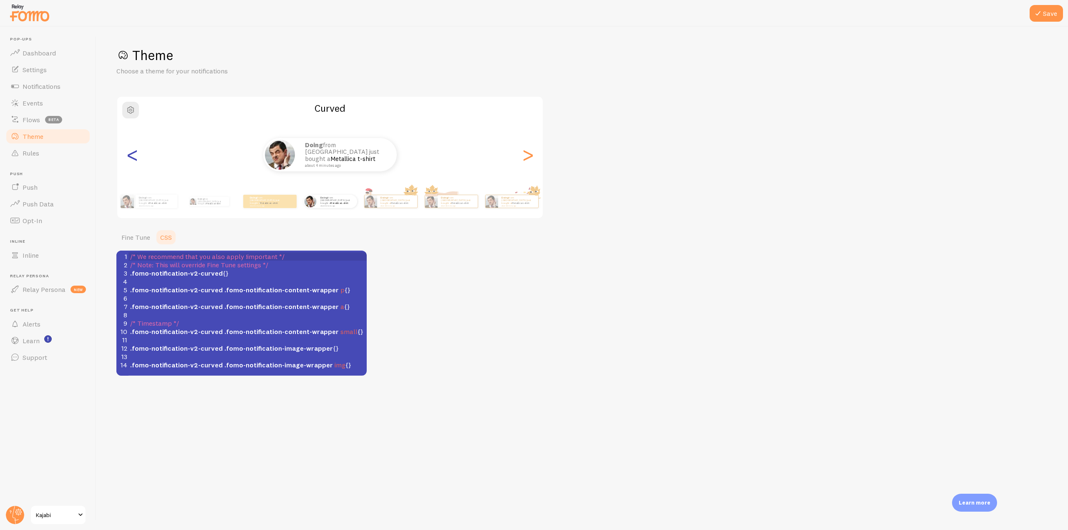
click at [131, 159] on div "<" at bounding box center [132, 155] width 10 height 60
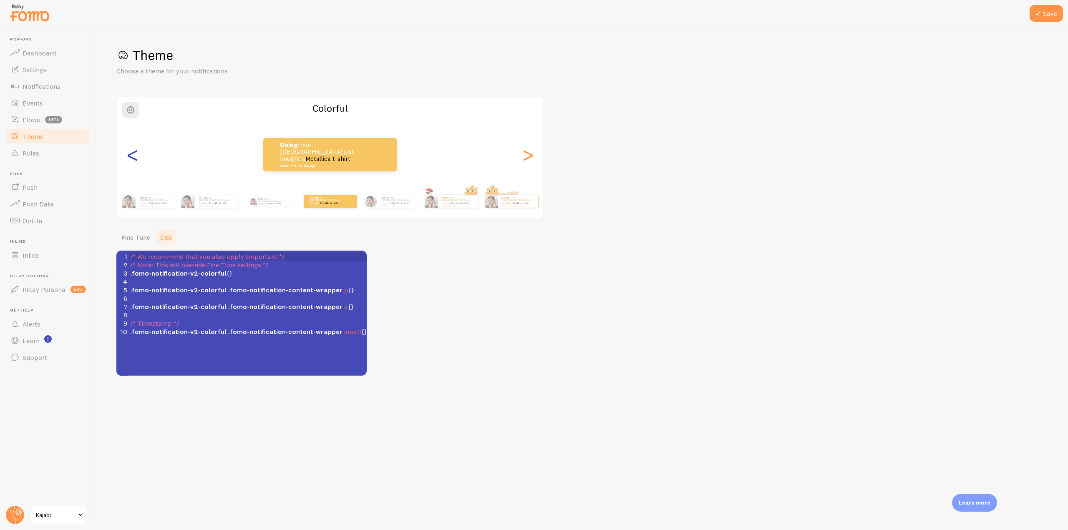
click at [130, 158] on div "<" at bounding box center [132, 155] width 10 height 60
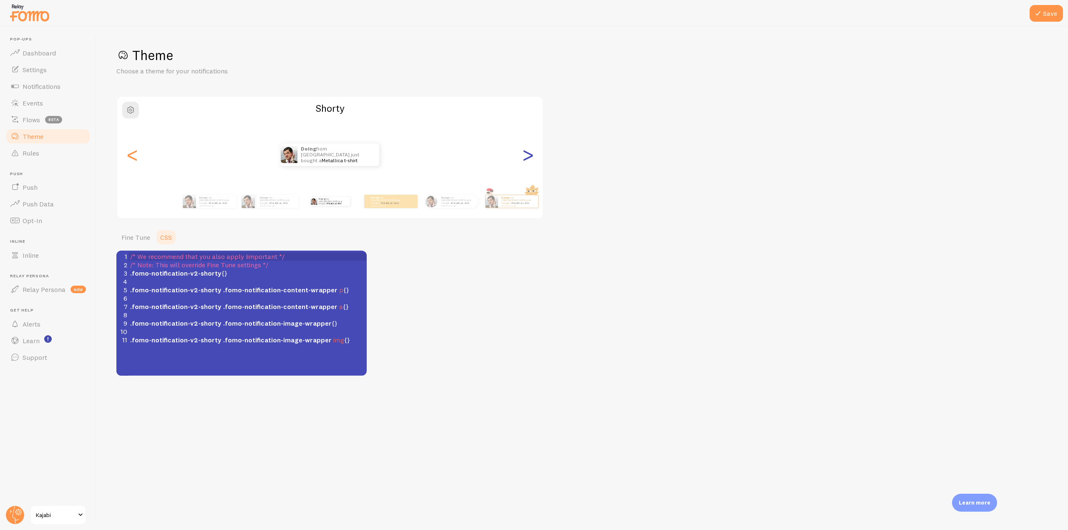
click at [528, 161] on div ">" at bounding box center [528, 155] width 10 height 60
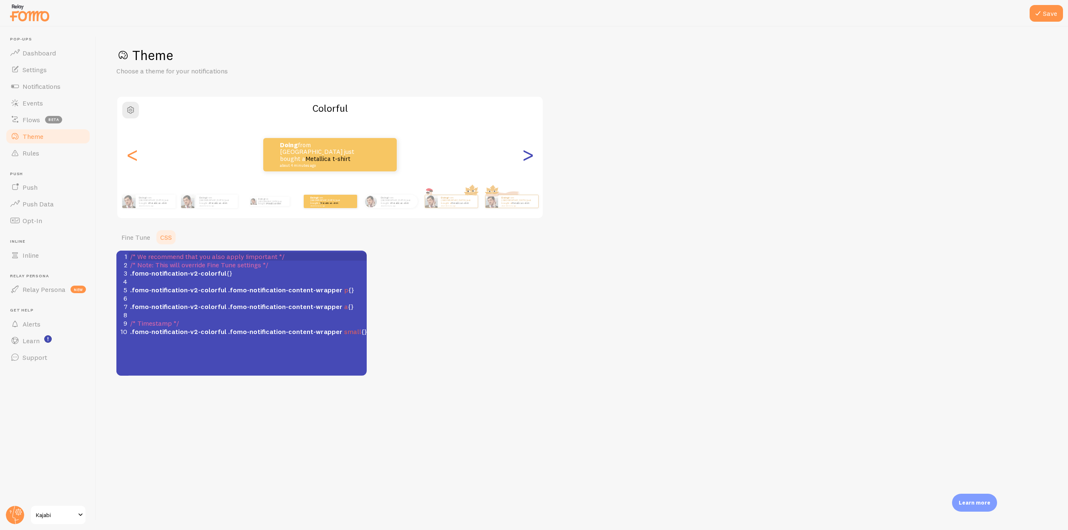
click at [528, 161] on div ">" at bounding box center [528, 155] width 10 height 60
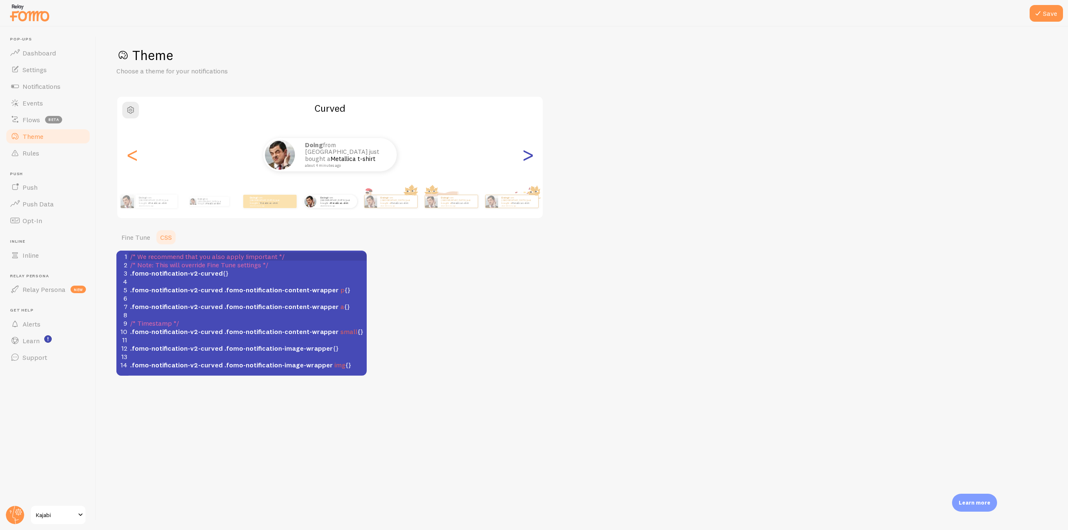
click at [528, 161] on div ">" at bounding box center [528, 155] width 10 height 60
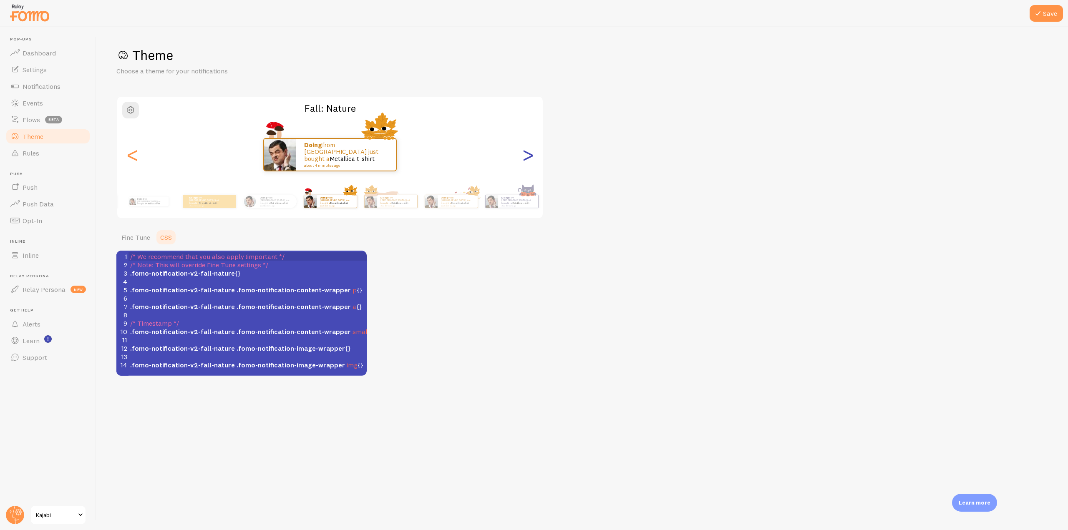
click at [528, 161] on div ">" at bounding box center [528, 155] width 10 height 60
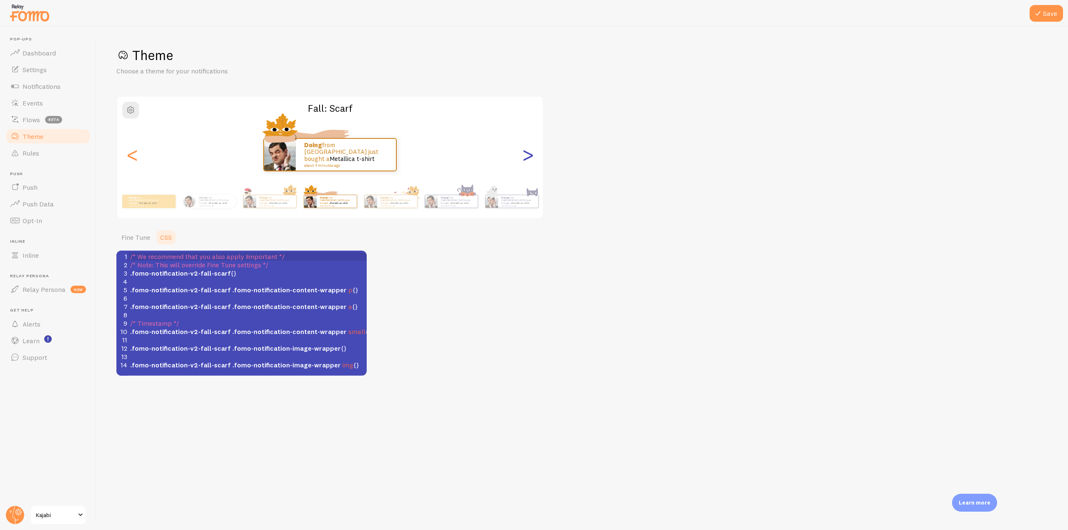
click at [528, 161] on div ">" at bounding box center [528, 155] width 10 height 60
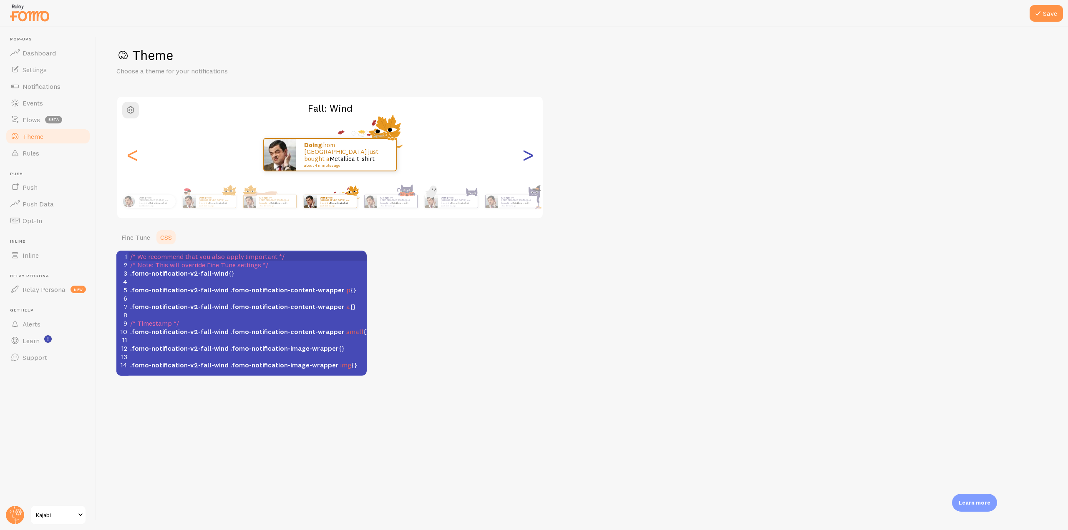
click at [528, 161] on div ">" at bounding box center [528, 155] width 10 height 60
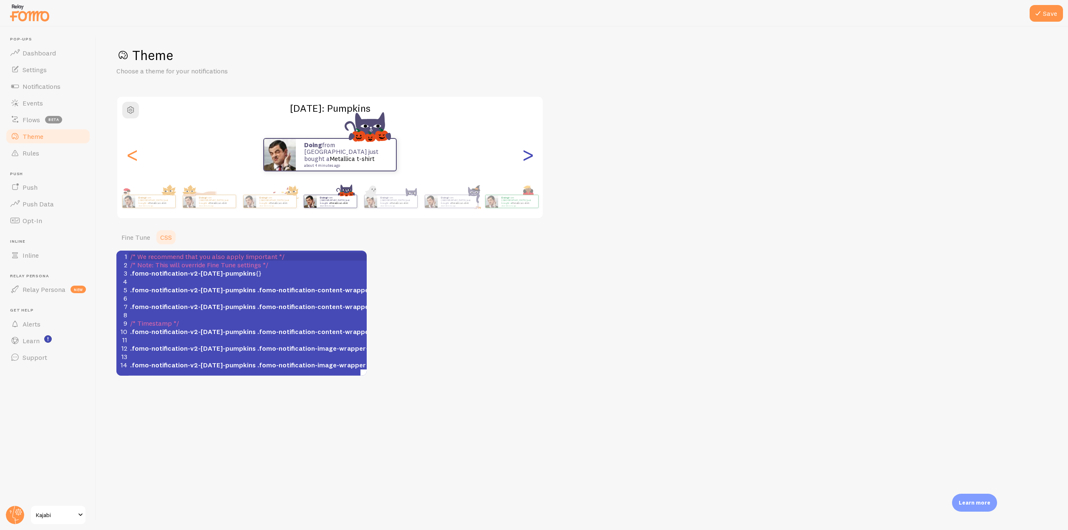
click at [528, 161] on div ">" at bounding box center [528, 155] width 10 height 60
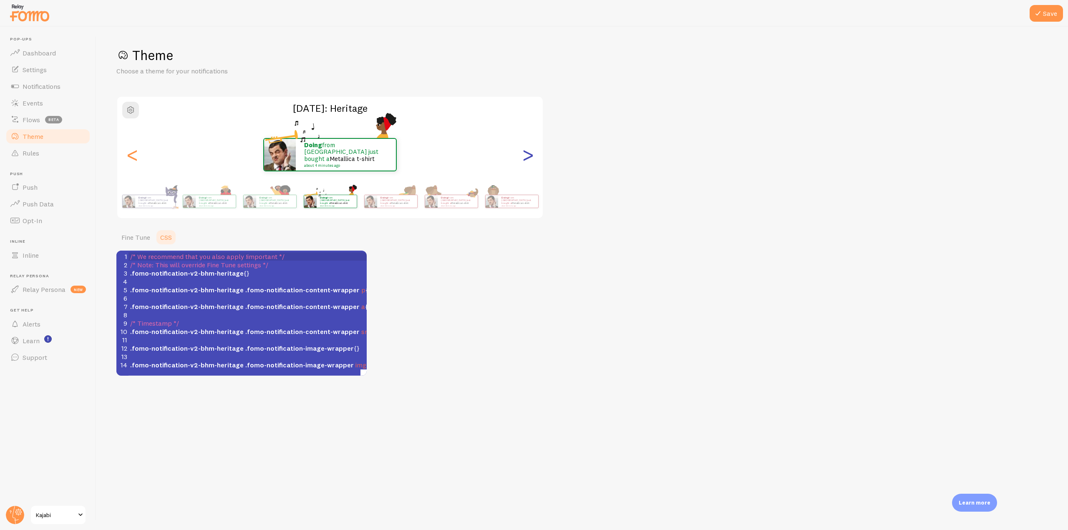
click at [528, 161] on div ">" at bounding box center [528, 155] width 10 height 60
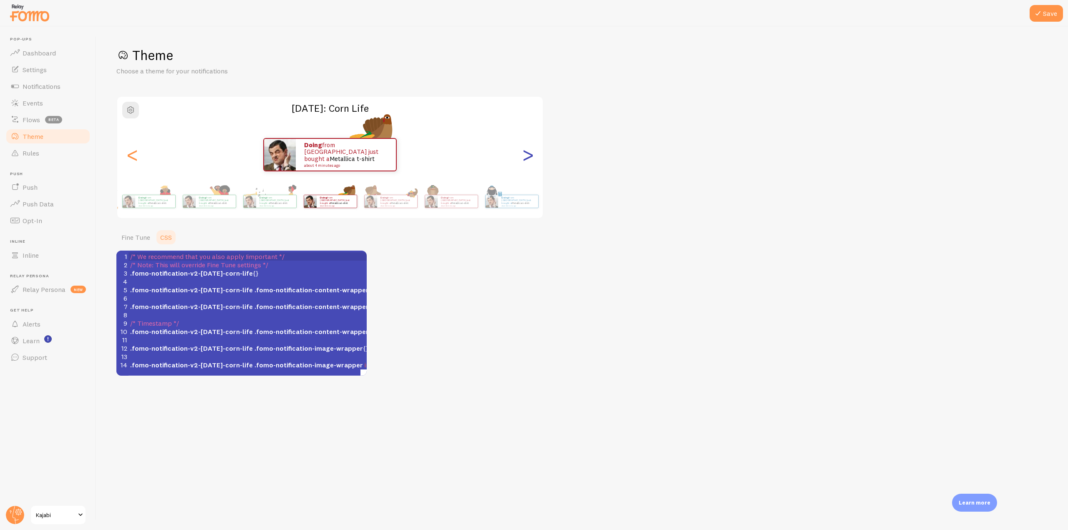
click at [528, 161] on div ">" at bounding box center [528, 155] width 10 height 60
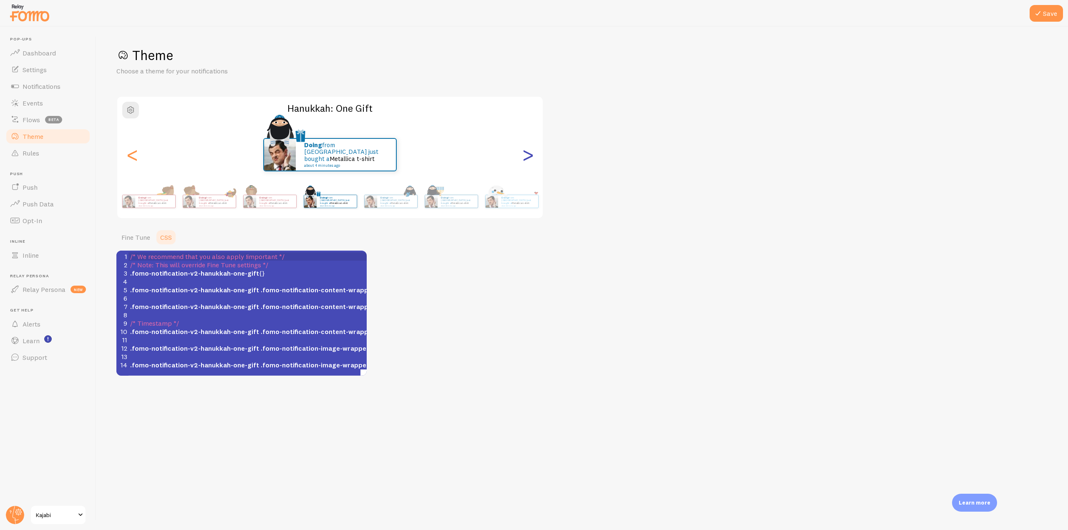
click at [528, 161] on div ">" at bounding box center [528, 155] width 10 height 60
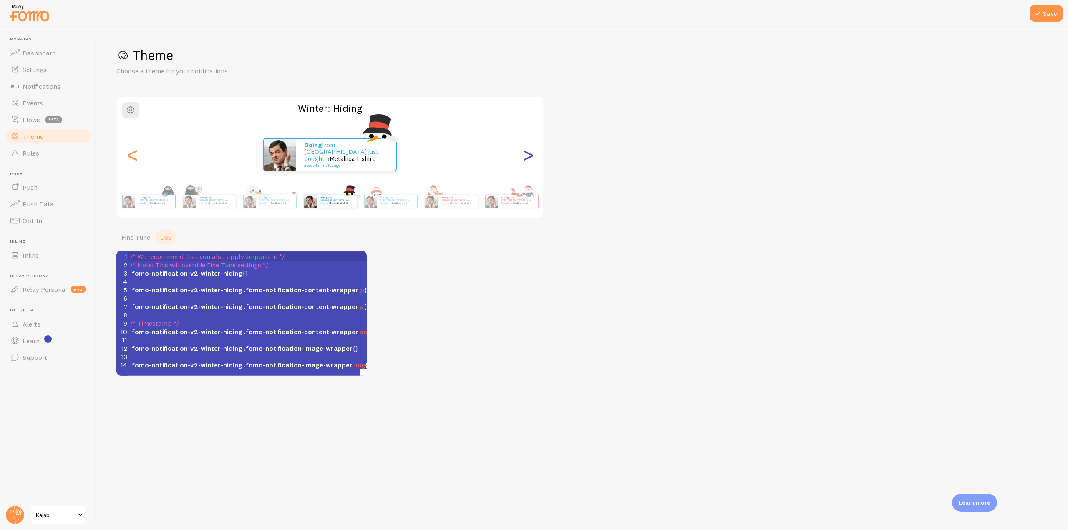
click at [528, 161] on div ">" at bounding box center [528, 155] width 10 height 60
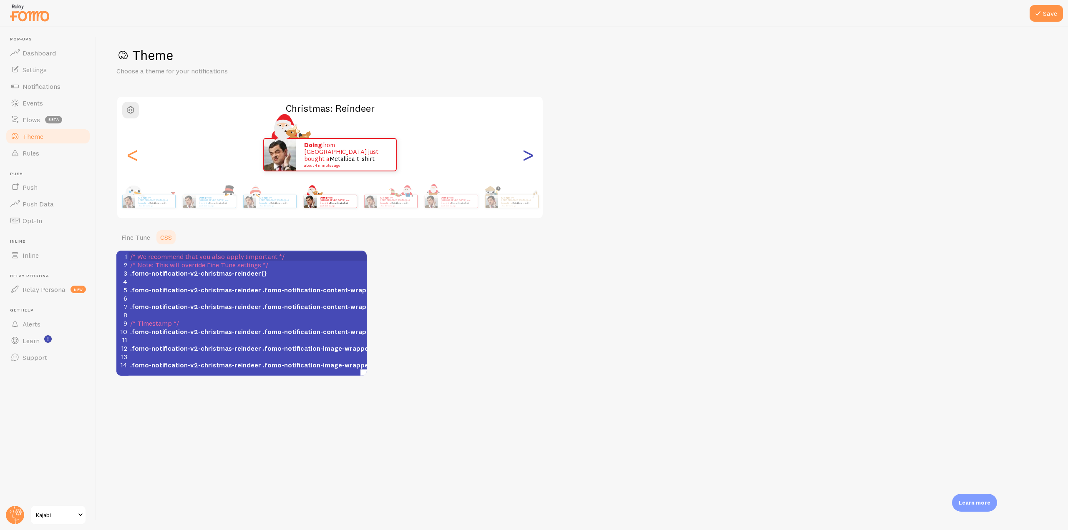
click at [528, 161] on div ">" at bounding box center [528, 155] width 10 height 60
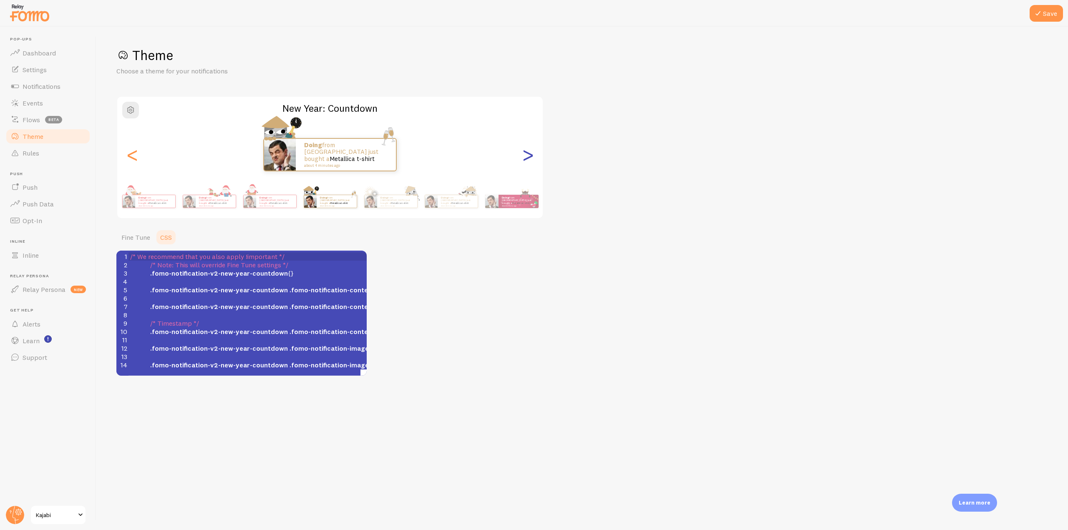
click at [528, 161] on div ">" at bounding box center [528, 155] width 10 height 60
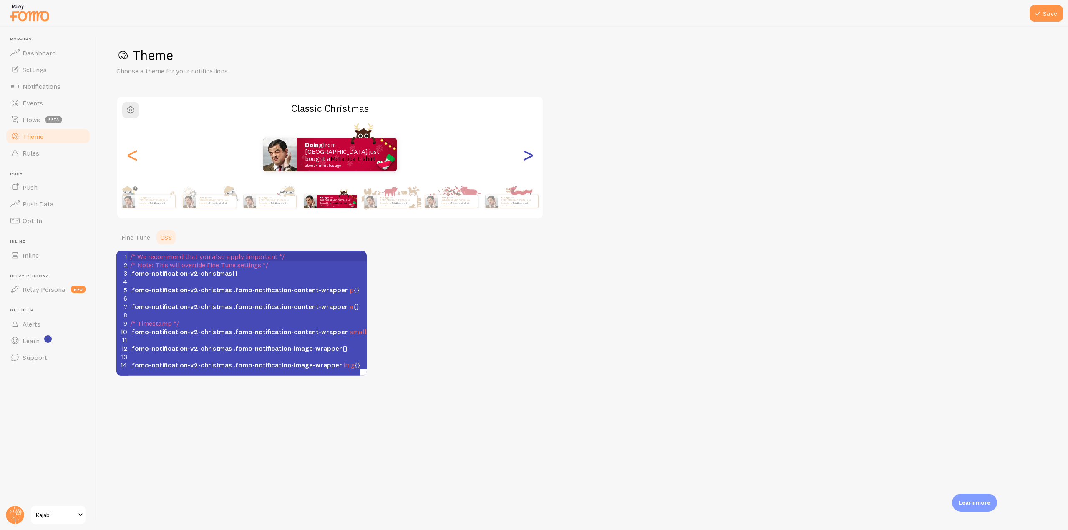
click at [528, 161] on div ">" at bounding box center [528, 155] width 10 height 60
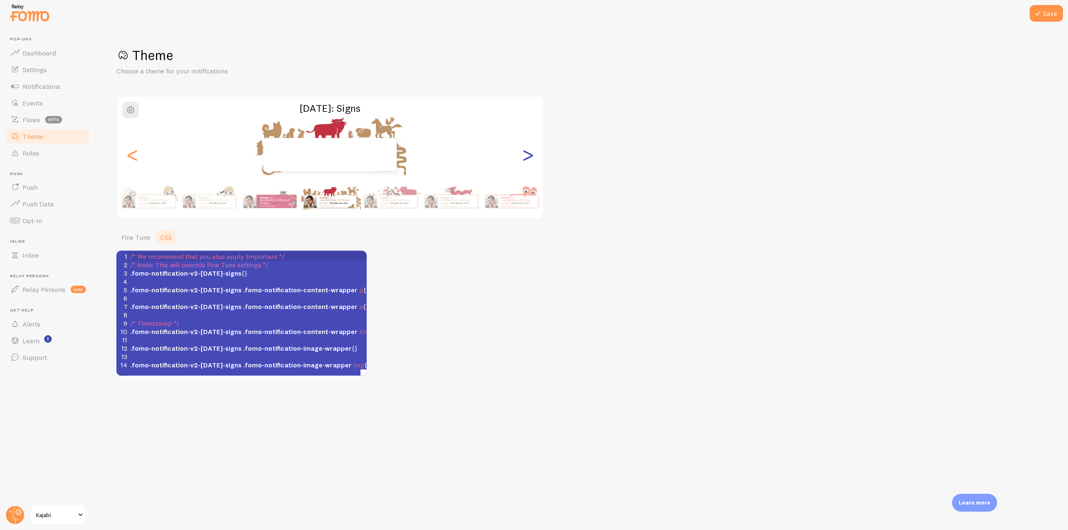
click at [528, 161] on div ">" at bounding box center [528, 155] width 10 height 60
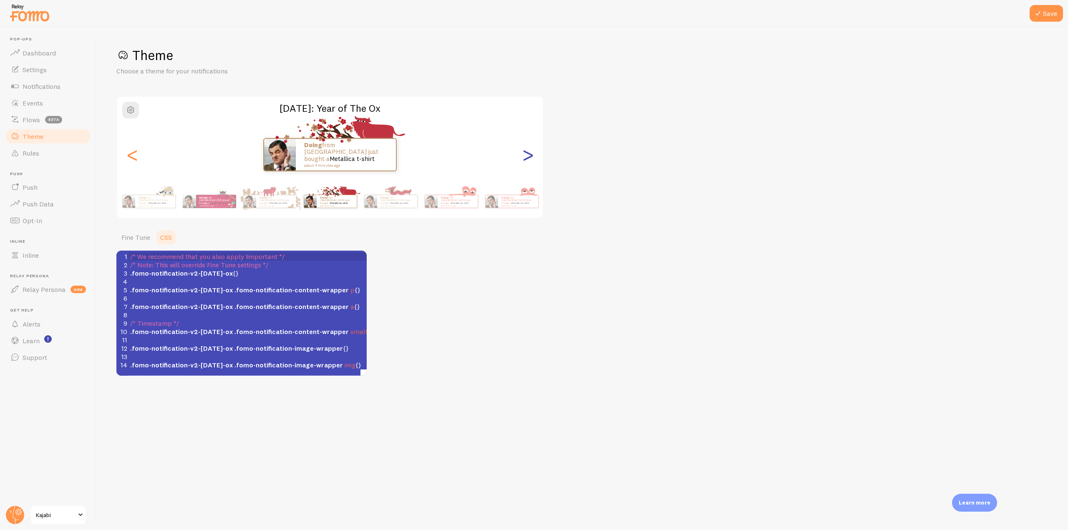
click at [528, 161] on div ">" at bounding box center [528, 155] width 10 height 60
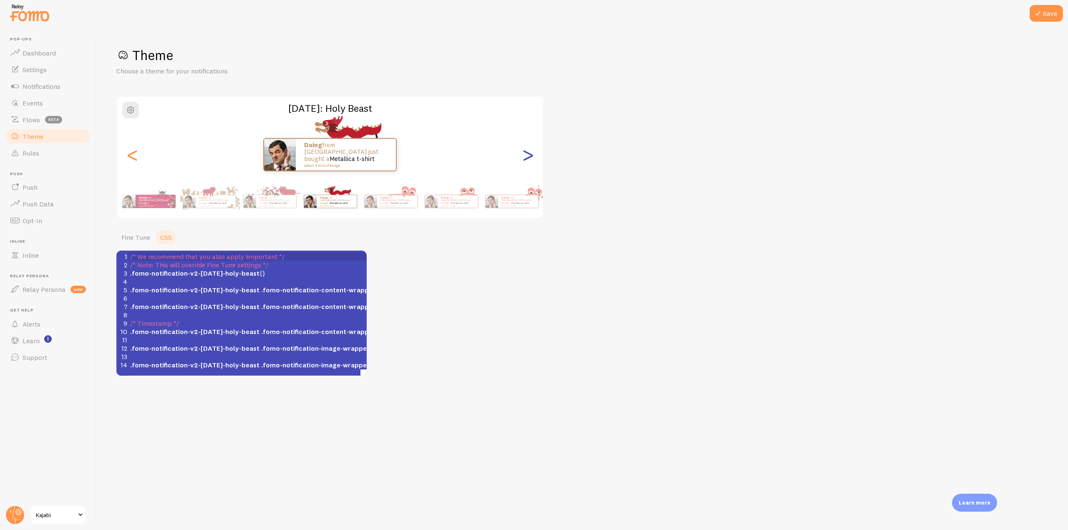
click at [528, 161] on div ">" at bounding box center [528, 155] width 10 height 60
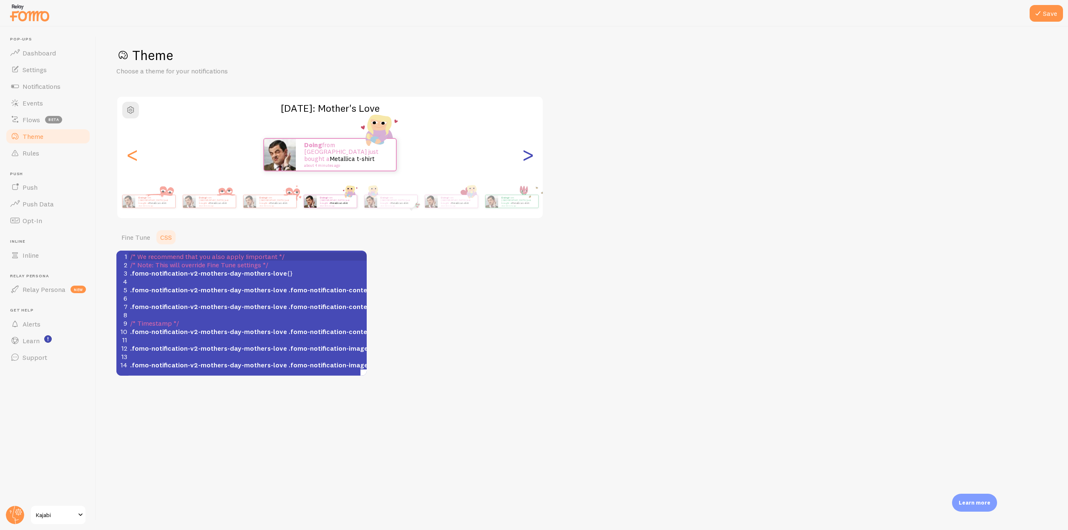
click at [528, 161] on div ">" at bounding box center [528, 155] width 10 height 60
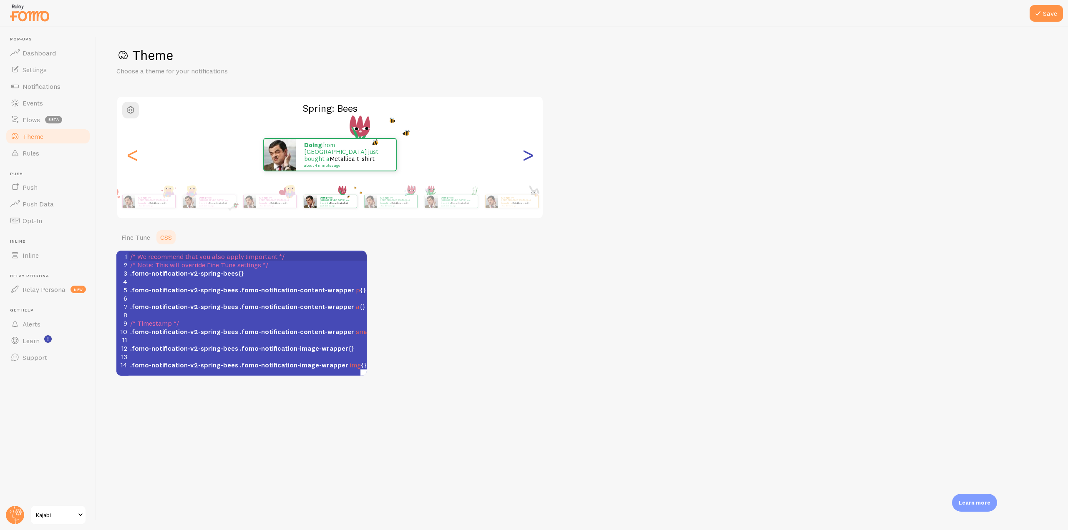
click at [528, 161] on div ">" at bounding box center [528, 155] width 10 height 60
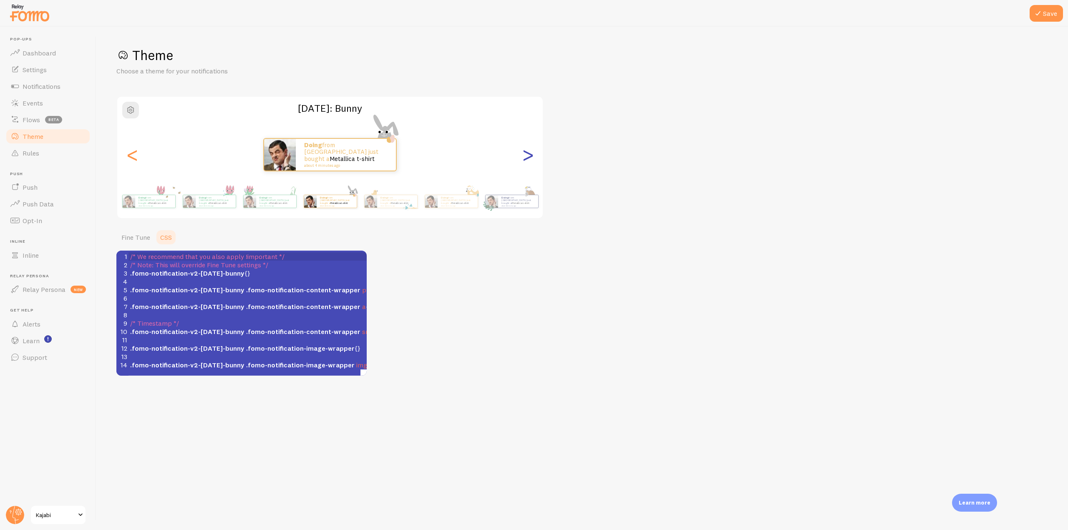
click at [528, 161] on div ">" at bounding box center [528, 155] width 10 height 60
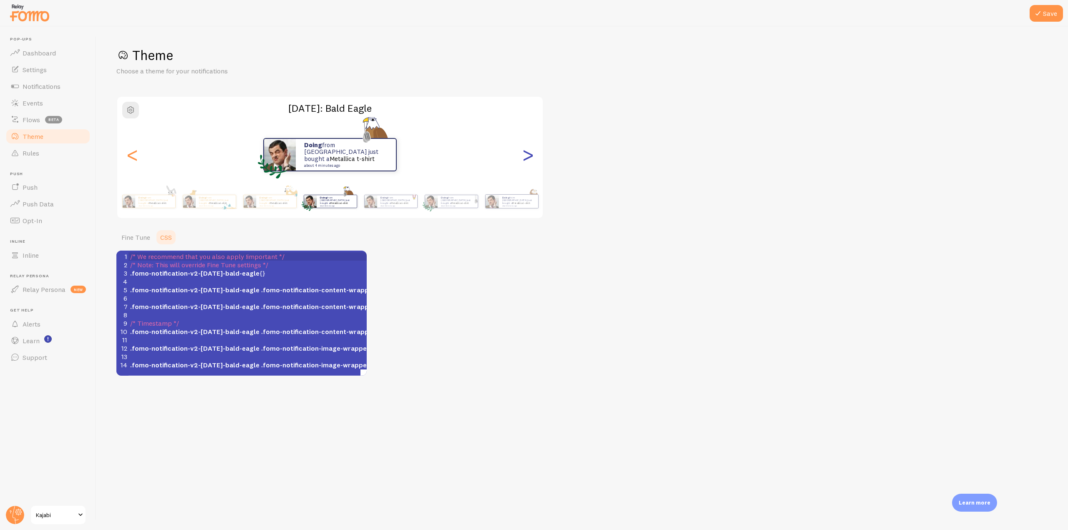
click at [528, 161] on div ">" at bounding box center [528, 155] width 10 height 60
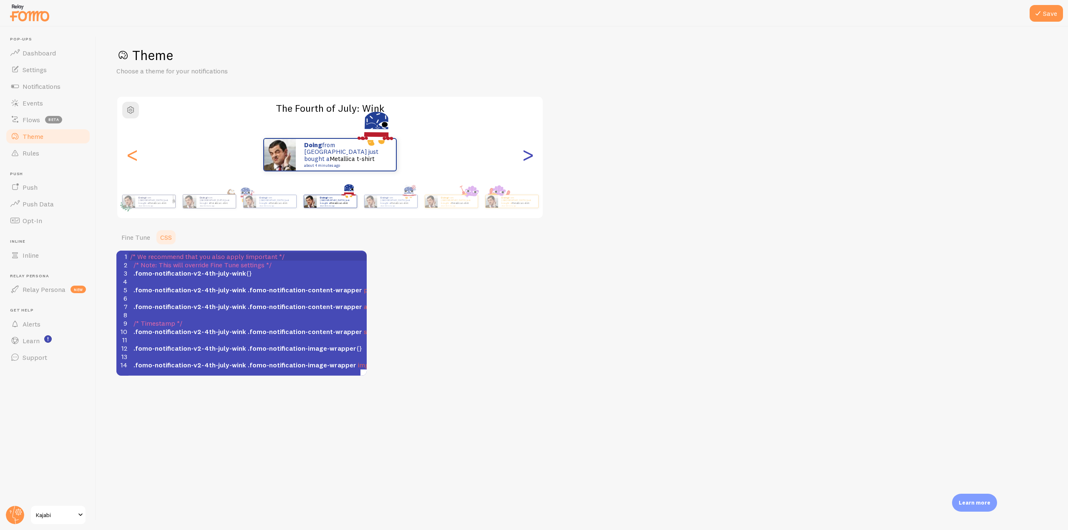
click at [528, 161] on div ">" at bounding box center [528, 155] width 10 height 60
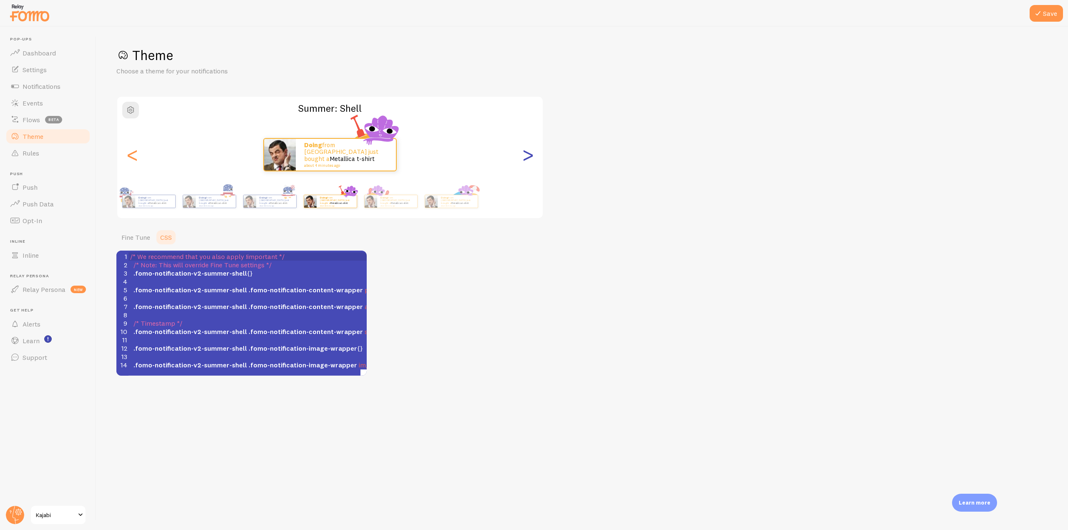
click at [528, 161] on div ">" at bounding box center [528, 155] width 10 height 60
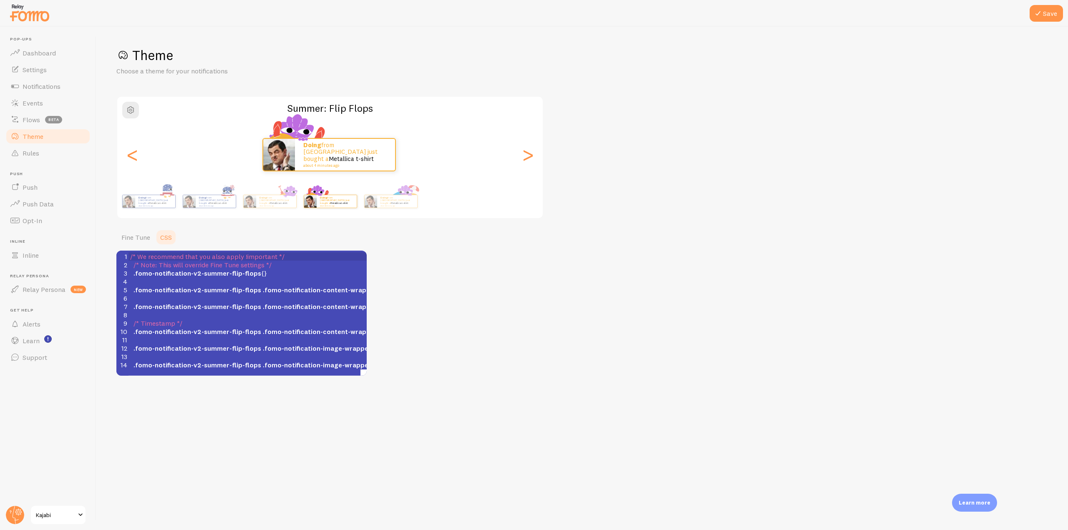
click at [141, 158] on div "Doing from [GEOGRAPHIC_DATA] just bought a Metallica t-shirt about 4 minutes ago" at bounding box center [328, 154] width 425 height 33
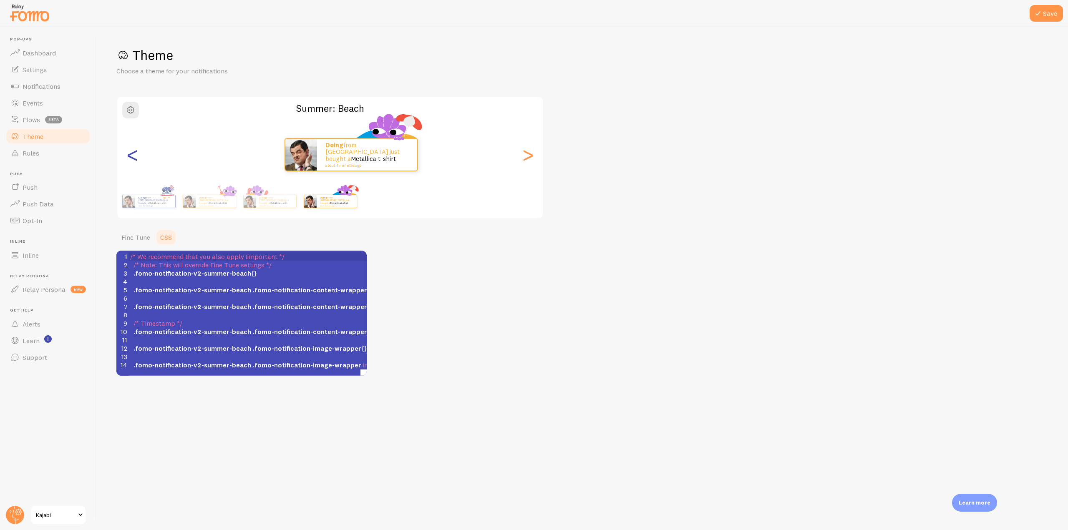
click at [133, 158] on div "<" at bounding box center [132, 155] width 10 height 60
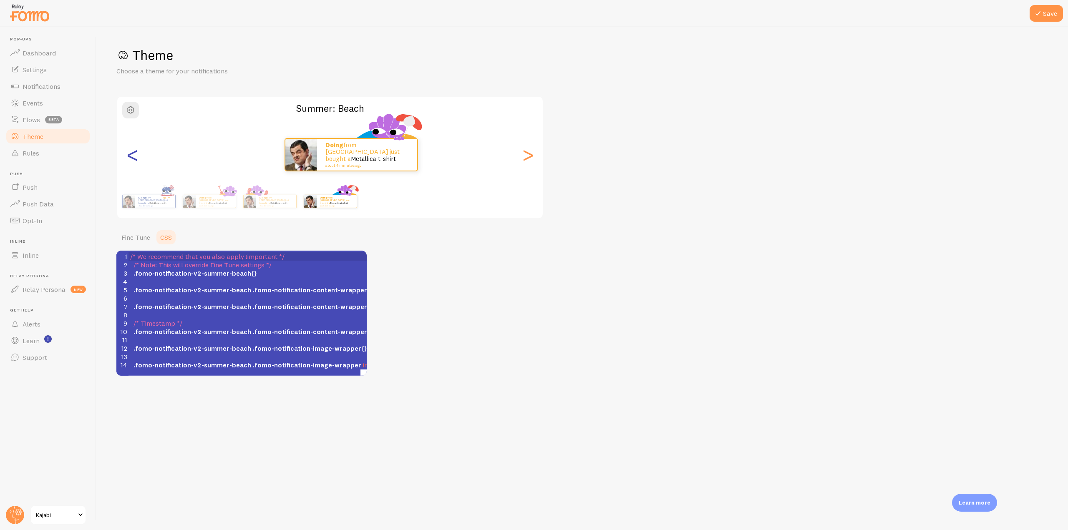
click at [133, 158] on div "<" at bounding box center [132, 155] width 10 height 60
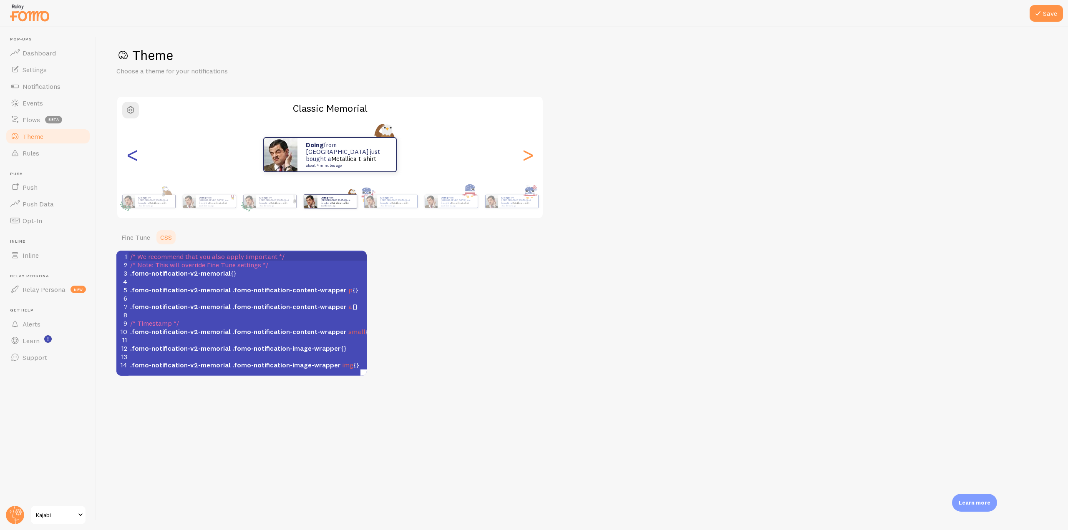
click at [133, 158] on div "<" at bounding box center [132, 155] width 10 height 60
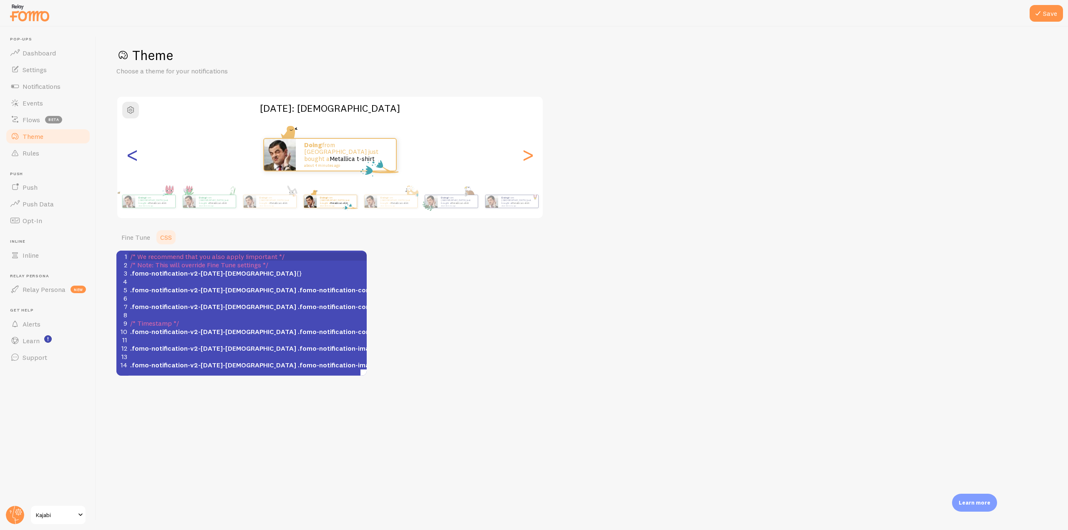
click at [133, 158] on div "<" at bounding box center [132, 155] width 10 height 60
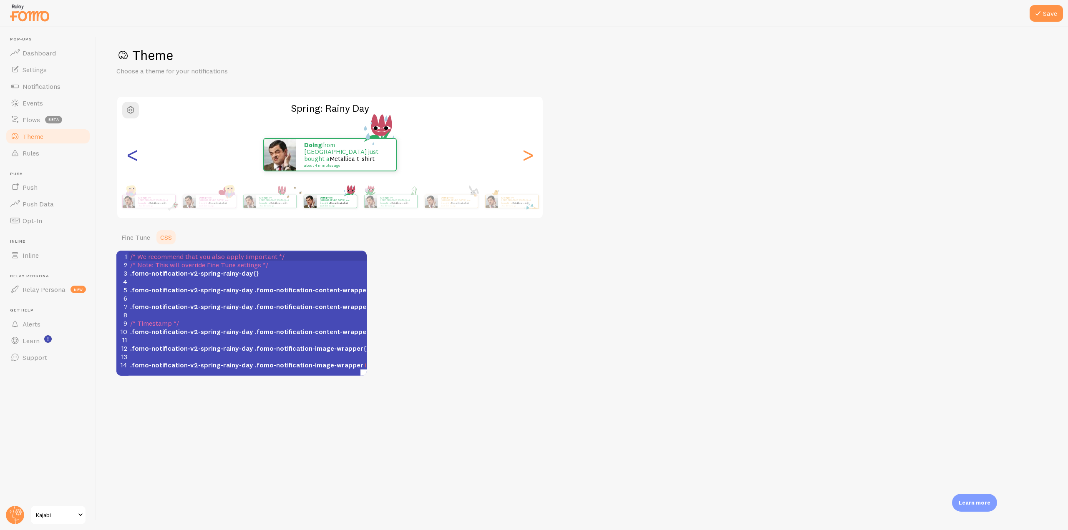
click at [133, 158] on div "<" at bounding box center [132, 155] width 10 height 60
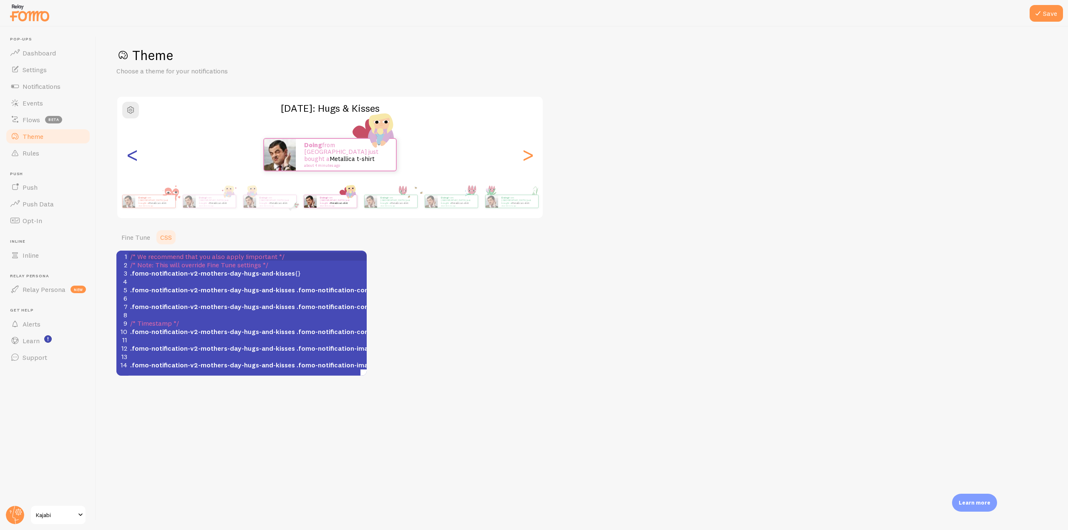
click at [133, 158] on div "<" at bounding box center [132, 155] width 10 height 60
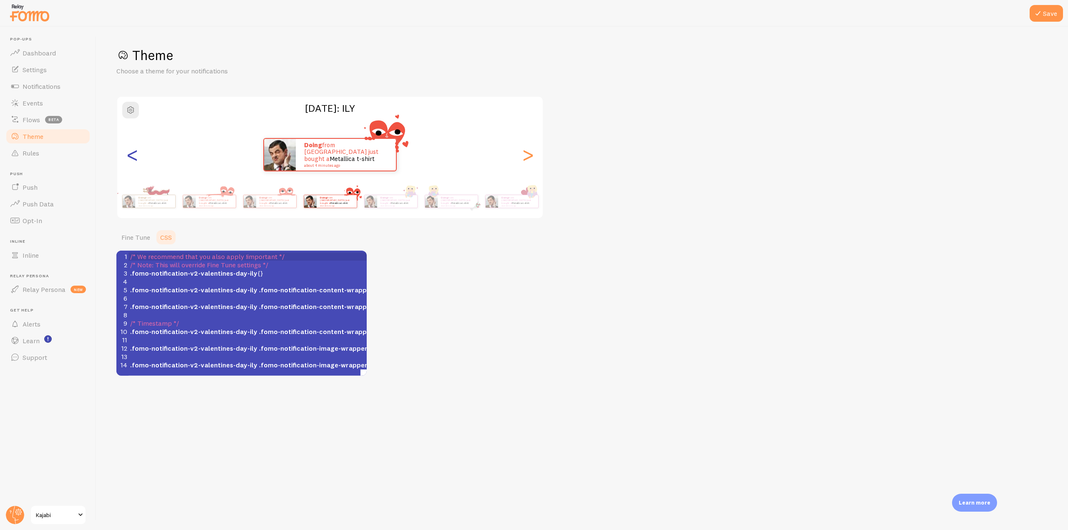
click at [133, 158] on div "<" at bounding box center [132, 155] width 10 height 60
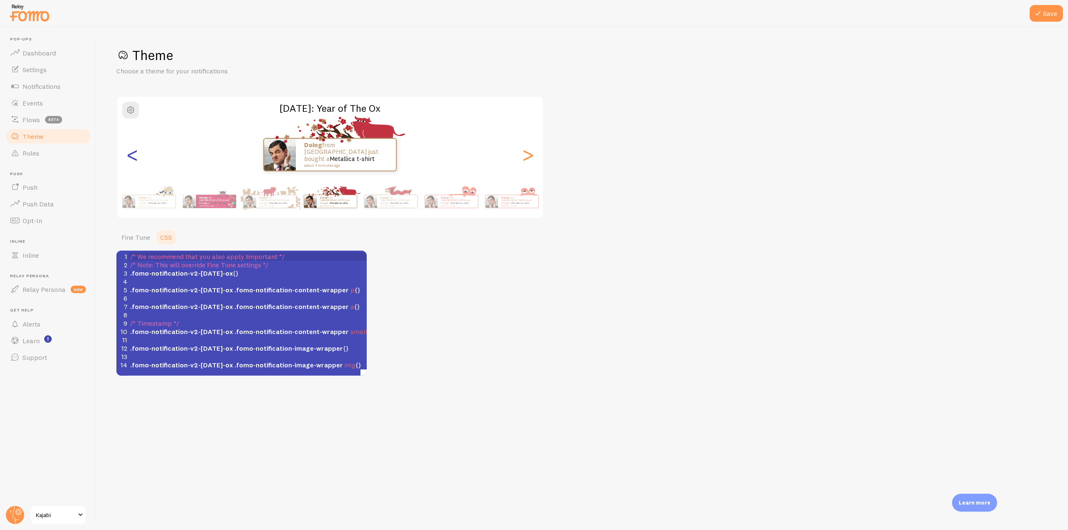
click at [133, 158] on div "<" at bounding box center [132, 155] width 10 height 60
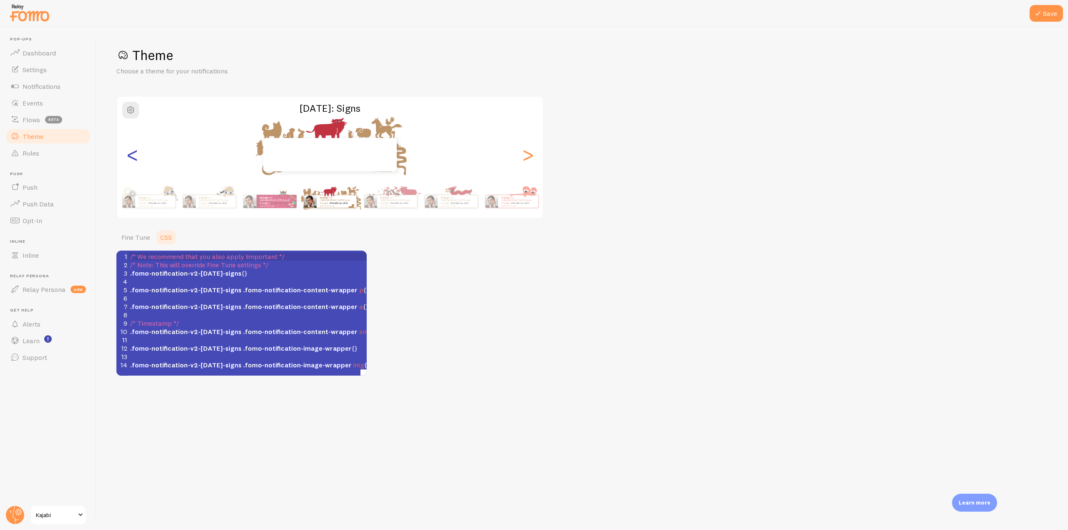
click at [133, 158] on div "<" at bounding box center [132, 155] width 10 height 60
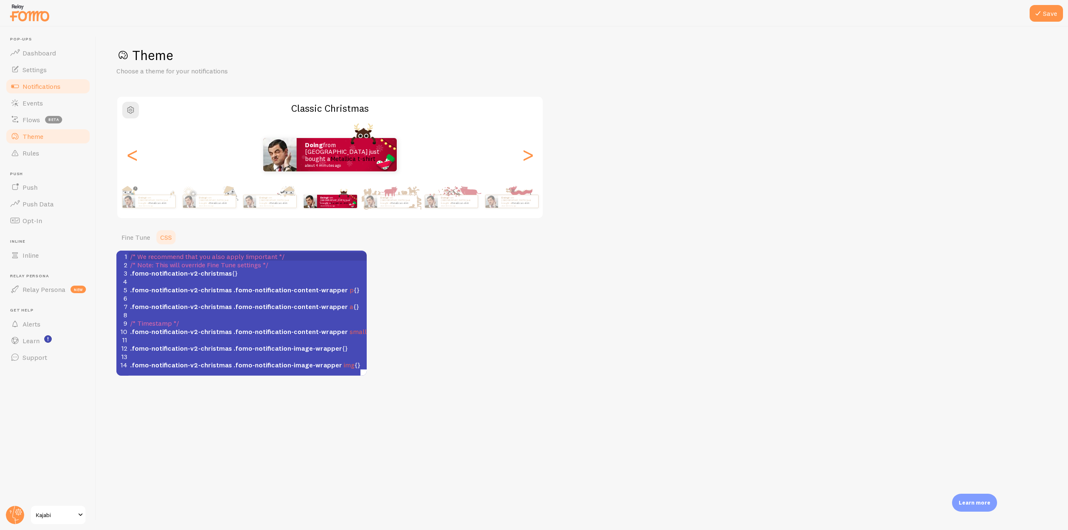
click at [65, 88] on link "Notifications" at bounding box center [48, 86] width 86 height 17
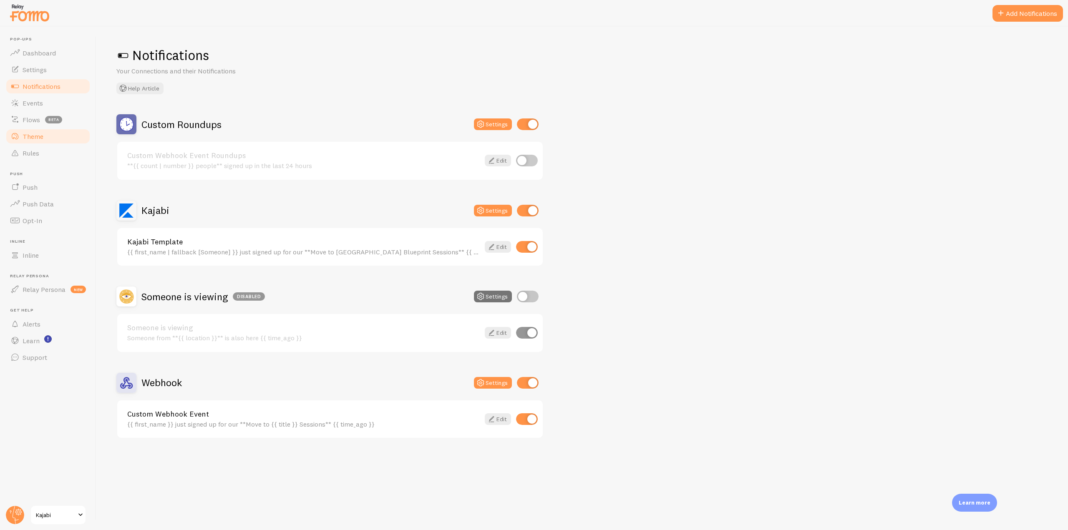
click at [37, 141] on link "Theme" at bounding box center [48, 136] width 86 height 17
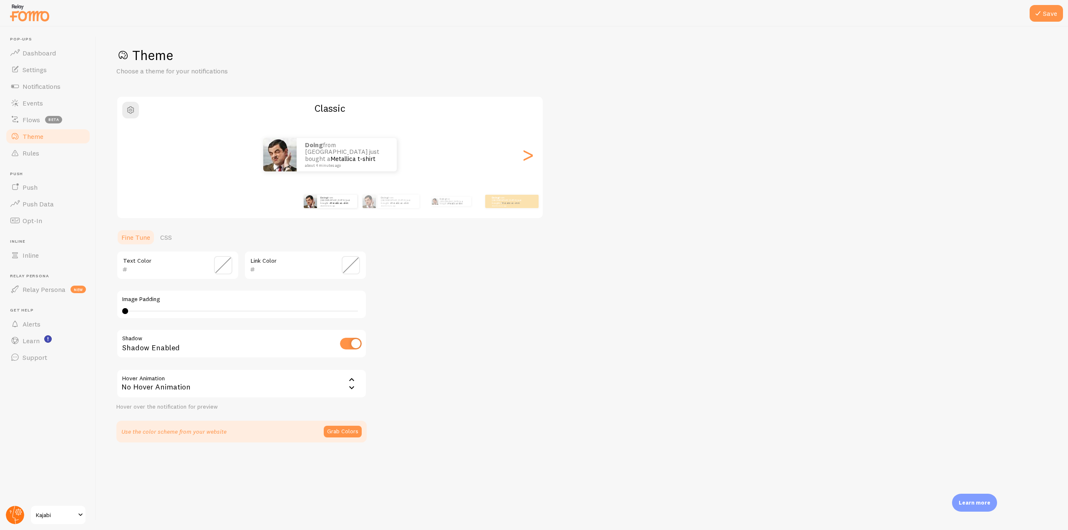
click at [18, 508] on circle at bounding box center [15, 515] width 18 height 18
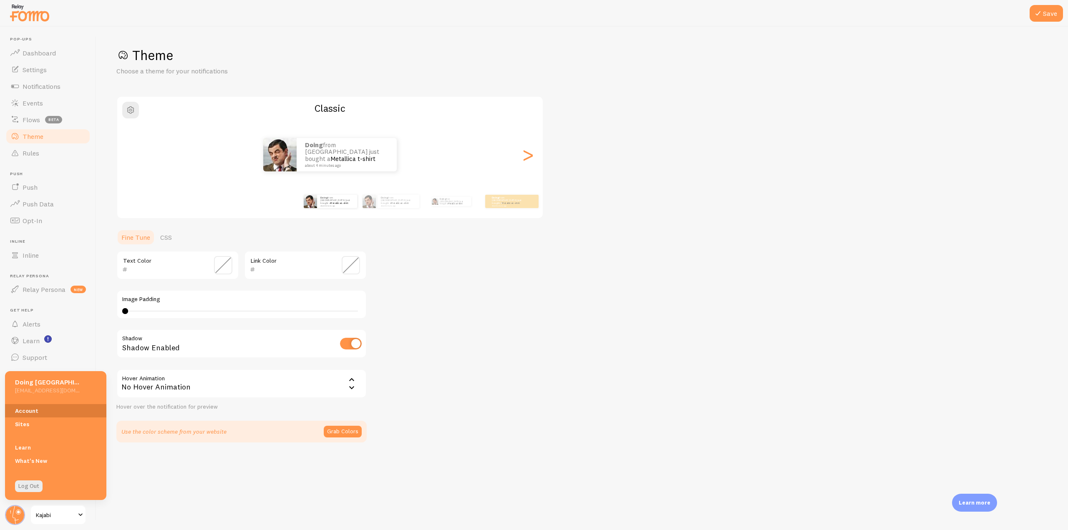
click at [65, 405] on link "Account" at bounding box center [55, 410] width 101 height 13
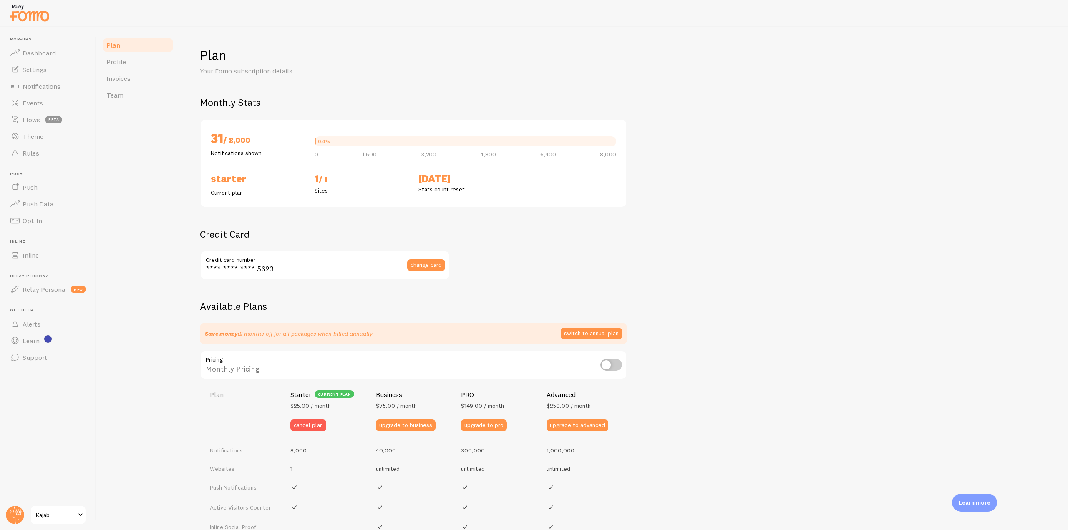
checkbox input "true"
drag, startPoint x: 206, startPoint y: 133, endPoint x: 267, endPoint y: 133, distance: 61.7
click at [267, 133] on div "31 / 8,000 Notifications shown" at bounding box center [258, 144] width 104 height 28
click at [267, 148] on h2 "31 / 8,000" at bounding box center [258, 139] width 94 height 19
drag, startPoint x: 272, startPoint y: 139, endPoint x: 209, endPoint y: 139, distance: 63.8
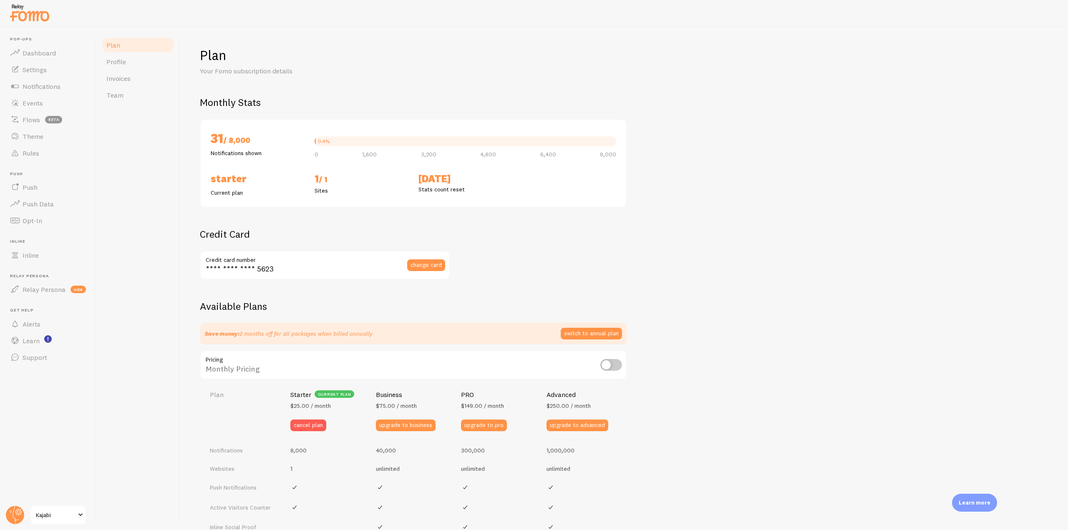
click at [209, 139] on div "31 / 8,000 Notifications shown" at bounding box center [258, 144] width 104 height 28
click at [20, 512] on circle at bounding box center [15, 515] width 18 height 18
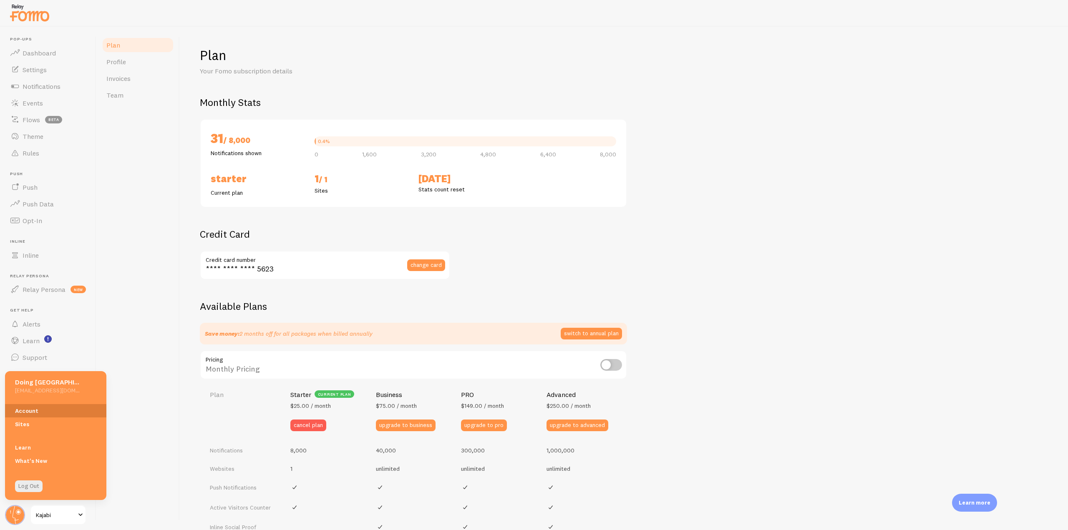
click at [30, 411] on link "Account" at bounding box center [55, 410] width 101 height 13
click at [146, 186] on div "Plan Profile Invoices Team" at bounding box center [137, 278] width 83 height 503
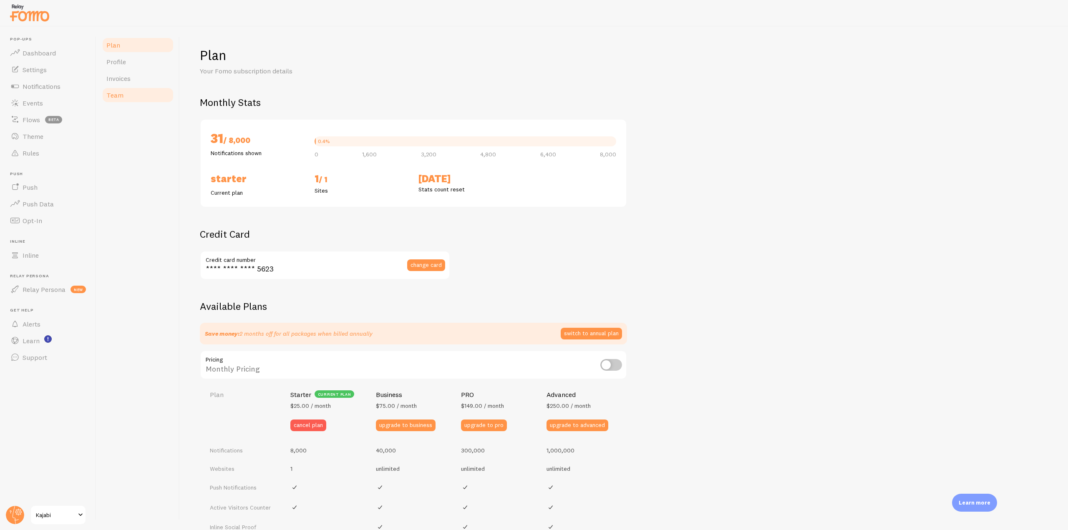
click at [122, 97] on span "Team" at bounding box center [114, 95] width 17 height 8
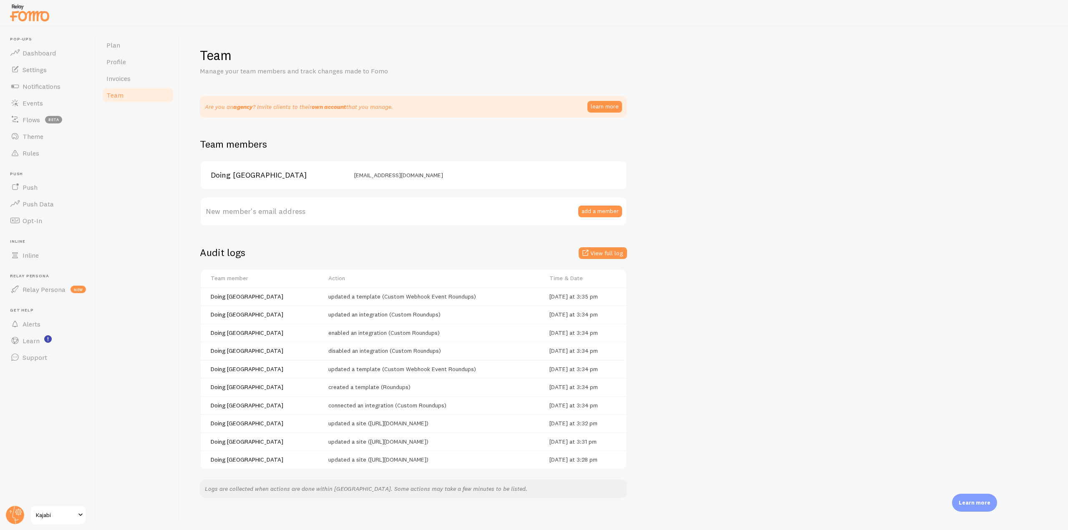
drag, startPoint x: 349, startPoint y: 176, endPoint x: 405, endPoint y: 176, distance: 56.3
click at [405, 176] on div "Doing Italy [EMAIL_ADDRESS][DOMAIN_NAME]" at bounding box center [413, 175] width 425 height 28
click at [443, 178] on div "[EMAIL_ADDRESS][DOMAIN_NAME]" at bounding box center [420, 175] width 133 height 8
drag, startPoint x: 441, startPoint y: 176, endPoint x: 352, endPoint y: 176, distance: 88.4
click at [352, 176] on div "Doing Italy [EMAIL_ADDRESS][DOMAIN_NAME]" at bounding box center [413, 175] width 425 height 28
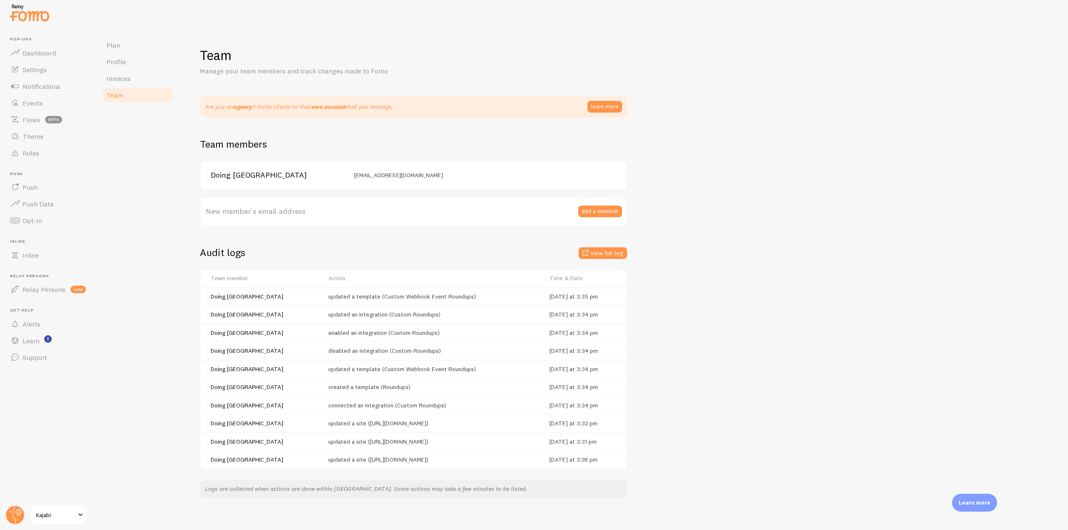
click at [296, 209] on label "New member's email address" at bounding box center [413, 211] width 427 height 29
click at [296, 209] on input "New member's email address" at bounding box center [413, 211] width 427 height 29
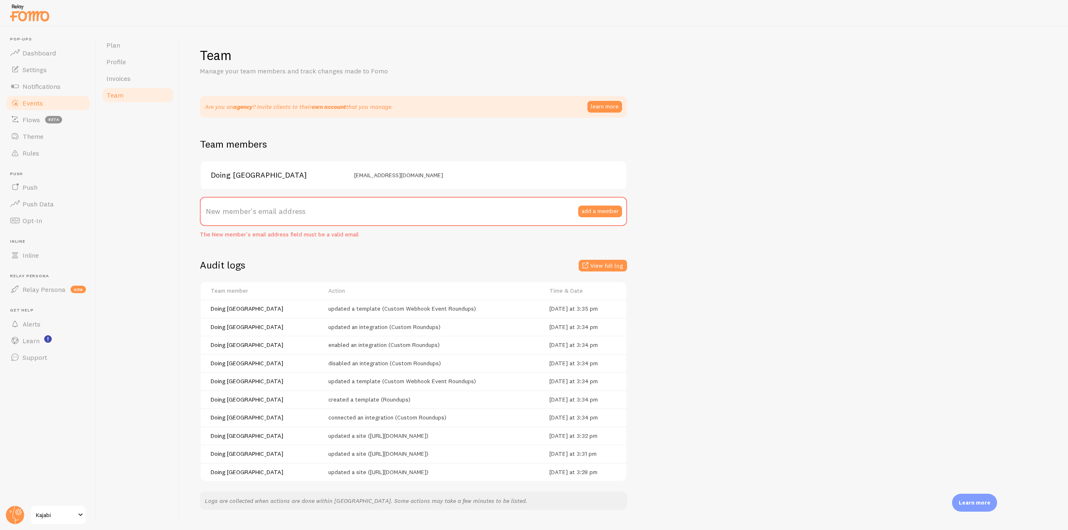
drag, startPoint x: 39, startPoint y: 54, endPoint x: 90, endPoint y: 95, distance: 65.9
click at [39, 54] on span "Dashboard" at bounding box center [39, 53] width 33 height 8
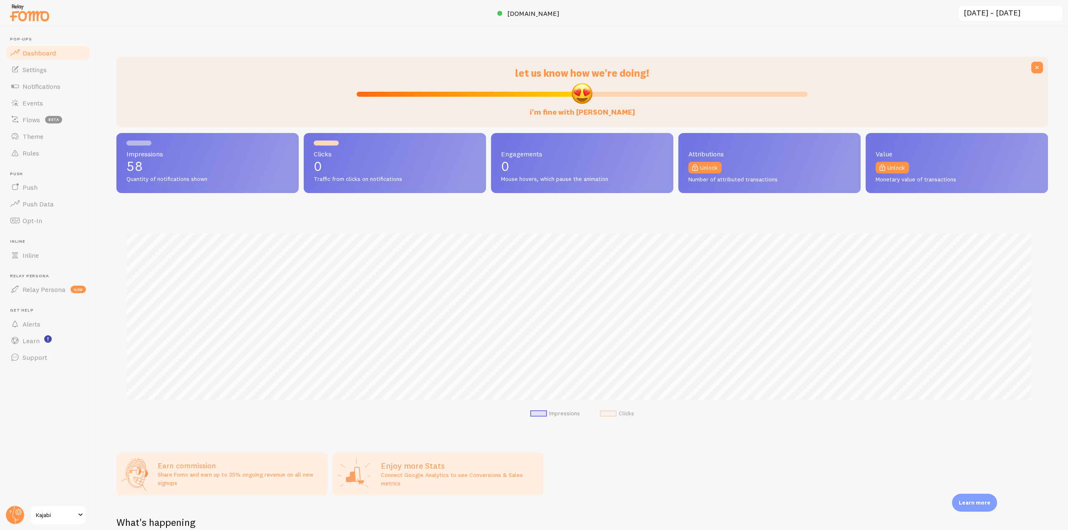
scroll to position [219, 925]
click at [60, 101] on link "Events" at bounding box center [48, 103] width 86 height 17
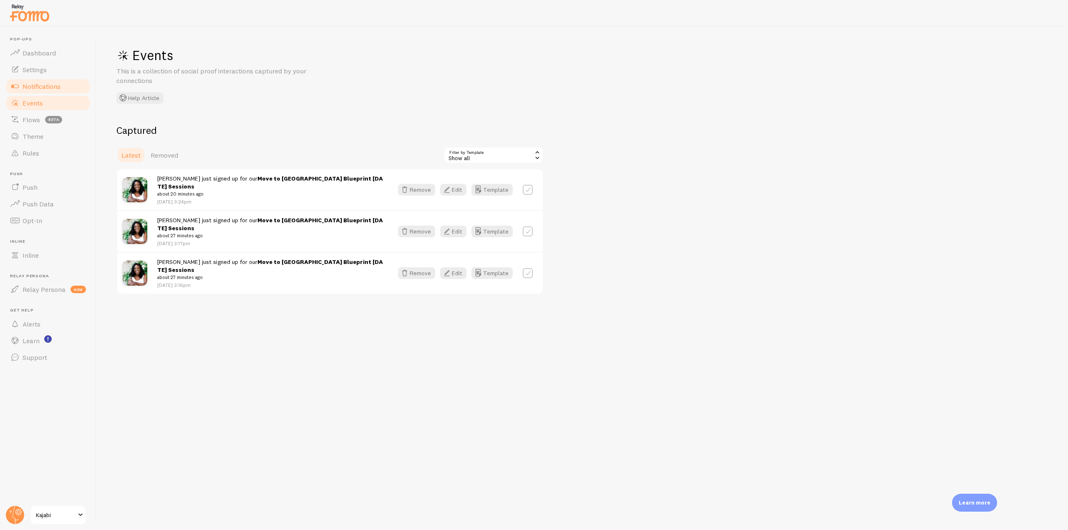
click at [62, 82] on link "Notifications" at bounding box center [48, 86] width 86 height 17
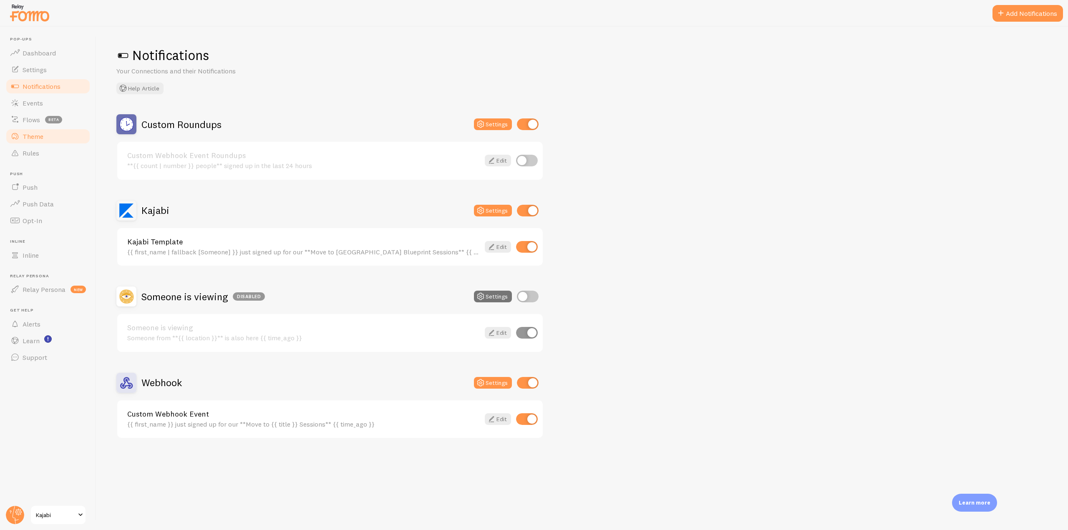
click at [44, 136] on link "Theme" at bounding box center [48, 136] width 86 height 17
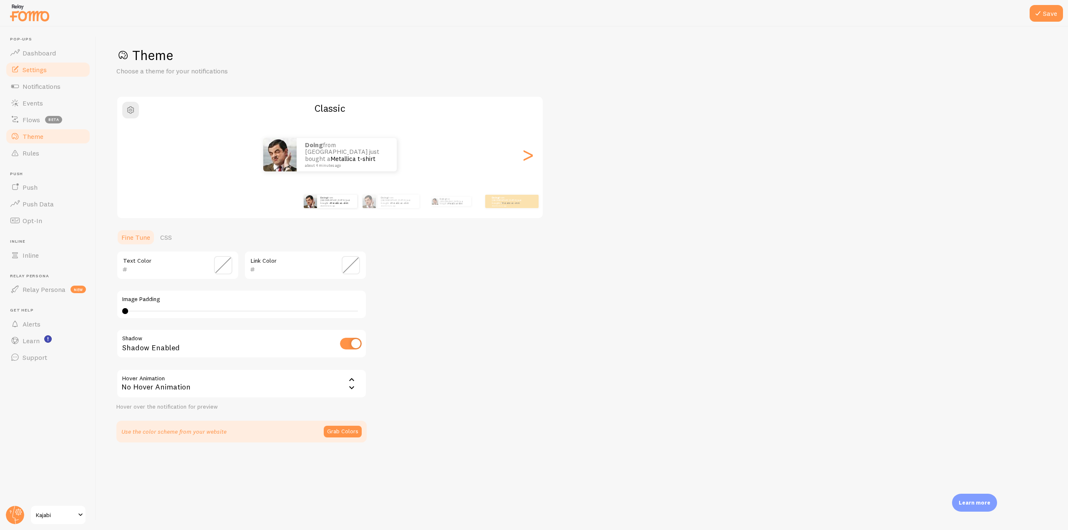
click at [36, 69] on span "Settings" at bounding box center [35, 69] width 24 height 8
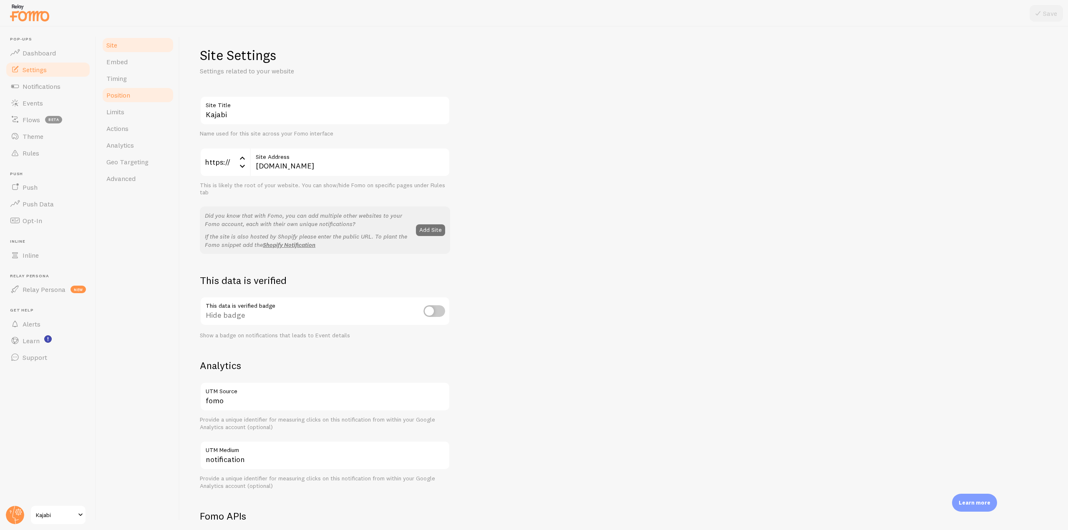
click at [131, 99] on link "Position" at bounding box center [137, 95] width 73 height 17
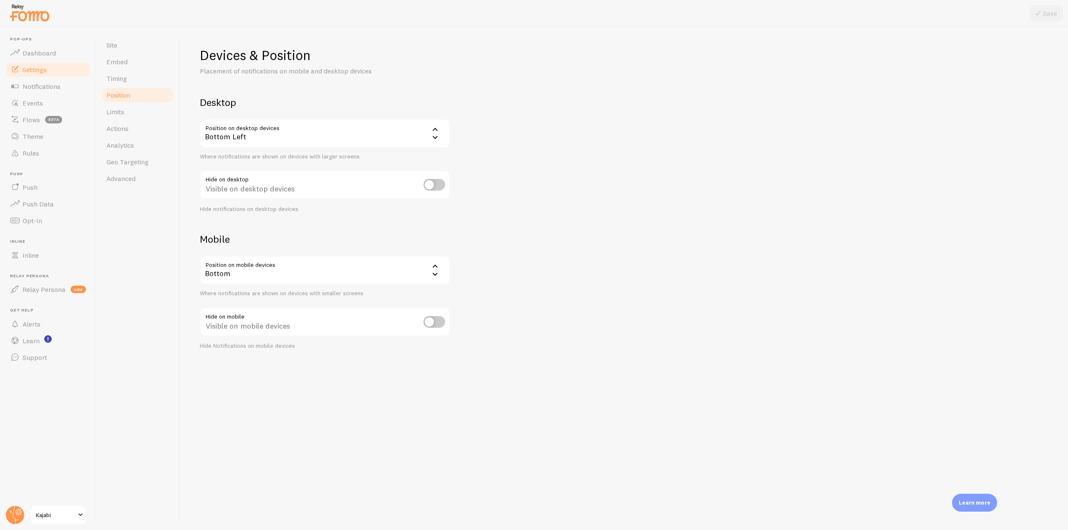
click at [283, 123] on div "Bottom Left" at bounding box center [325, 133] width 250 height 29
click at [290, 174] on li "Bottom Left - Slide In" at bounding box center [325, 176] width 249 height 15
click at [1037, 7] on button "Save" at bounding box center [1045, 13] width 33 height 17
click at [45, 142] on link "Theme" at bounding box center [48, 136] width 86 height 17
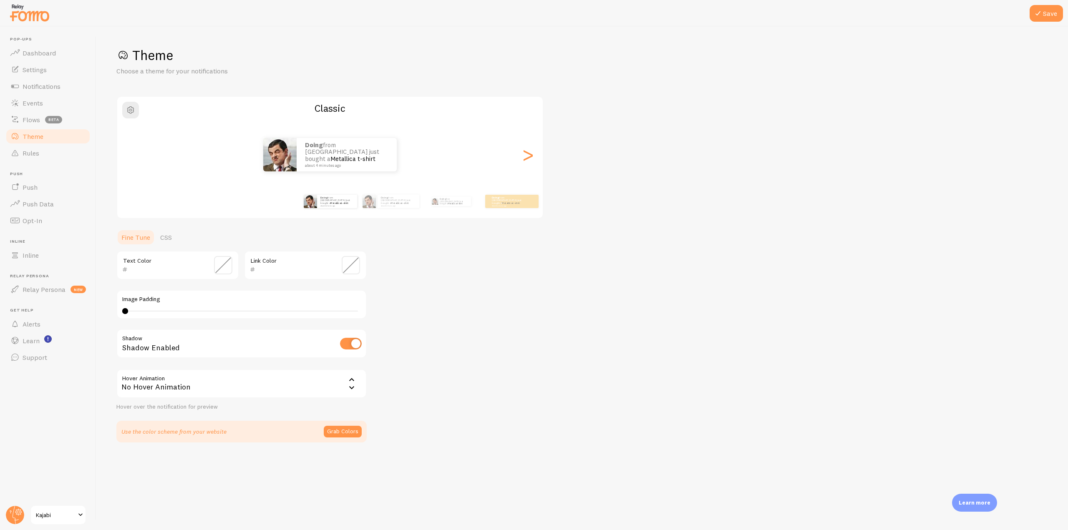
click at [351, 389] on icon at bounding box center [352, 388] width 10 height 10
click at [308, 435] on li "Float" at bounding box center [241, 439] width 249 height 15
click at [1051, 16] on button "Save" at bounding box center [1045, 13] width 33 height 17
click at [162, 235] on link "CSS" at bounding box center [166, 237] width 22 height 17
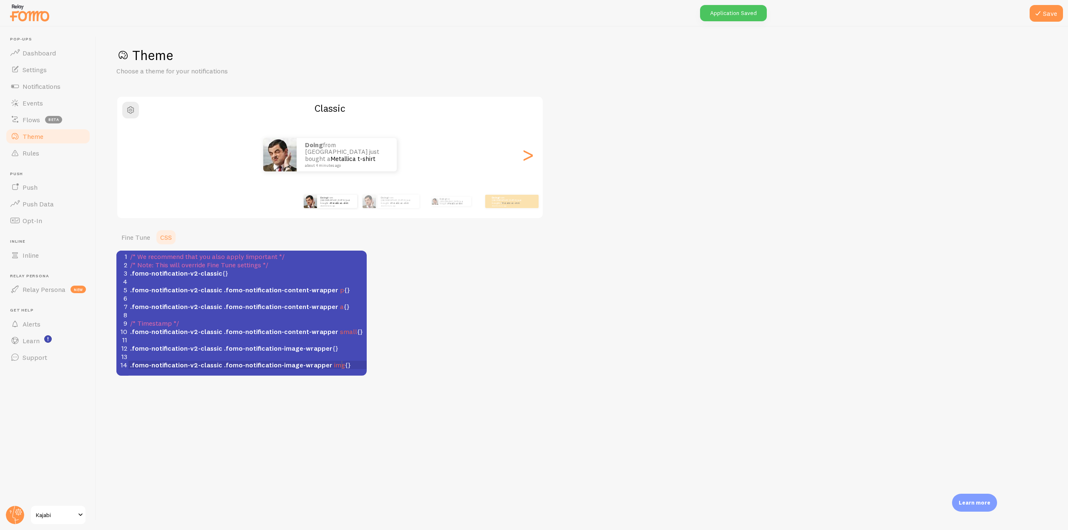
scroll to position [3, 0]
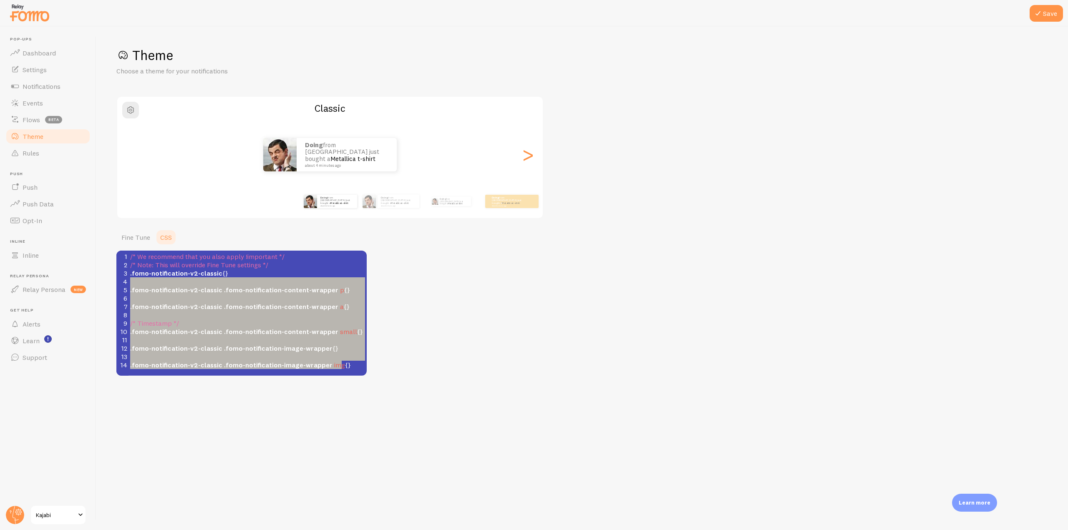
type textarea ".fomo-notification-v2-classic {} .fomo-notification-v2-classic .fomo-notificati…"
drag, startPoint x: 347, startPoint y: 367, endPoint x: 117, endPoint y: 275, distance: 247.1
click at [128, 275] on div "1 /* We recommend that you also apply !important */ 2 /* Note: This will overri…" at bounding box center [250, 310] width 244 height 117
click at [38, 17] on img at bounding box center [30, 12] width 42 height 21
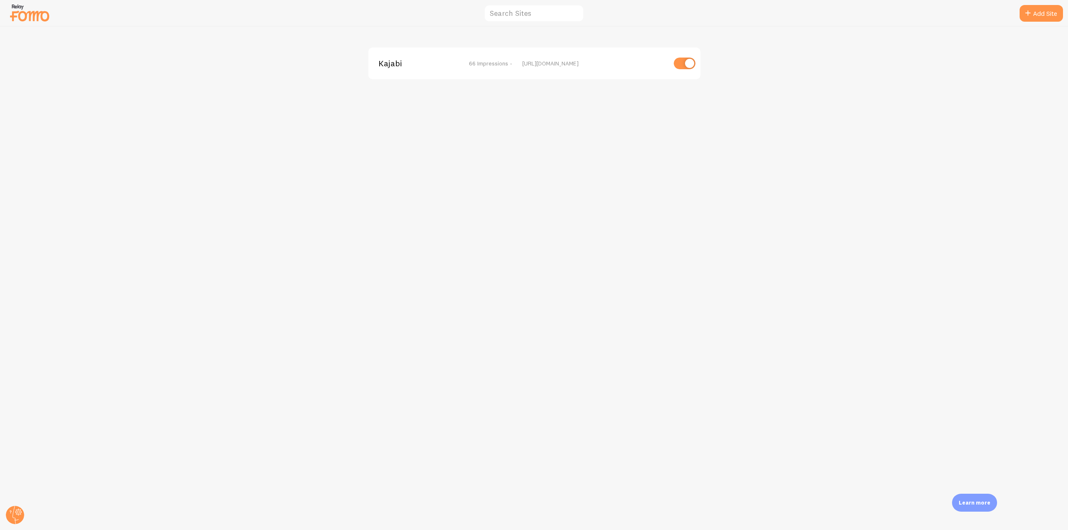
click at [397, 63] on span "Kajabi" at bounding box center [411, 64] width 67 height 8
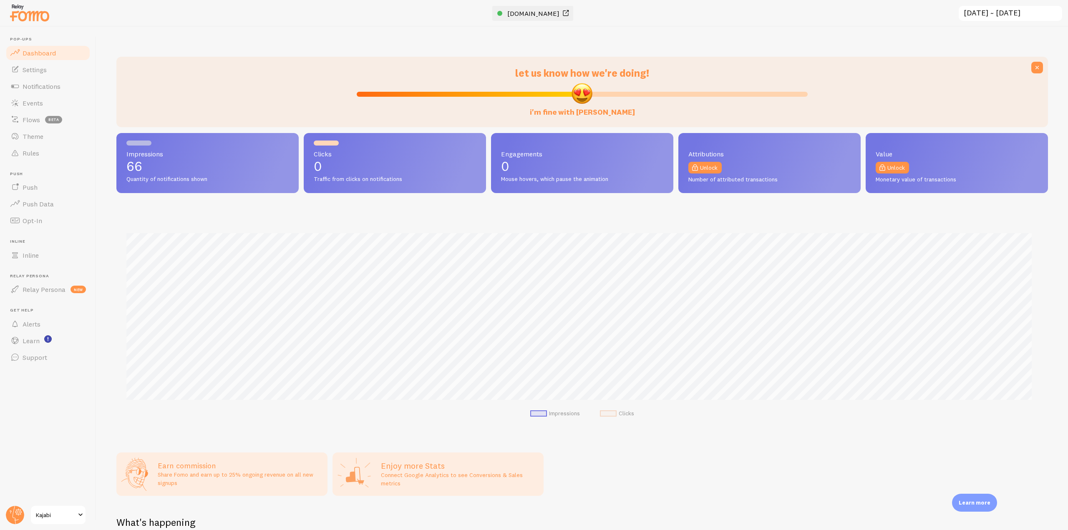
scroll to position [219, 925]
click at [513, 10] on span "[DOMAIN_NAME]" at bounding box center [533, 13] width 52 height 8
